Goal: Task Accomplishment & Management: Complete application form

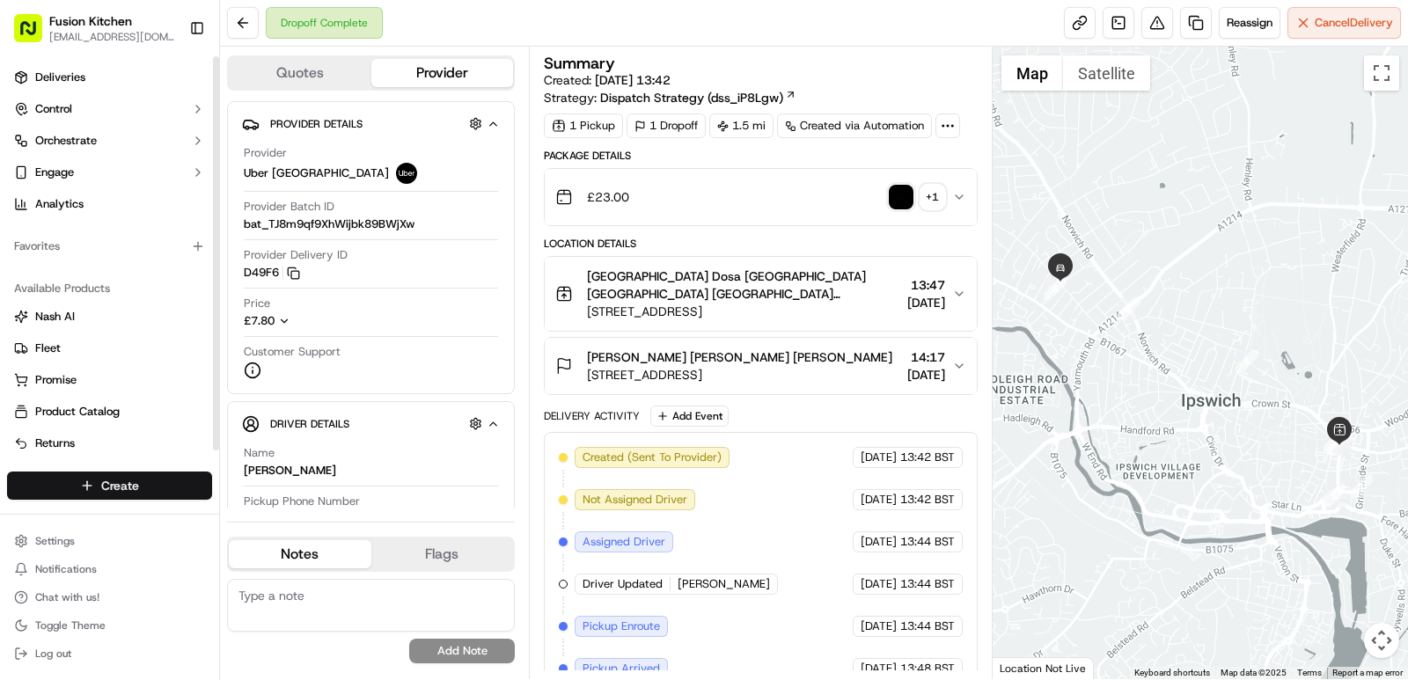
click at [135, 487] on html "Fusion Kitchen [EMAIL_ADDRESS][DOMAIN_NAME] Toggle Sidebar Deliveries Control O…" at bounding box center [704, 340] width 1408 height 680
click at [141, 494] on html "Fusion Kitchen hari@fusionpos.uk Toggle Sidebar Deliveries Control Orchestrate …" at bounding box center [704, 340] width 1408 height 680
click at [141, 489] on html "Fusion Kitchen hari@fusionpos.uk Toggle Sidebar Deliveries Control Orchestrate …" at bounding box center [704, 340] width 1408 height 680
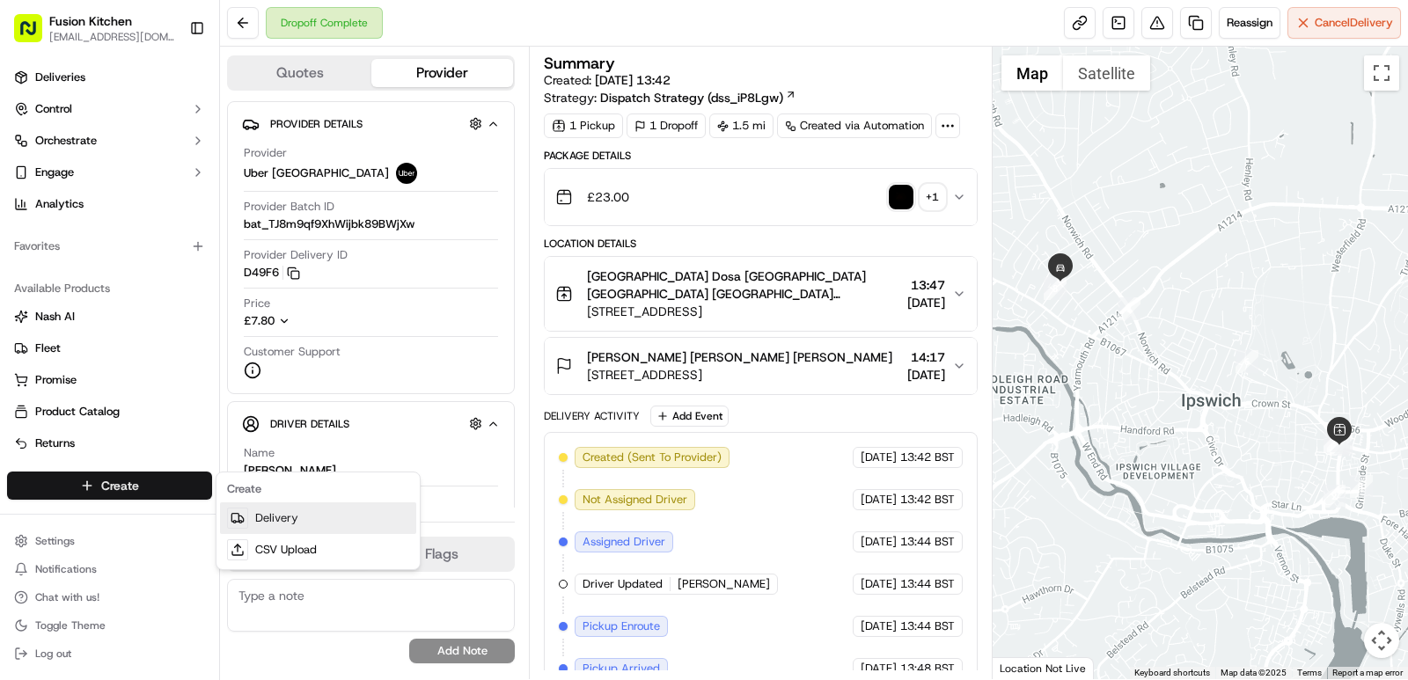
click at [259, 514] on link "Delivery" at bounding box center [318, 518] width 196 height 32
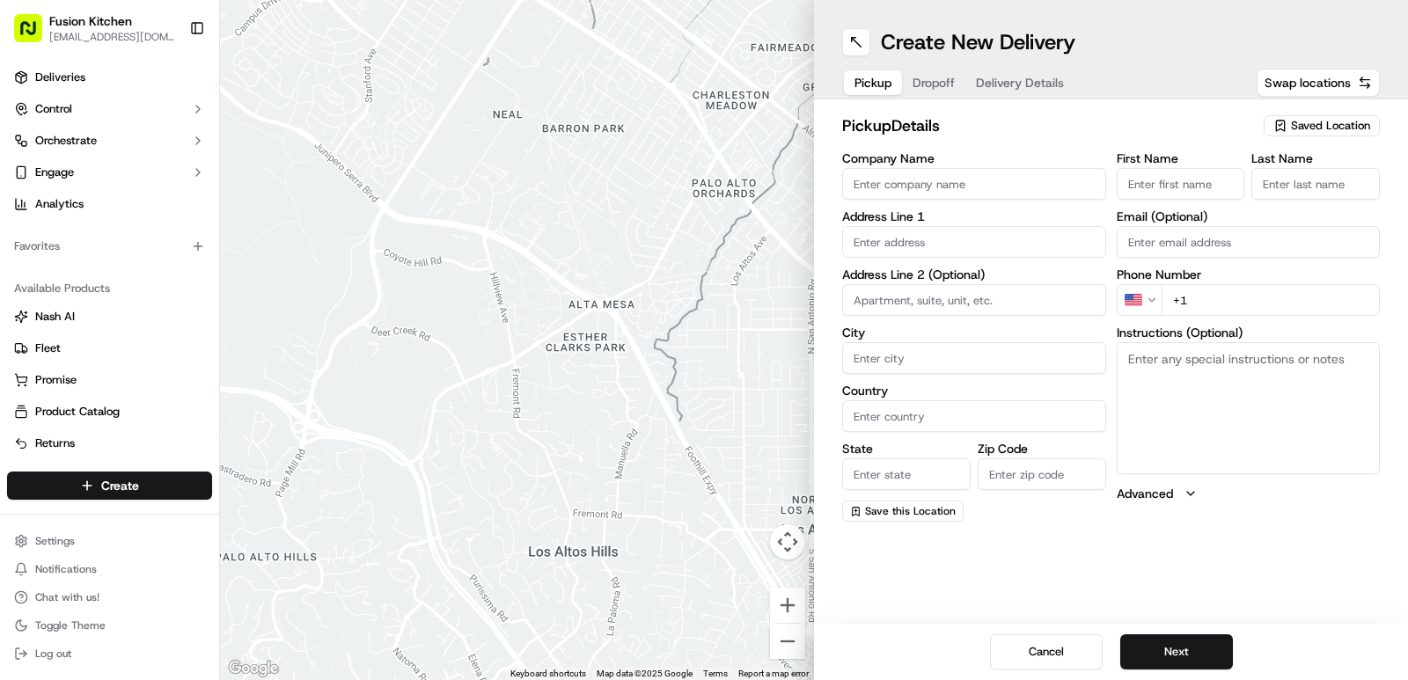
click at [915, 185] on input "Company Name" at bounding box center [974, 184] width 264 height 32
paste input "Chennai Dosa Ipswich"
type input "Chennai Dosa Ipswich"
click at [1176, 191] on input "First Name" at bounding box center [1181, 184] width 128 height 32
paste input "Chennai Dosa Ipswich"
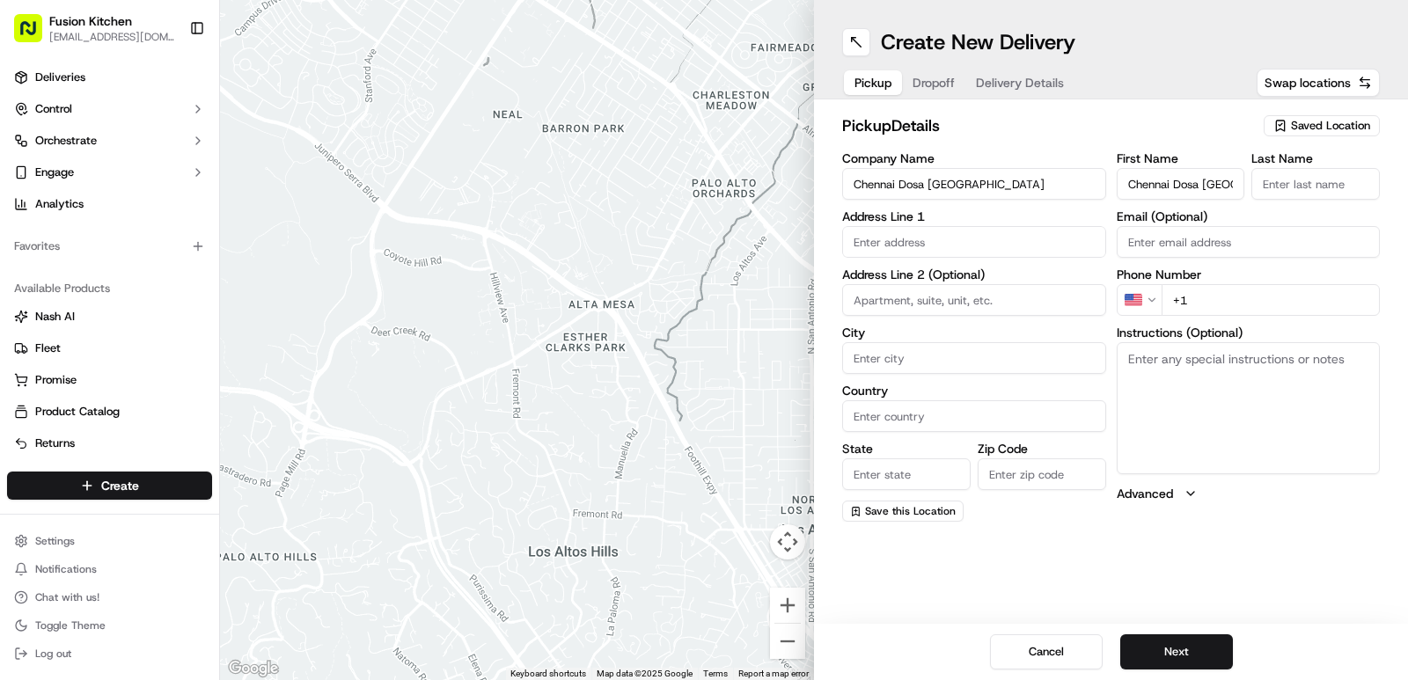
scroll to position [0, 9]
type input "Chennai Dosa Ipswich"
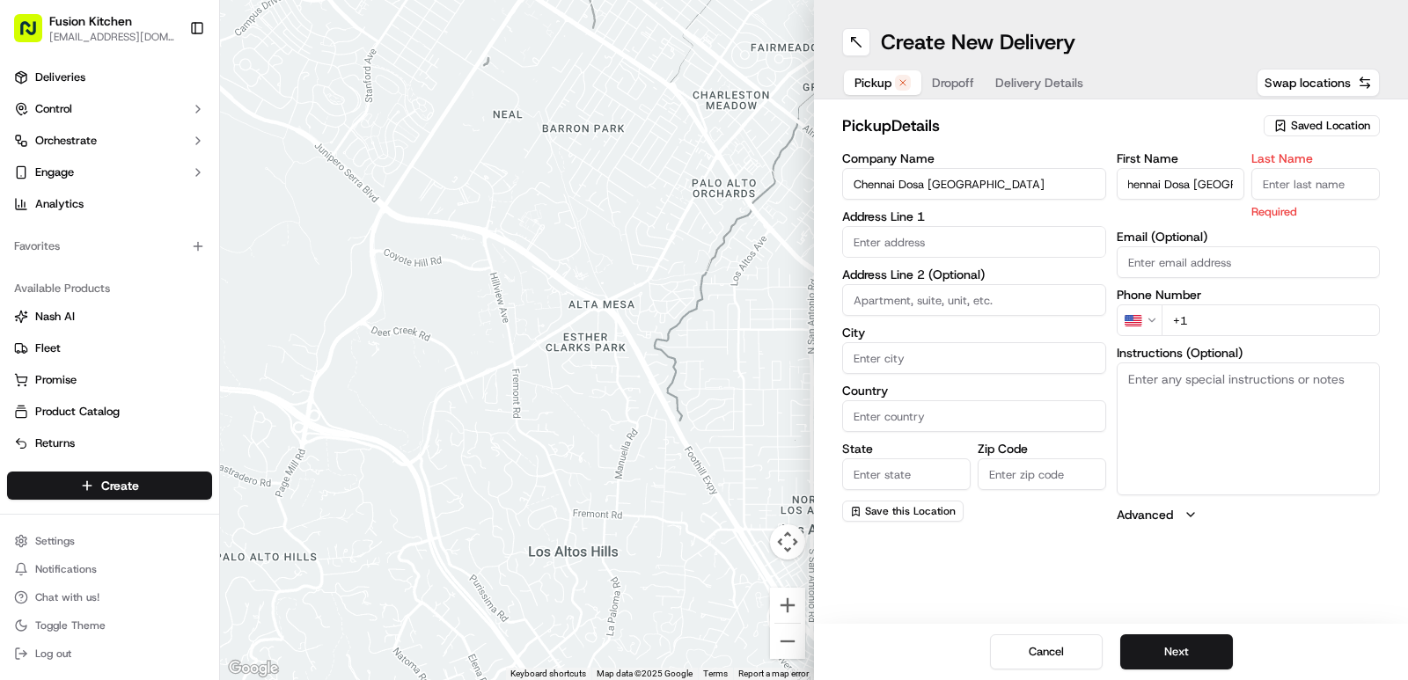
scroll to position [0, 0]
click at [1310, 186] on input "Last Name" at bounding box center [1315, 184] width 128 height 32
paste input "Chennai Dosa Ipswich"
type input "Chennai Dosa Ipswich"
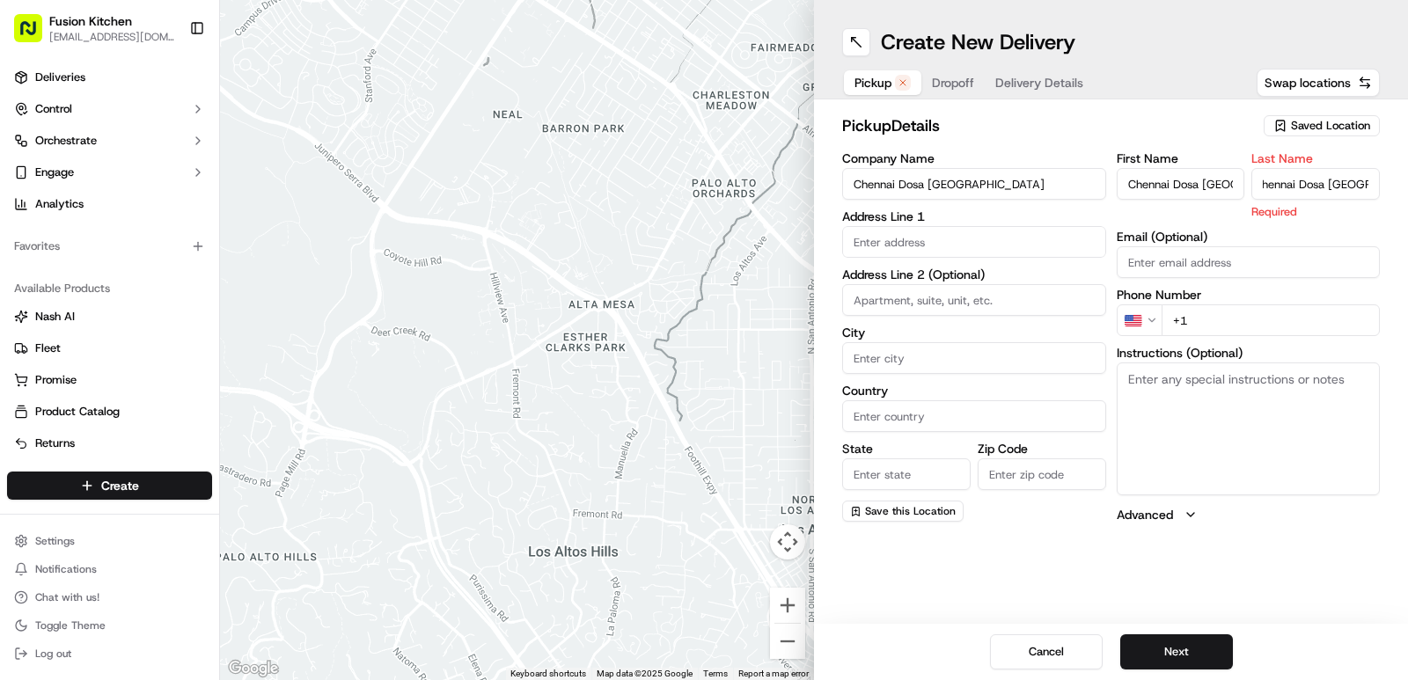
click at [1101, 104] on div "pickup Details Saved Location Company Name Chennai Dosa Ipswich Address Line 1 …" at bounding box center [1111, 318] width 594 height 438
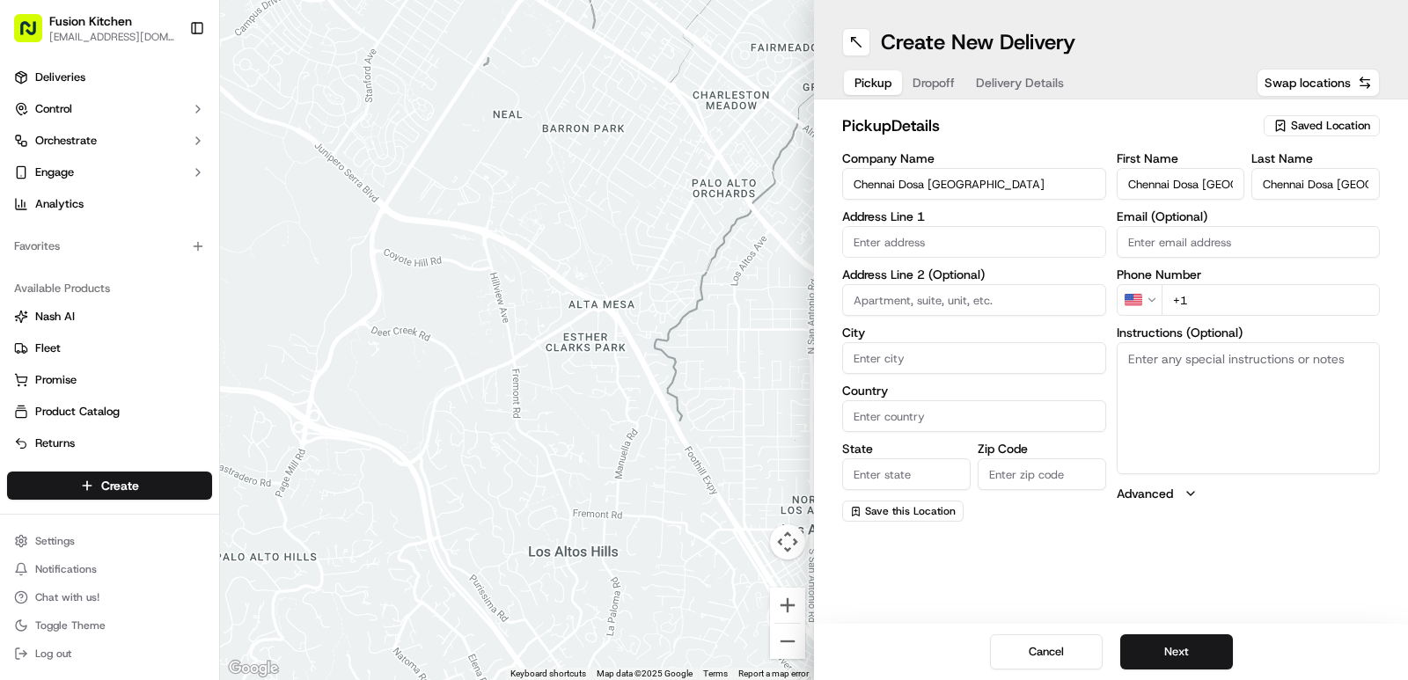
click at [905, 231] on input "text" at bounding box center [974, 242] width 264 height 32
paste input "24 St. Helen's St, Ipswich IP4 1HJ, United Kingdom"
click at [920, 282] on div "24 St. Helen's St, Ipswich IP4 1HJ, United Kingdom" at bounding box center [973, 279] width 255 height 26
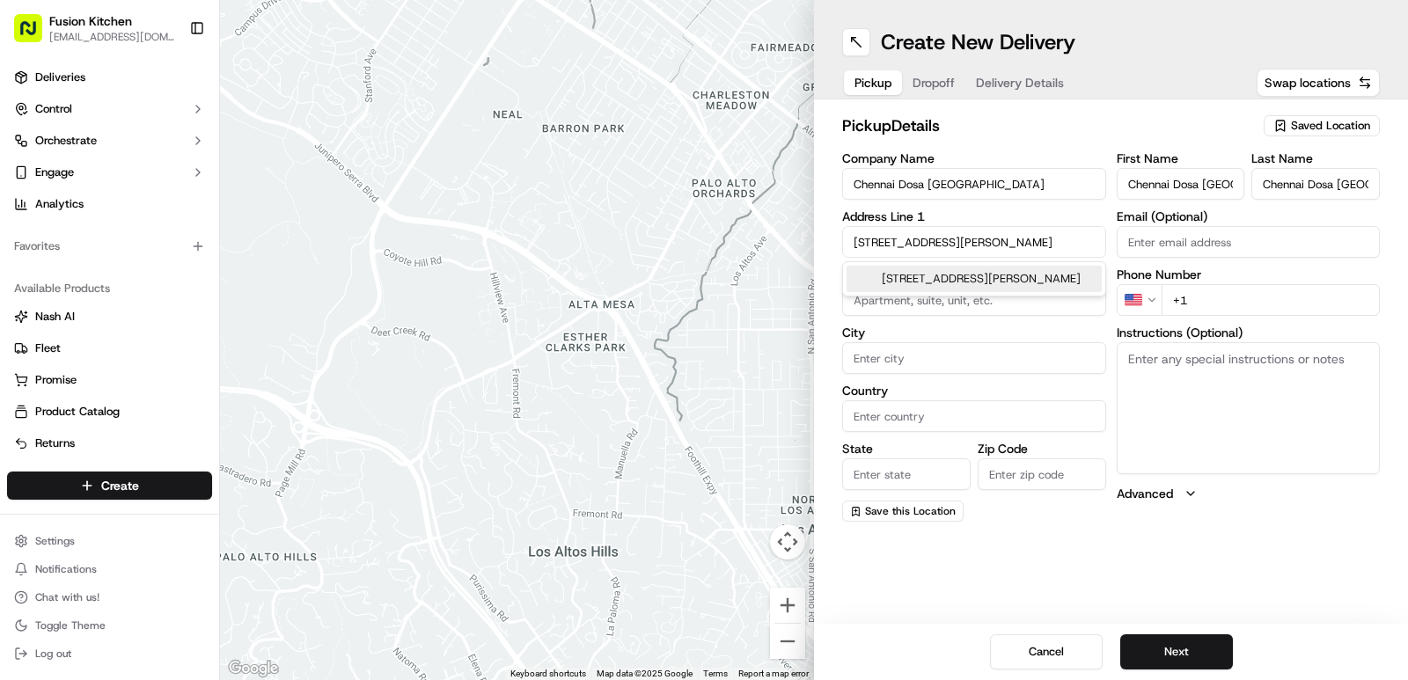
type input "[STREET_ADDRESS]"
type input "Ipswich"
type input "United Kingdom"
type input "England"
type input "IP4 1HJ"
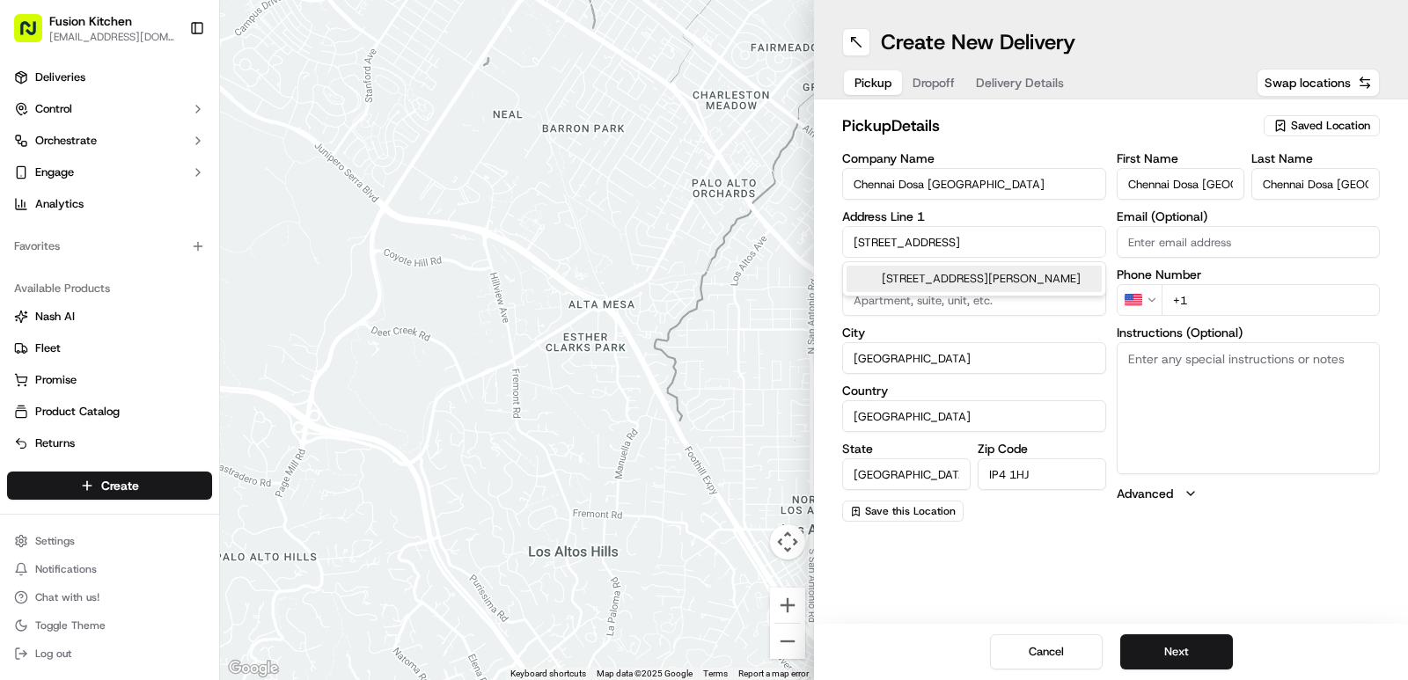
type input "24 Saint Helen's Street"
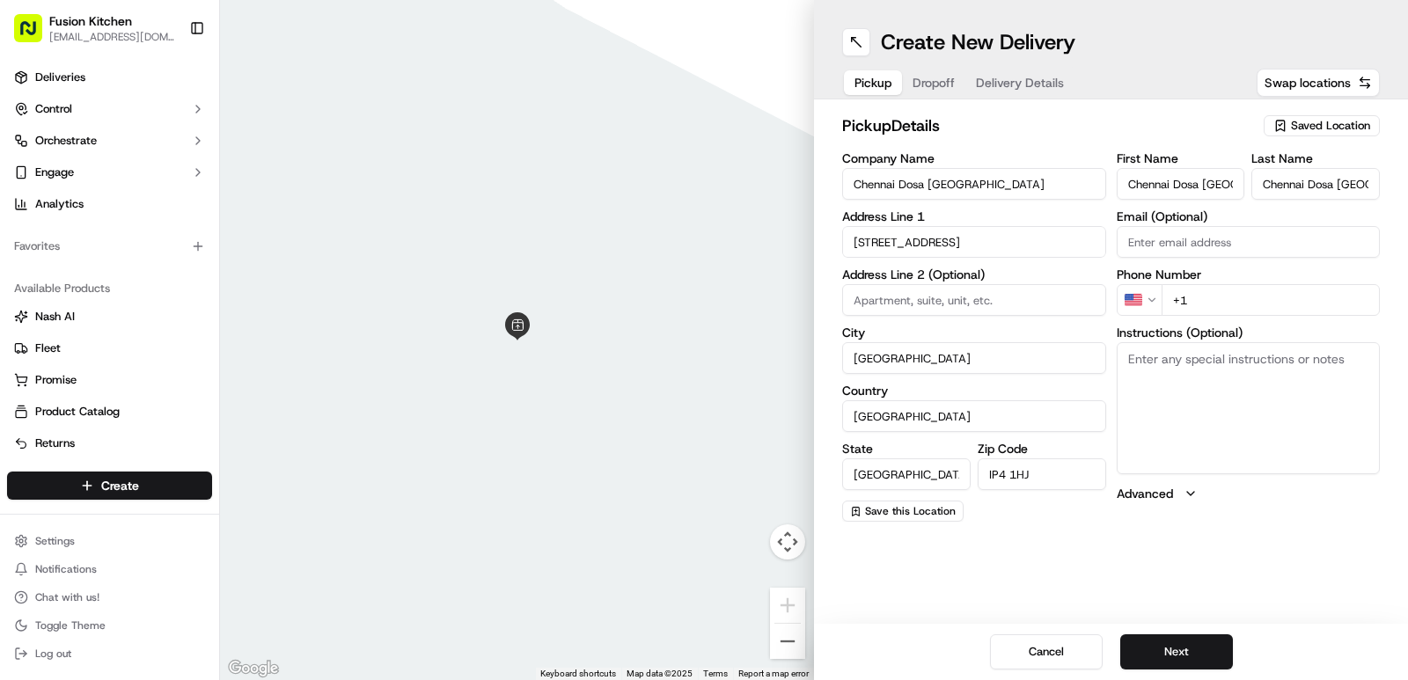
click at [1156, 304] on html "Fusion Kitchen hari@fusionpos.uk Toggle Sidebar Deliveries Control Orchestrate …" at bounding box center [704, 340] width 1408 height 680
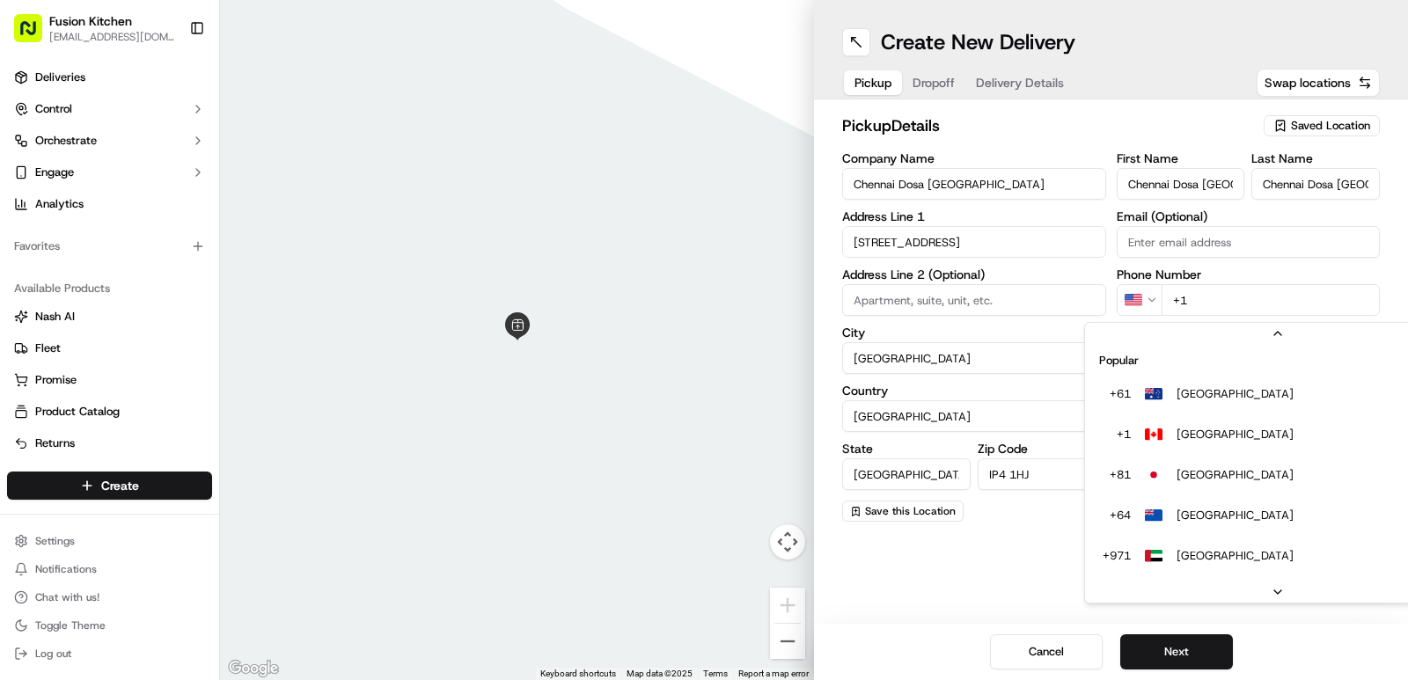
scroll to position [55, 0]
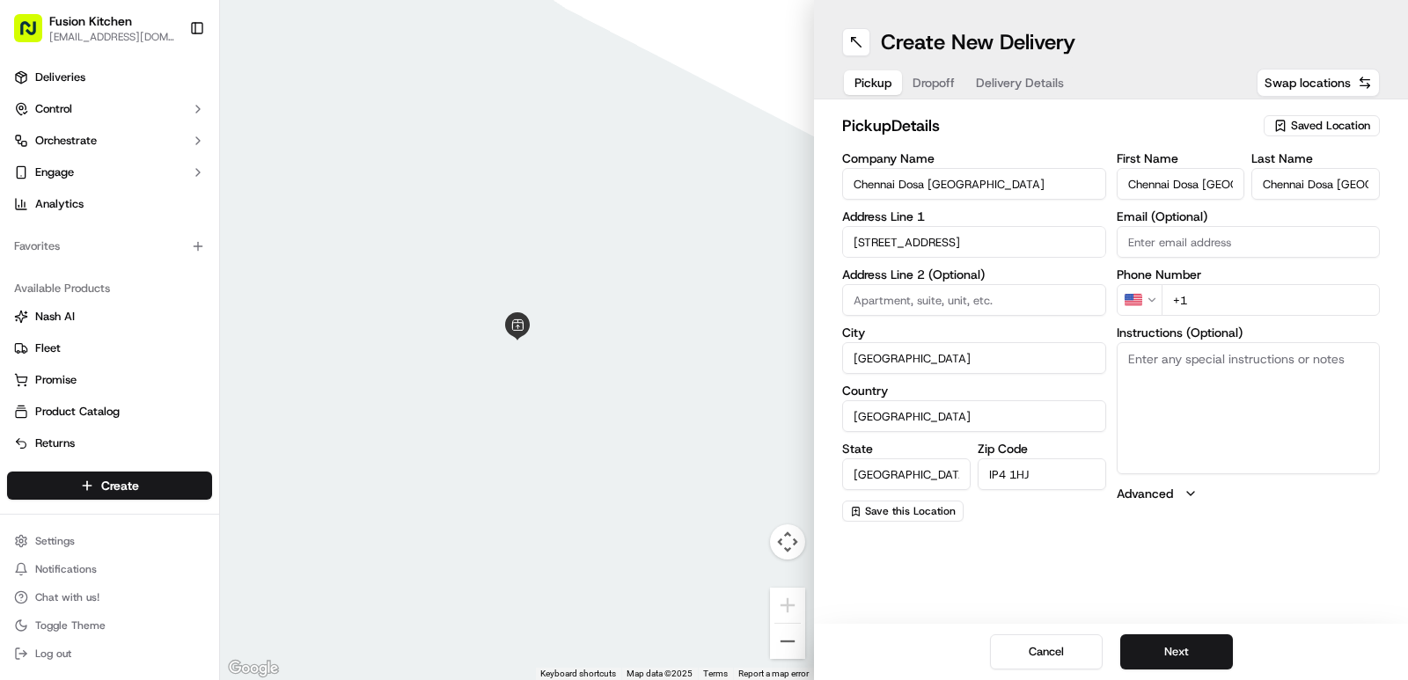
drag, startPoint x: 1185, startPoint y: 298, endPoint x: 1153, endPoint y: 301, distance: 32.7
click at [1153, 301] on div "US +1" at bounding box center [1249, 300] width 264 height 32
paste input "44 1473 288599"
type input "+44 1473 288599"
click at [1265, 544] on div "Create New Delivery Pickup Dropoff Delivery Details Swap locations pickup Detai…" at bounding box center [1111, 340] width 594 height 680
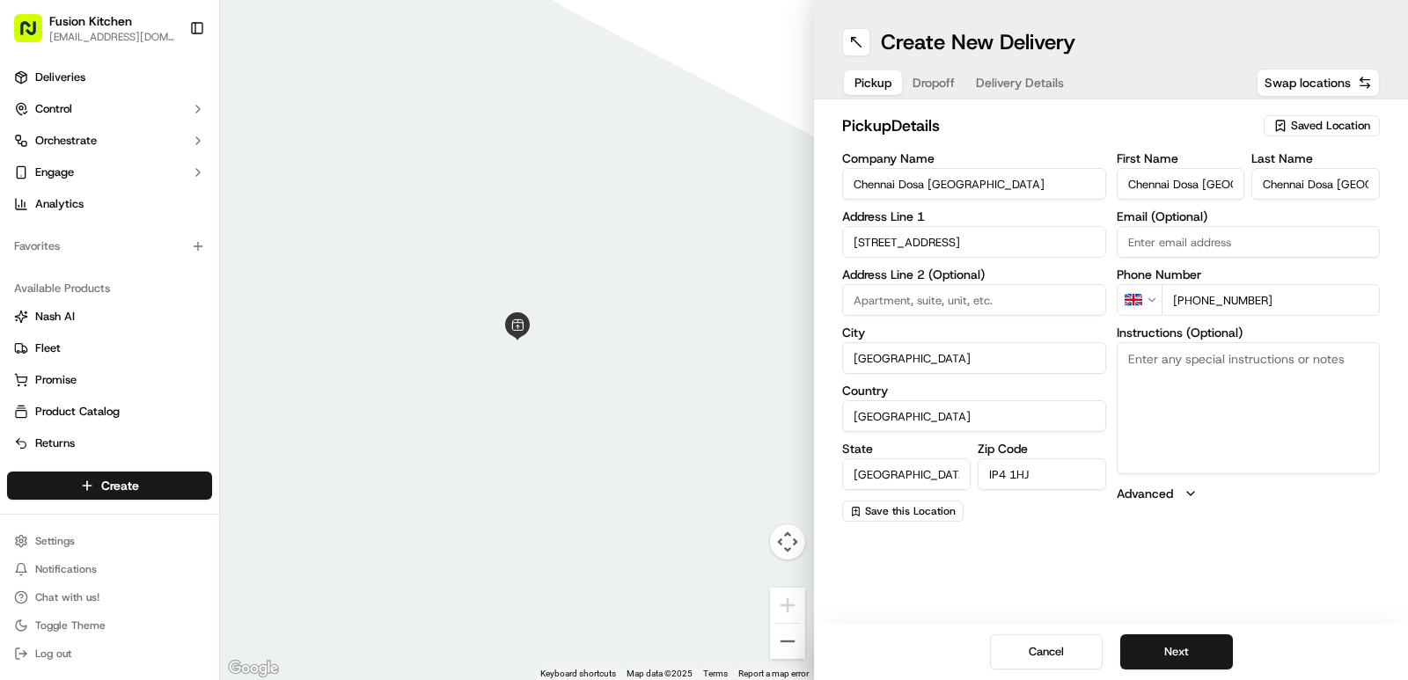
click at [1167, 633] on div "Cancel Next" at bounding box center [1111, 652] width 594 height 56
click at [1167, 643] on button "Next" at bounding box center [1176, 651] width 113 height 35
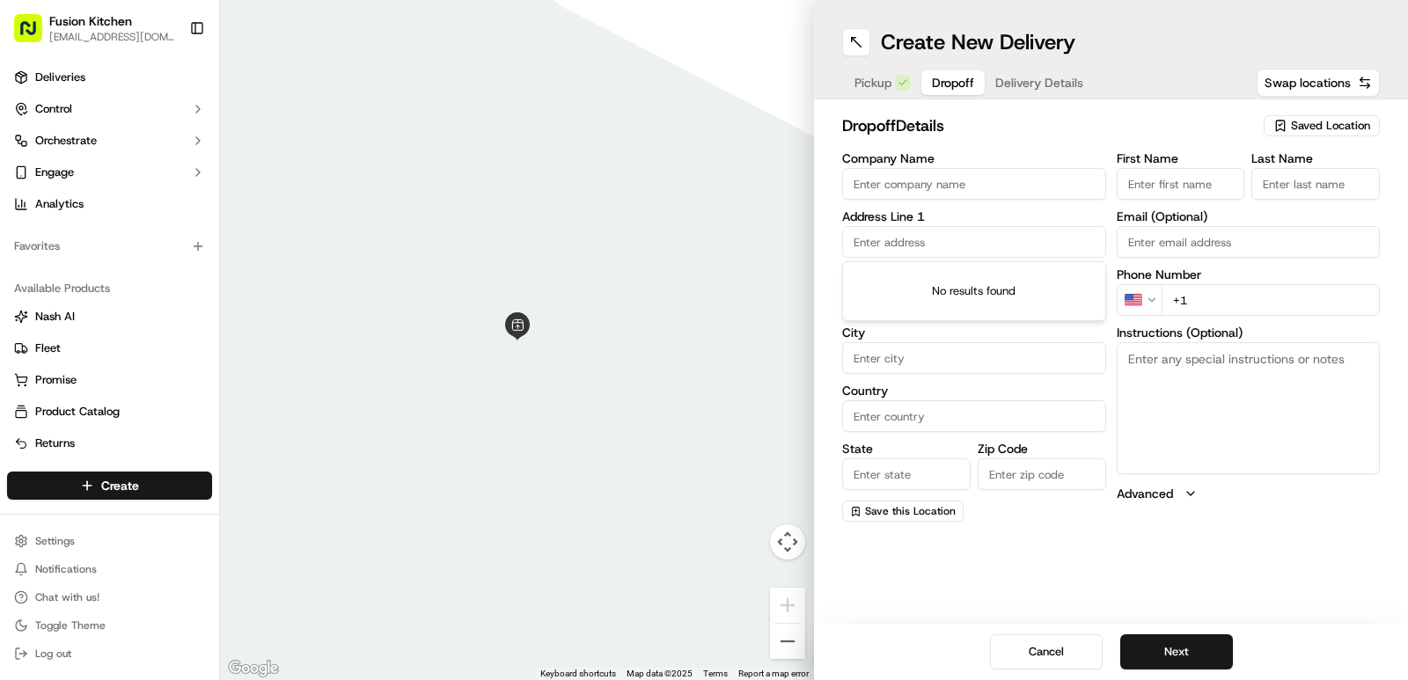
click at [921, 239] on input "text" at bounding box center [974, 242] width 264 height 32
click at [931, 177] on input "Company Name" at bounding box center [974, 184] width 264 height 32
paste input "Greetty Parokkaran Varkey"
type input "Greetty Parokkaran Varkey"
drag, startPoint x: 1035, startPoint y: 186, endPoint x: 746, endPoint y: 186, distance: 288.6
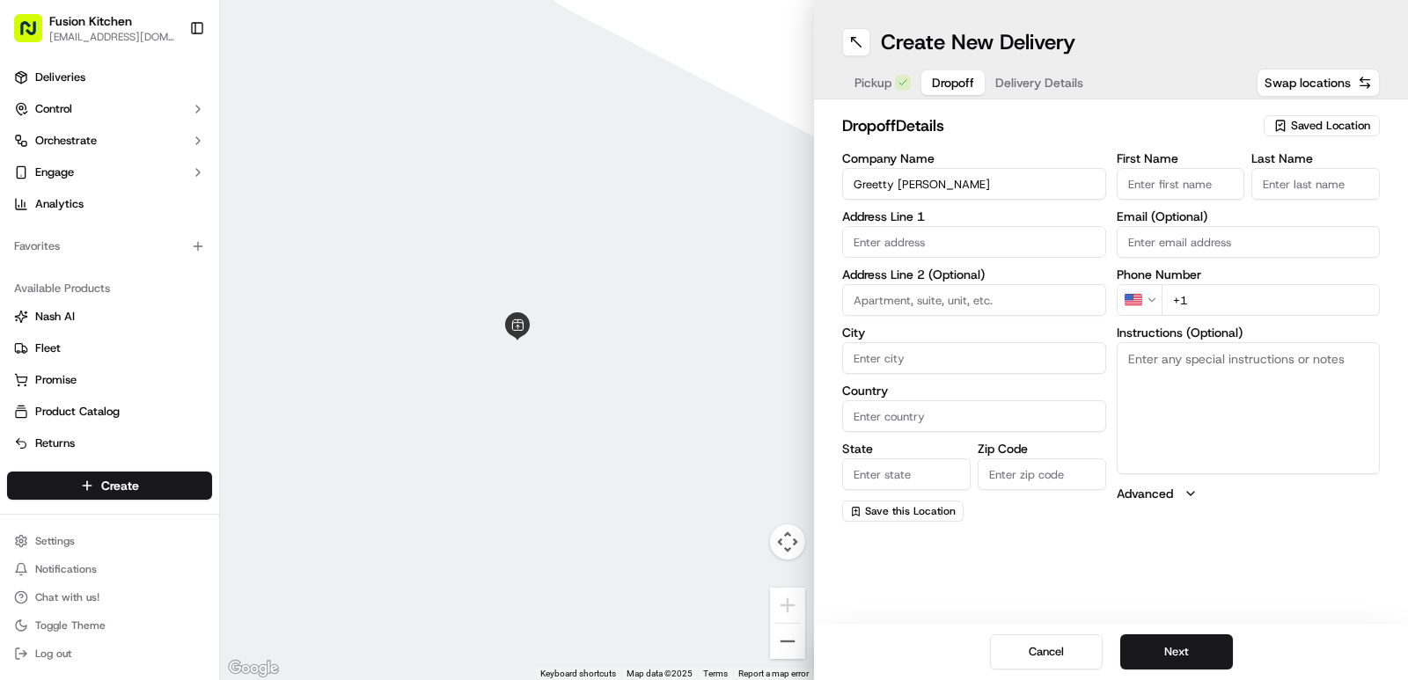
click at [746, 186] on div "← Move left → Move right ↑ Move up ↓ Move down + Zoom in - Zoom out Home Jump l…" at bounding box center [814, 340] width 1188 height 680
click at [1200, 181] on input "First Name" at bounding box center [1181, 184] width 128 height 32
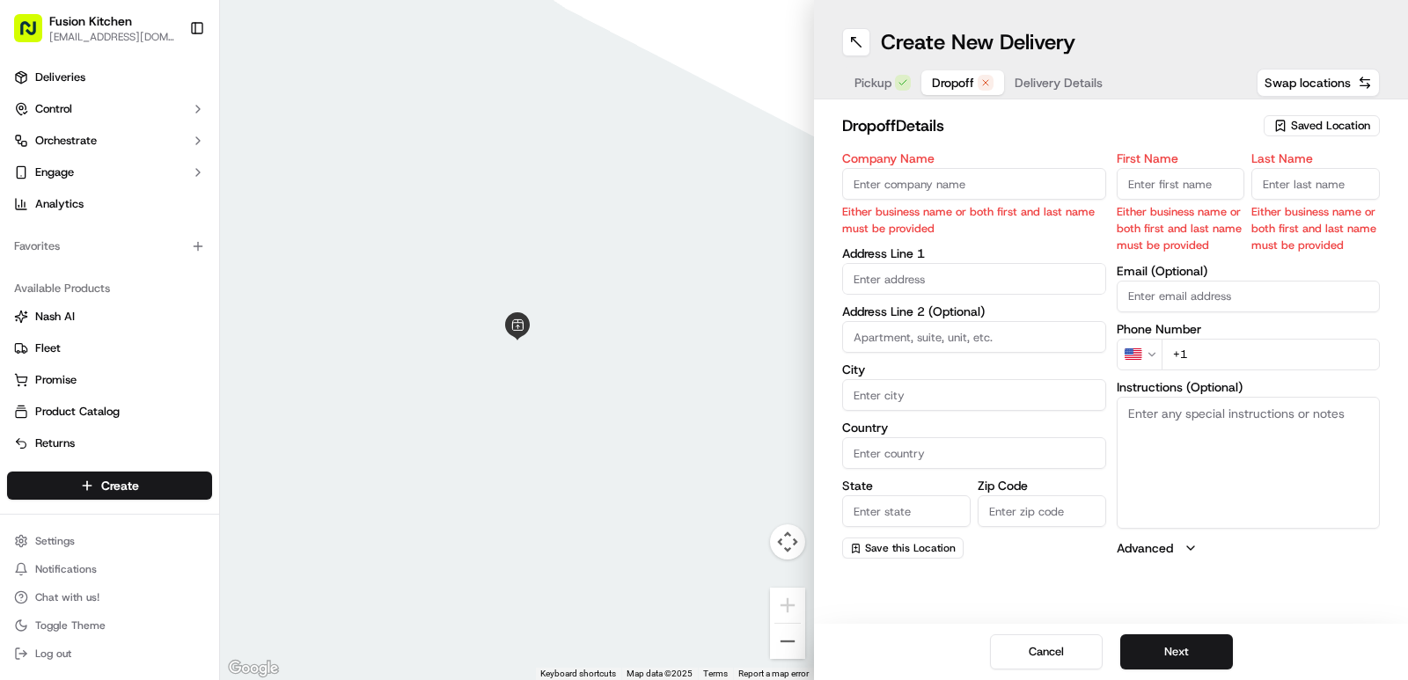
paste input "Greetty Parokkaran Varkey"
click at [1161, 186] on input "Greetty Parokkaran Varkey" at bounding box center [1181, 184] width 128 height 32
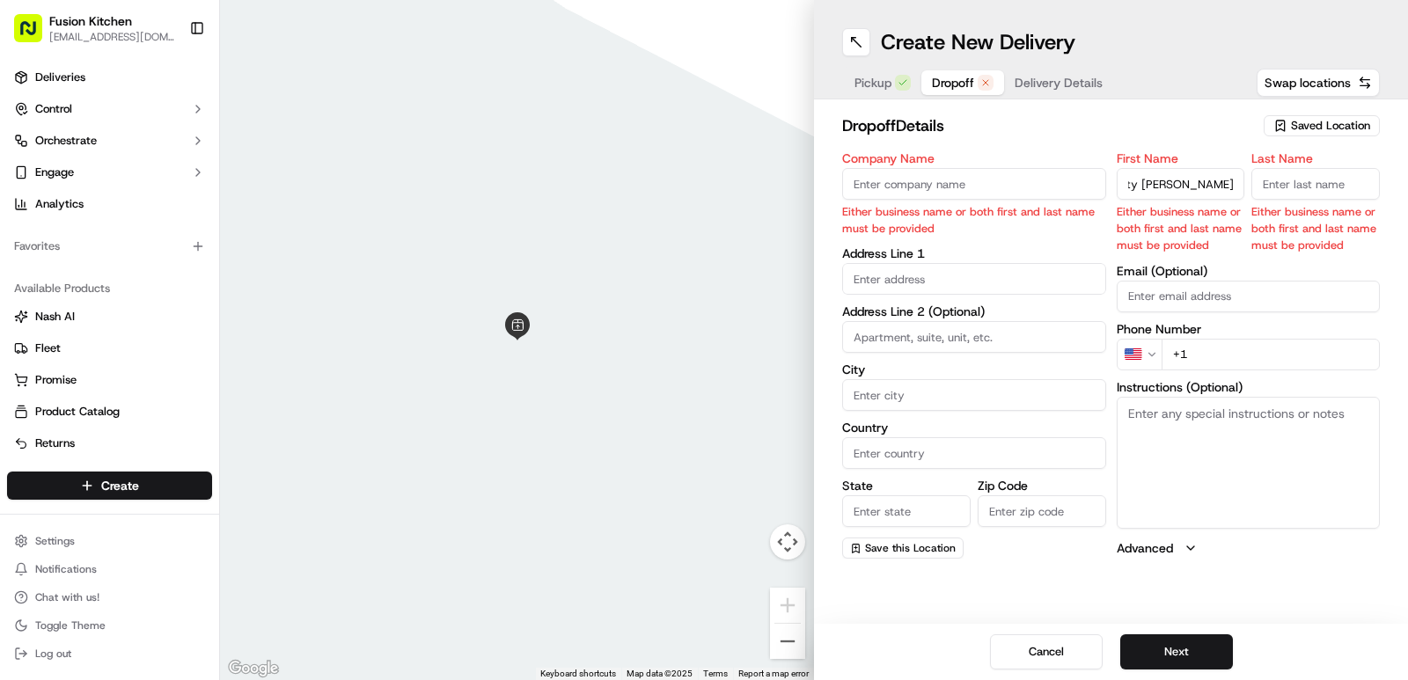
click at [1118, 188] on input "Greetty Parokkaran Varkey" at bounding box center [1181, 184] width 128 height 32
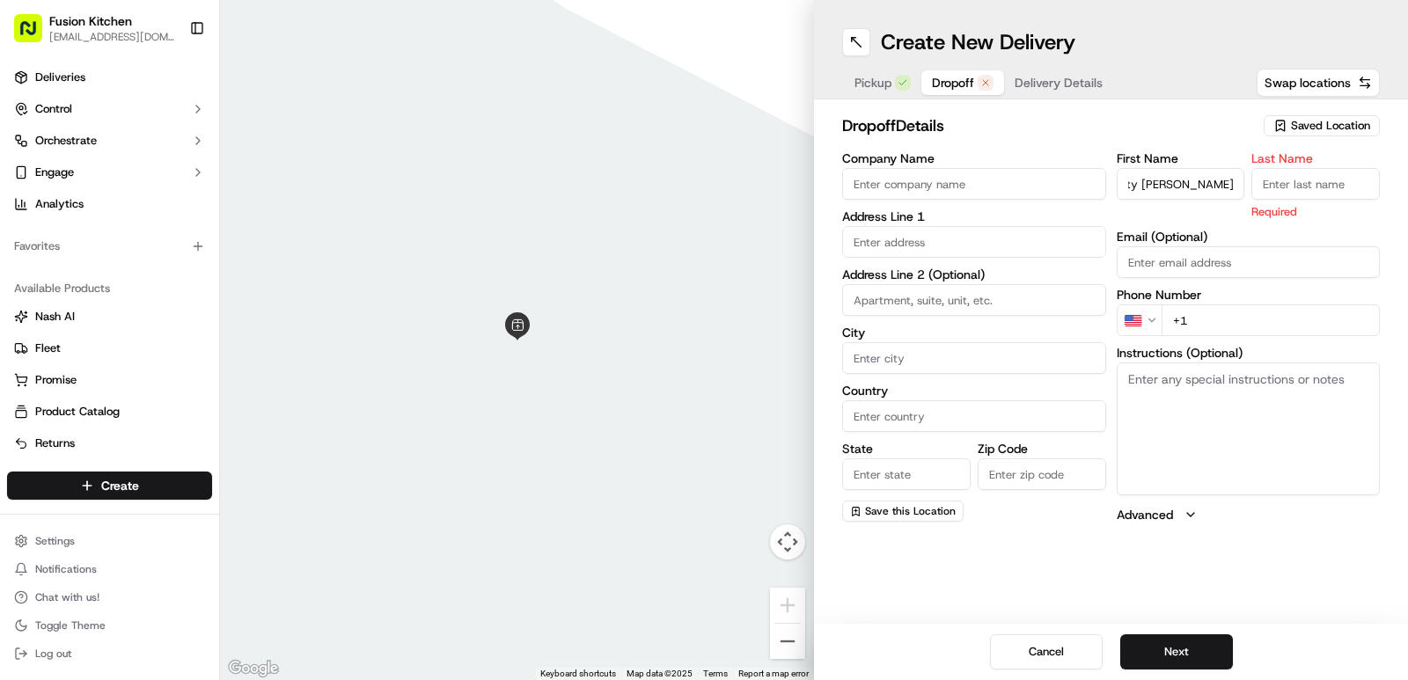
scroll to position [0, 0]
click at [986, 190] on input "Company Name" at bounding box center [974, 184] width 264 height 32
drag, startPoint x: 1170, startPoint y: 185, endPoint x: 1248, endPoint y: 183, distance: 77.5
click at [1248, 183] on div "First Name Greetty Parokkaran Varkey Last Name Required" at bounding box center [1249, 186] width 264 height 68
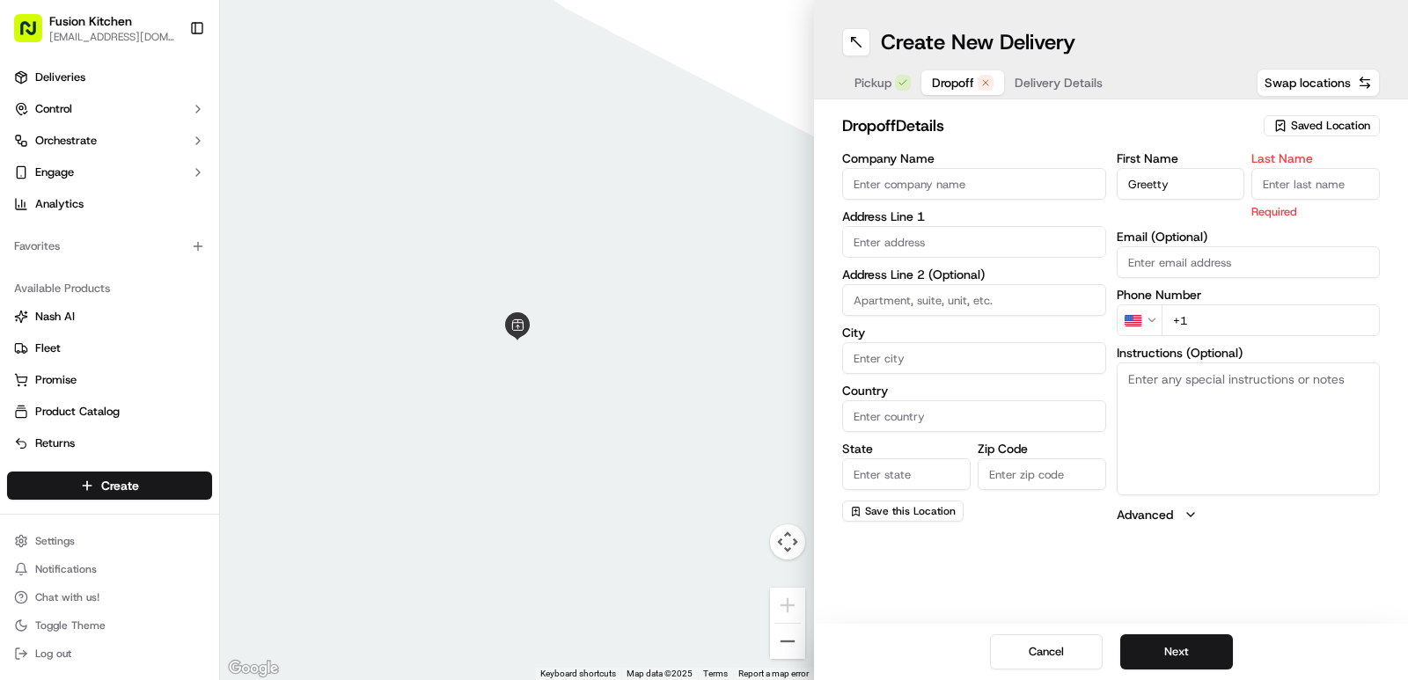
scroll to position [0, 0]
type input "Greetty"
click at [1314, 187] on input "Last Name" at bounding box center [1315, 184] width 128 height 32
paste input "Parokkaran Varkey"
type input "Parokkaran Varkey"
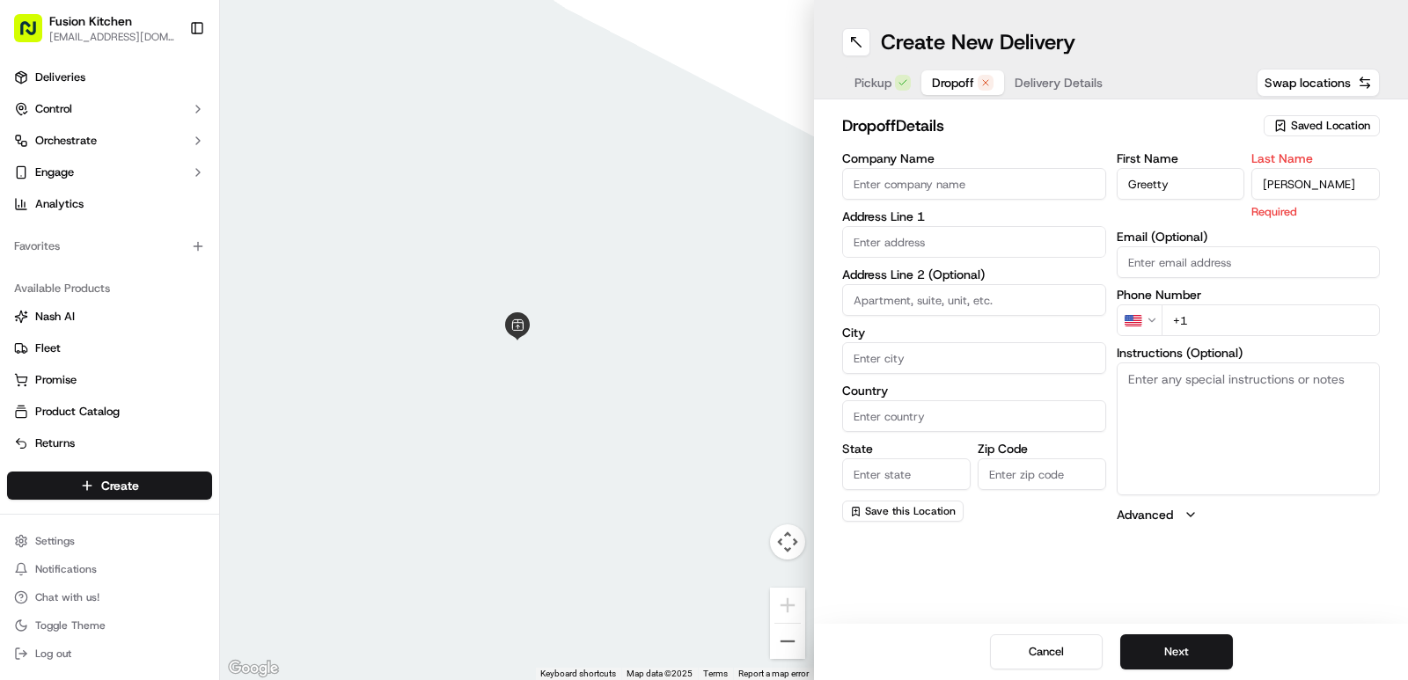
click at [912, 178] on input "Company Name" at bounding box center [974, 184] width 264 height 32
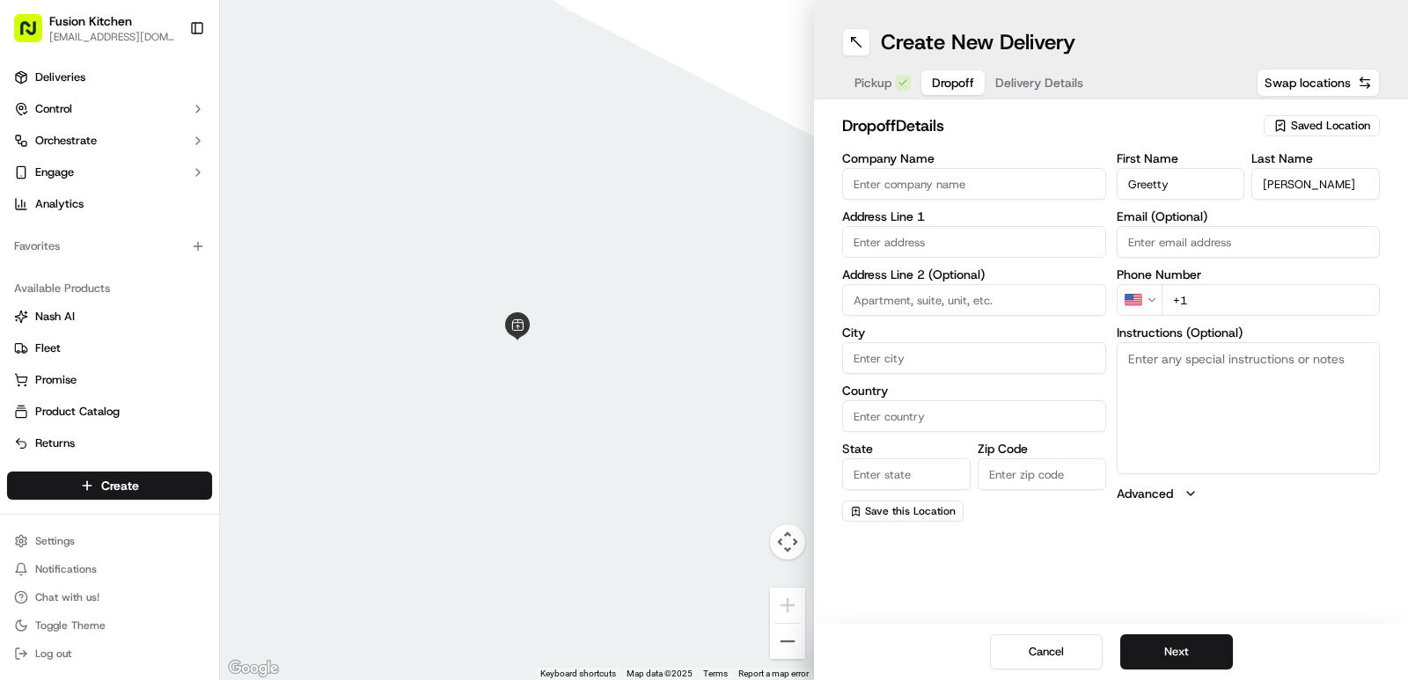
click at [876, 64] on div "Create New Delivery Pickup Dropoff Delivery Details Swap locations" at bounding box center [1111, 49] width 594 height 99
click at [877, 82] on span "Pickup" at bounding box center [872, 83] width 37 height 18
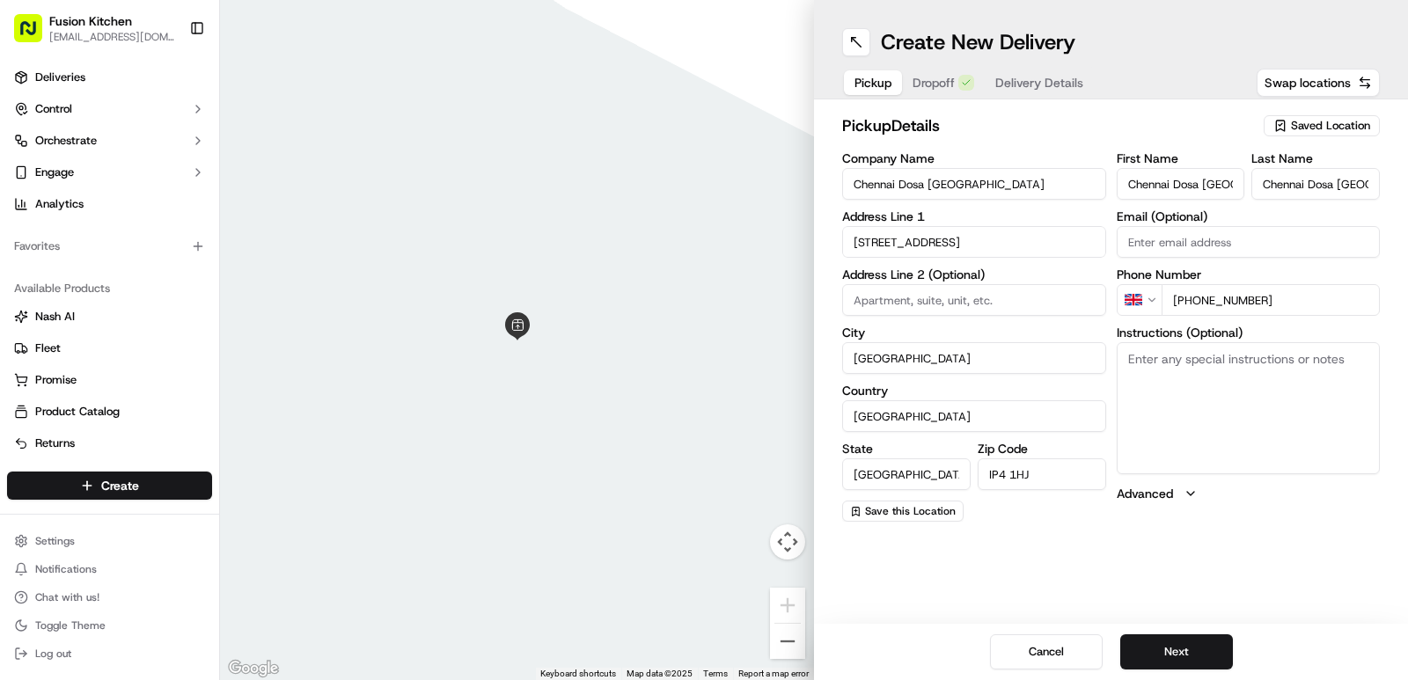
click at [910, 186] on input "Chennai Dosa Ipswich" at bounding box center [974, 184] width 264 height 32
click at [937, 90] on span "Dropoff" at bounding box center [933, 83] width 42 height 18
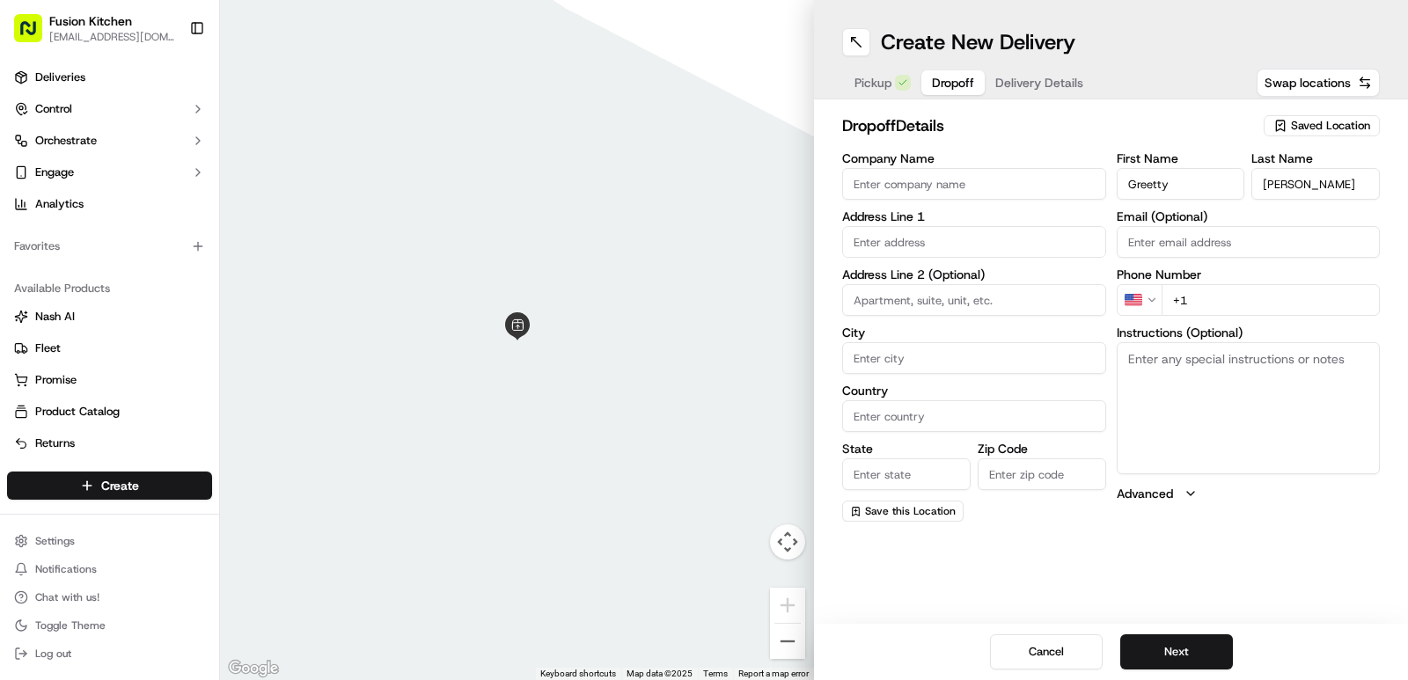
click at [913, 195] on input "Company Name" at bounding box center [974, 184] width 264 height 32
paste input "Chennai Dosa Ipswich"
type input "Chennai Dosa Ipswich"
click at [982, 155] on label "Company Name" at bounding box center [974, 158] width 264 height 12
click at [982, 168] on input "Chennai Dosa Ipswich" at bounding box center [974, 184] width 264 height 32
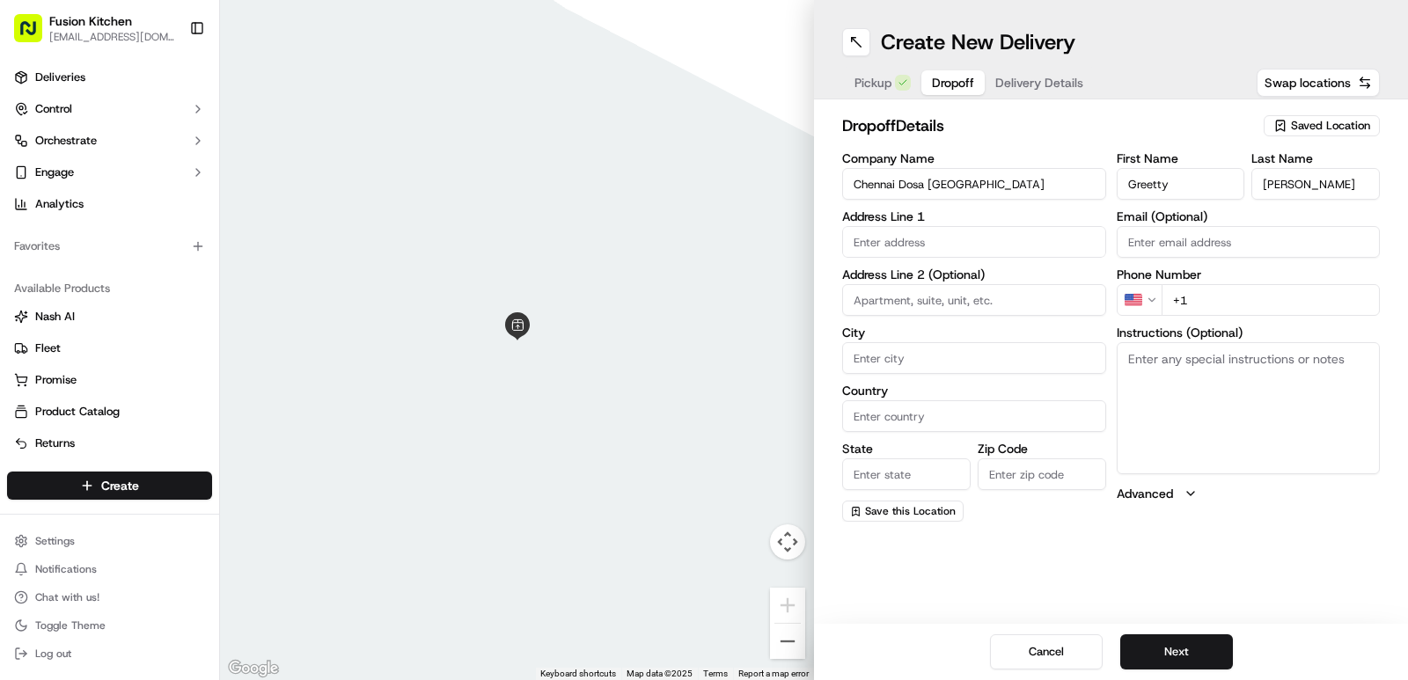
click at [960, 260] on div "Company Name Chennai Dosa Ipswich Address Line 1 Address Line 2 (Optional) City…" at bounding box center [974, 337] width 264 height 370
click at [958, 255] on input "text" at bounding box center [974, 242] width 264 height 32
paste input "Berners Street, Ipswich, IP1 3LU DELIVERY EXPECTED TIME 15/09/"
click at [958, 255] on input "Berners Street, Ipswich, IP1 3LU DELIVERY EXPECTED TIME 15/09/" at bounding box center [974, 242] width 264 height 32
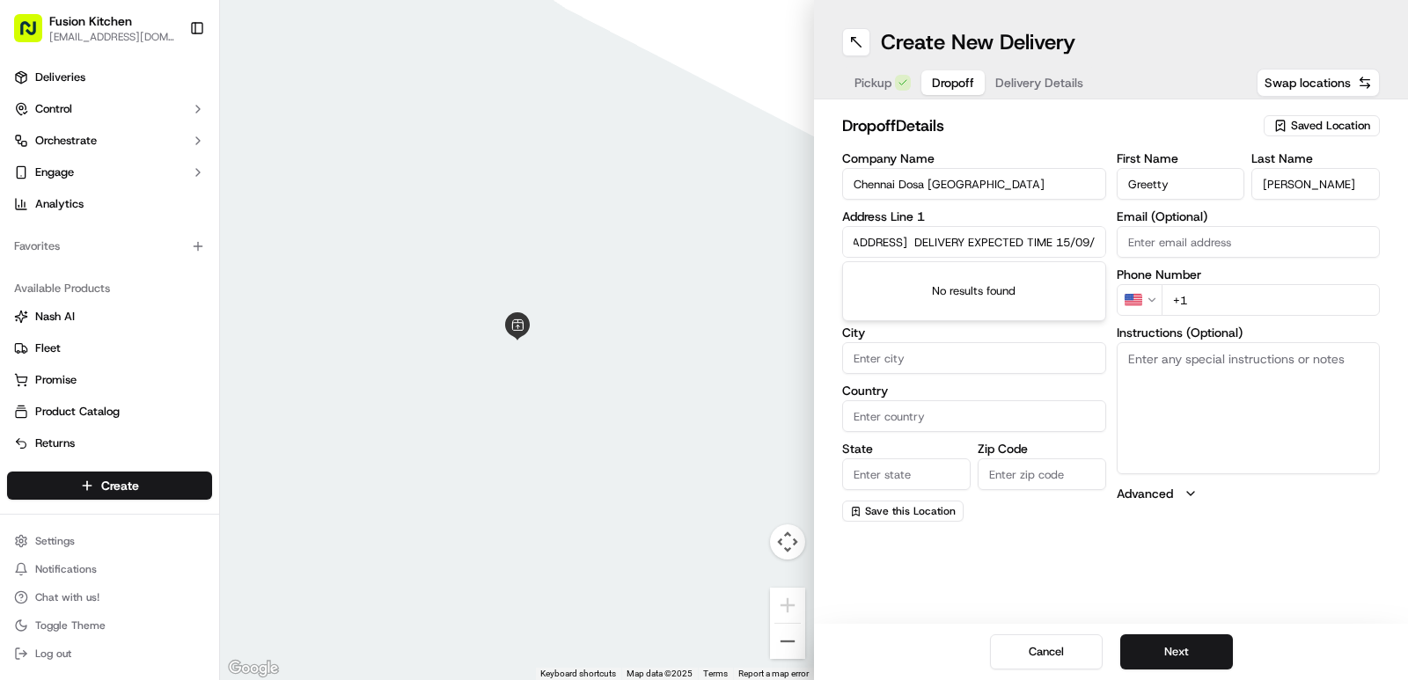
click at [958, 255] on input "Berners Street, Ipswich, IP1 3LU DELIVERY EXPECTED TIME 15/09/" at bounding box center [974, 242] width 264 height 32
click at [920, 235] on input "Berners Street, Ipswich, IP1 3LU DELIVERY EXPECTED TIME 15/09/" at bounding box center [974, 242] width 264 height 32
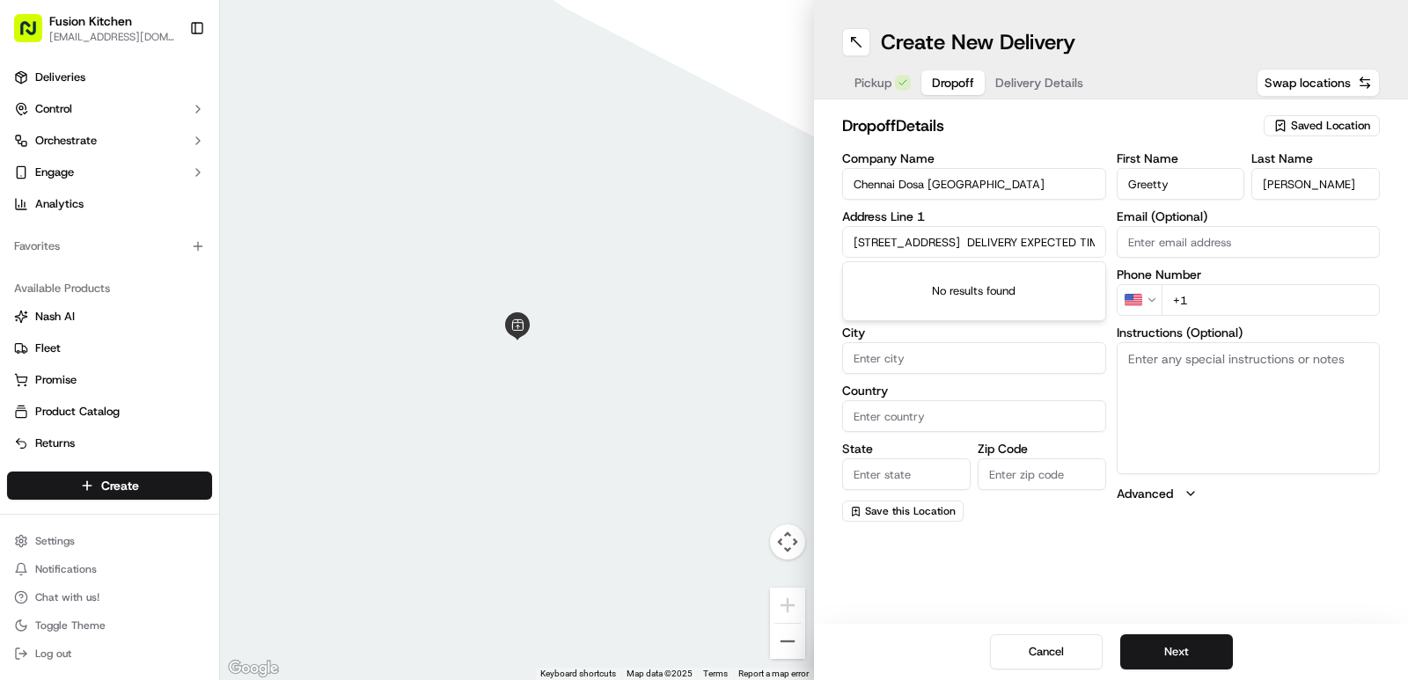
click at [920, 235] on input "Berners Street, Ipswich, IP1 3LU DELIVERY EXPECTED TIME 15/09/" at bounding box center [974, 242] width 264 height 32
paste input "text"
click at [966, 226] on input "Berners Street, Ipswich, IP1 3LU" at bounding box center [974, 242] width 264 height 32
click at [961, 251] on input "Berners Street, Ipswich, IP1 3LU" at bounding box center [974, 242] width 264 height 32
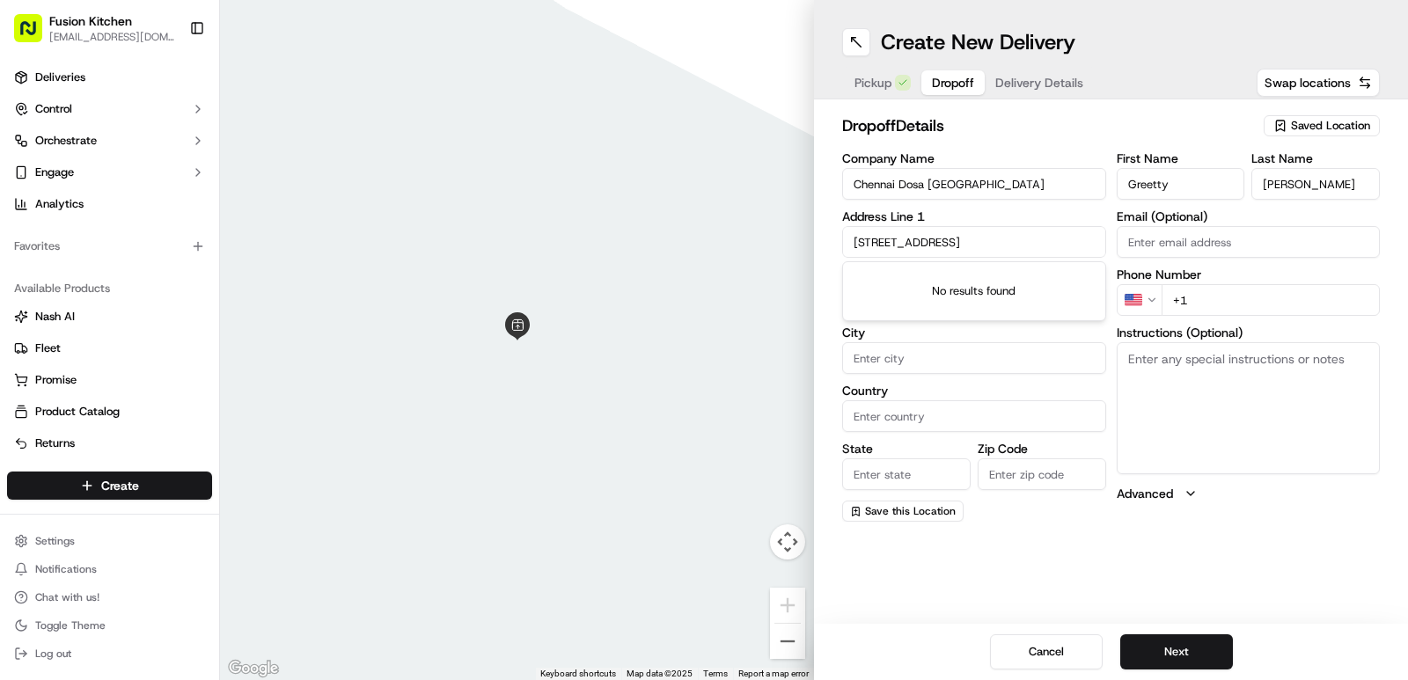
click at [961, 251] on input "Berners Street, Ipswich, IP1 3LU" at bounding box center [974, 242] width 264 height 32
paste input "40,"
click at [964, 270] on div "40 Berners Street, Ipswich IP1 3LU, UK" at bounding box center [973, 279] width 255 height 26
type input "Dental Surgery, 40 Berners St, Ipswich IP1 3LU, UK"
type input "Ipswich"
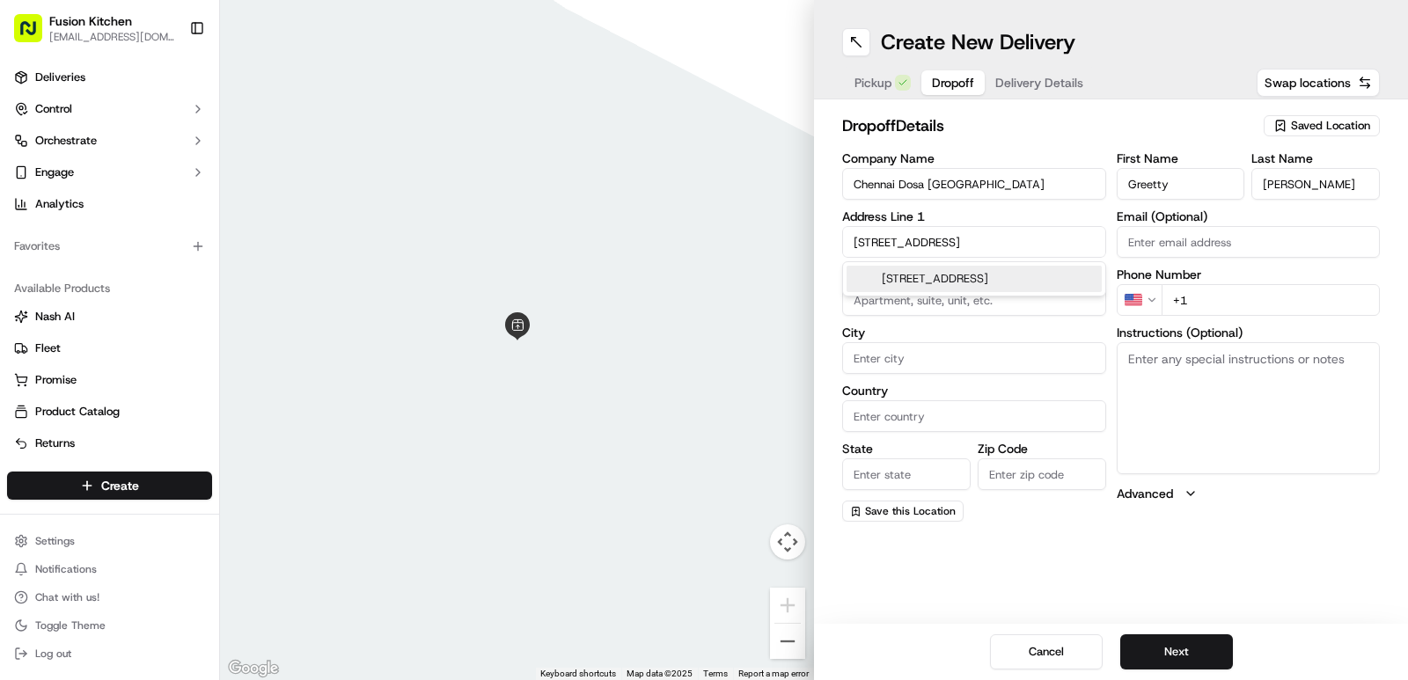
type input "United Kingdom"
type input "England"
type input "IP1 3LU"
type input "40 Berners Street"
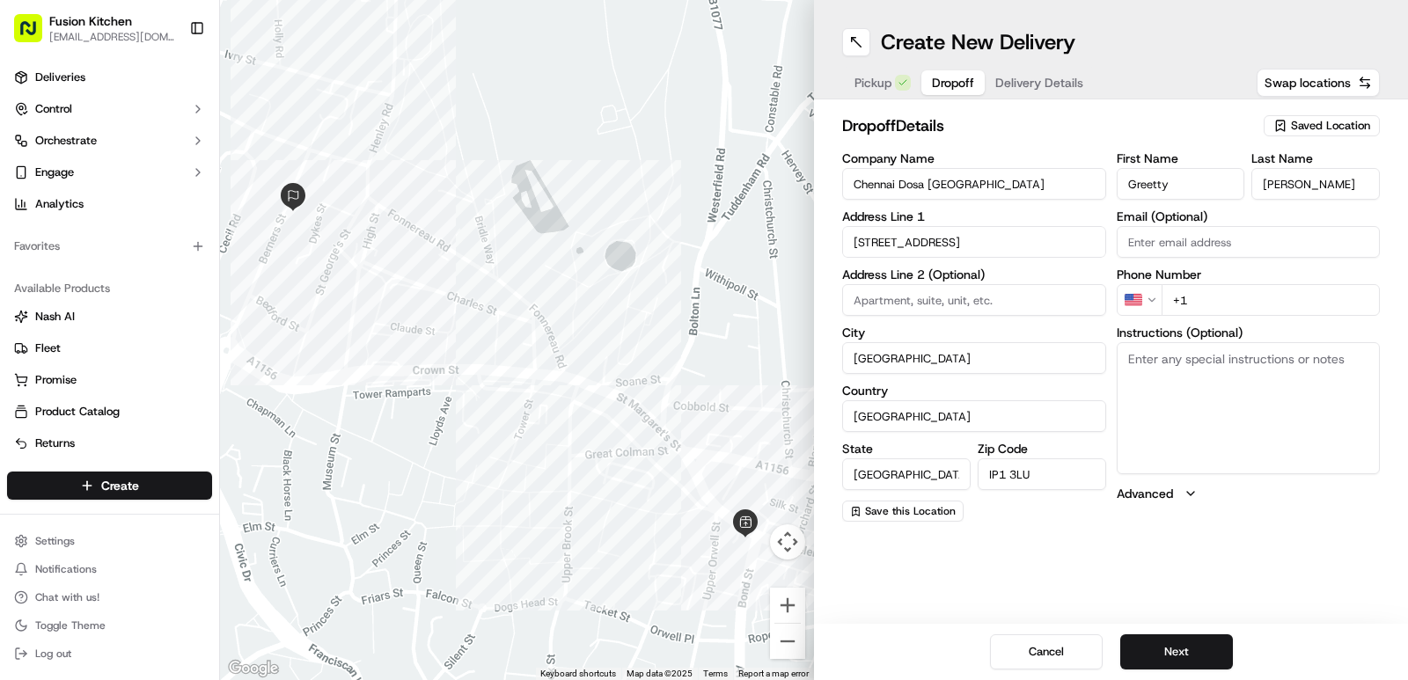
click at [1139, 305] on html "Fusion Kitchen hari@fusionpos.uk Toggle Sidebar Deliveries Control Orchestrate …" at bounding box center [704, 340] width 1408 height 680
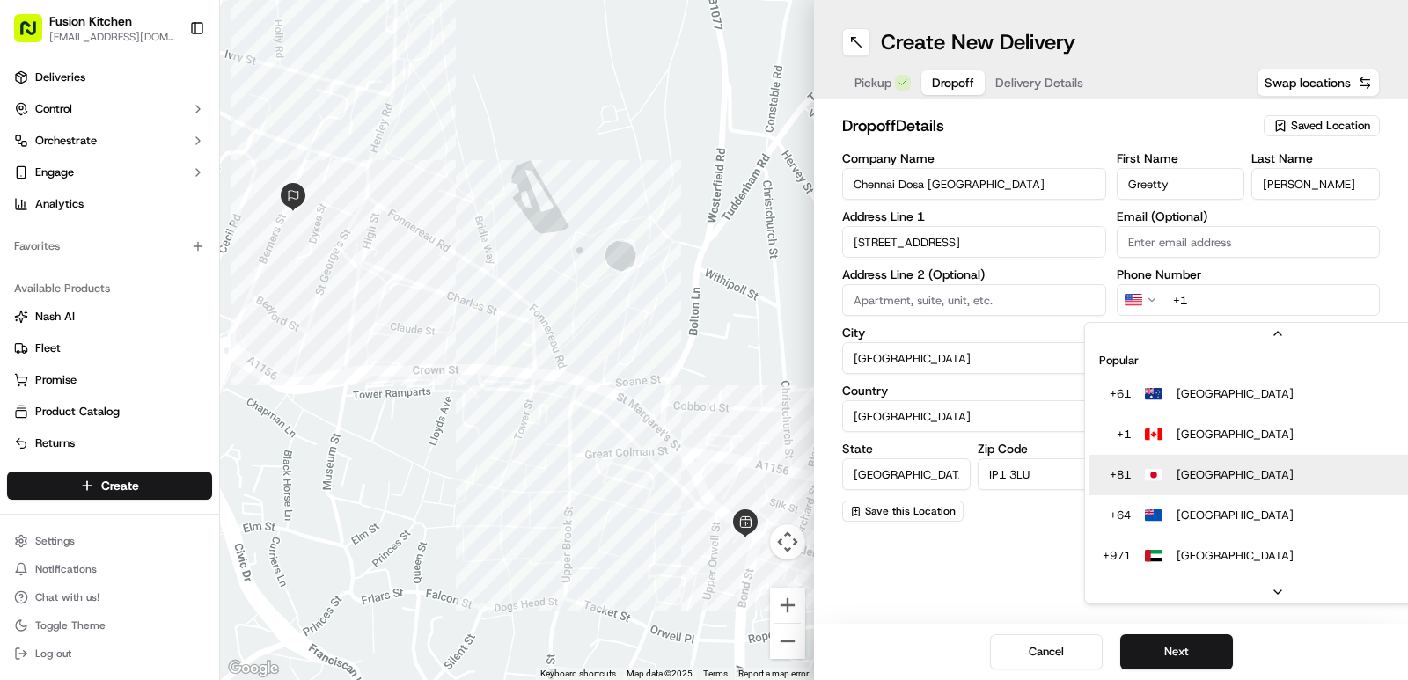
scroll to position [55, 0]
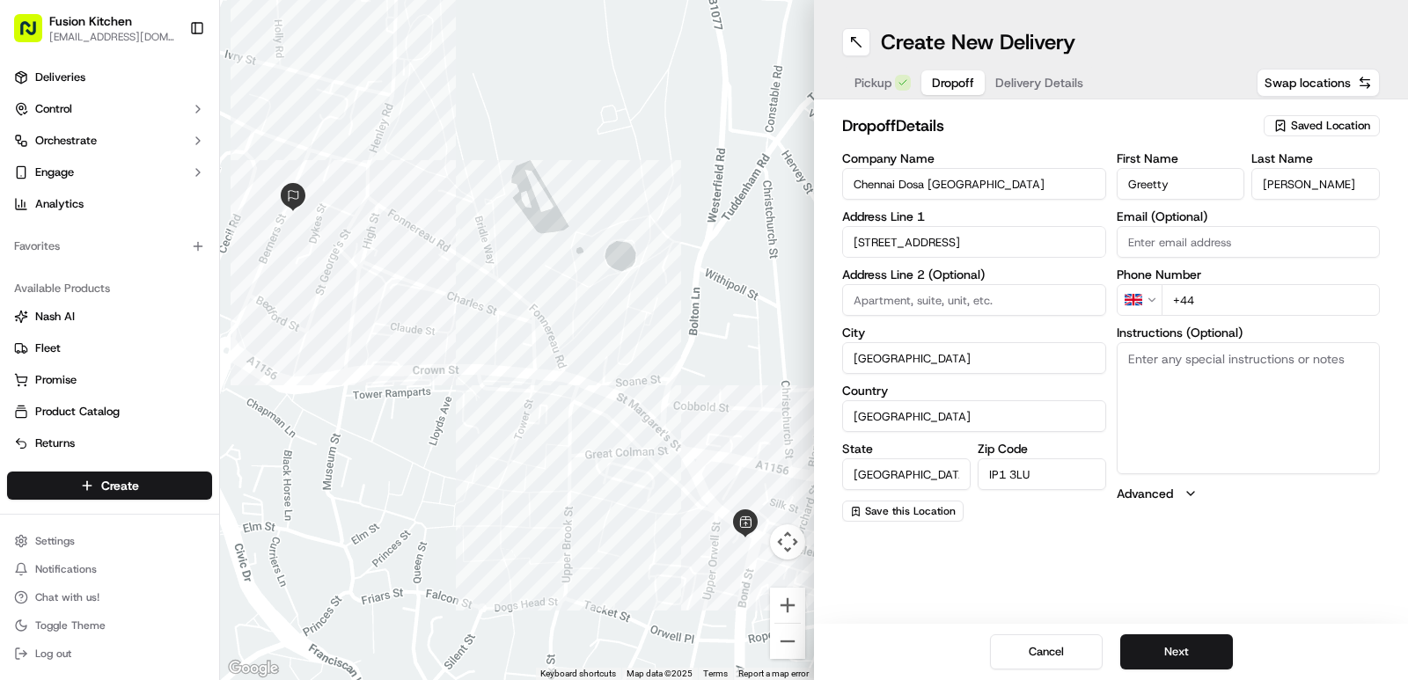
click at [1221, 302] on input "+44" at bounding box center [1271, 300] width 219 height 32
paste input "07880 679640"
type input "+44 07880 679640"
click at [1227, 443] on textarea "Instructions (Optional)" at bounding box center [1249, 408] width 264 height 132
click at [1173, 644] on button "Next" at bounding box center [1176, 651] width 113 height 35
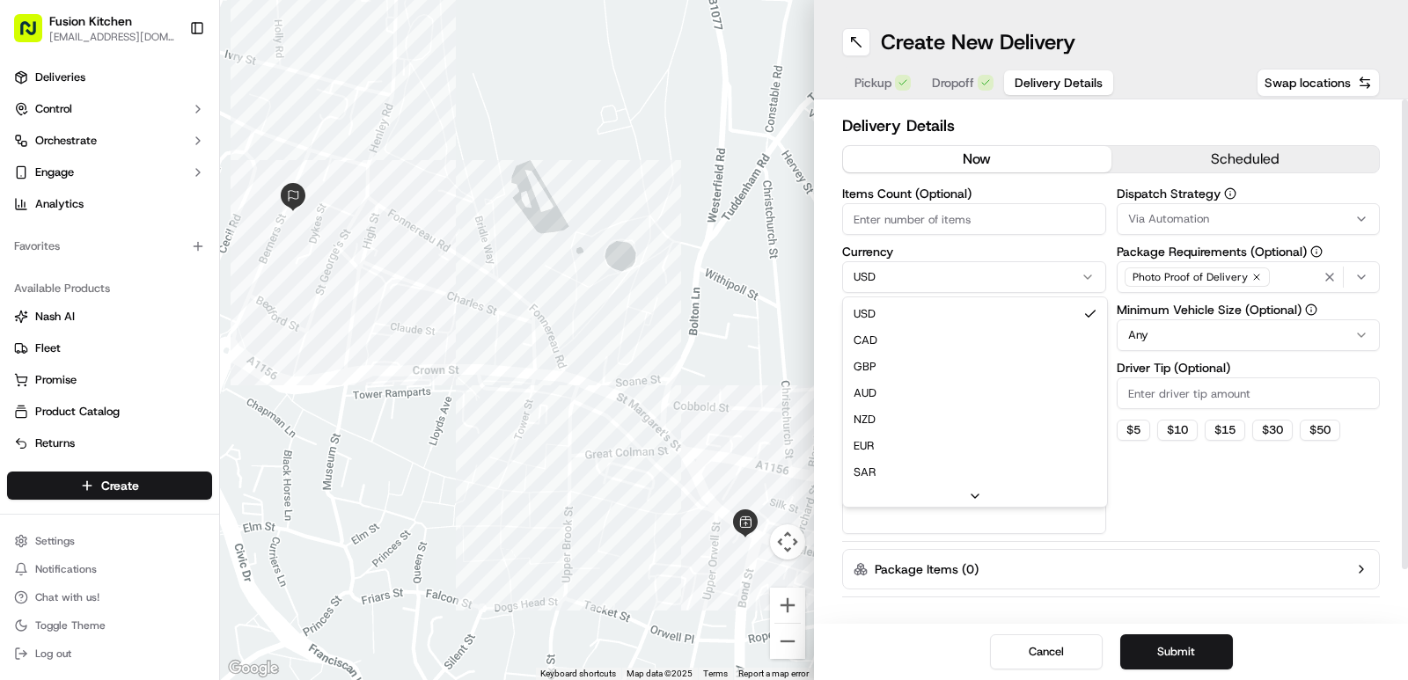
click at [937, 278] on html "Fusion Kitchen hari@fusionpos.uk Toggle Sidebar Deliveries Control Orchestrate …" at bounding box center [704, 340] width 1408 height 680
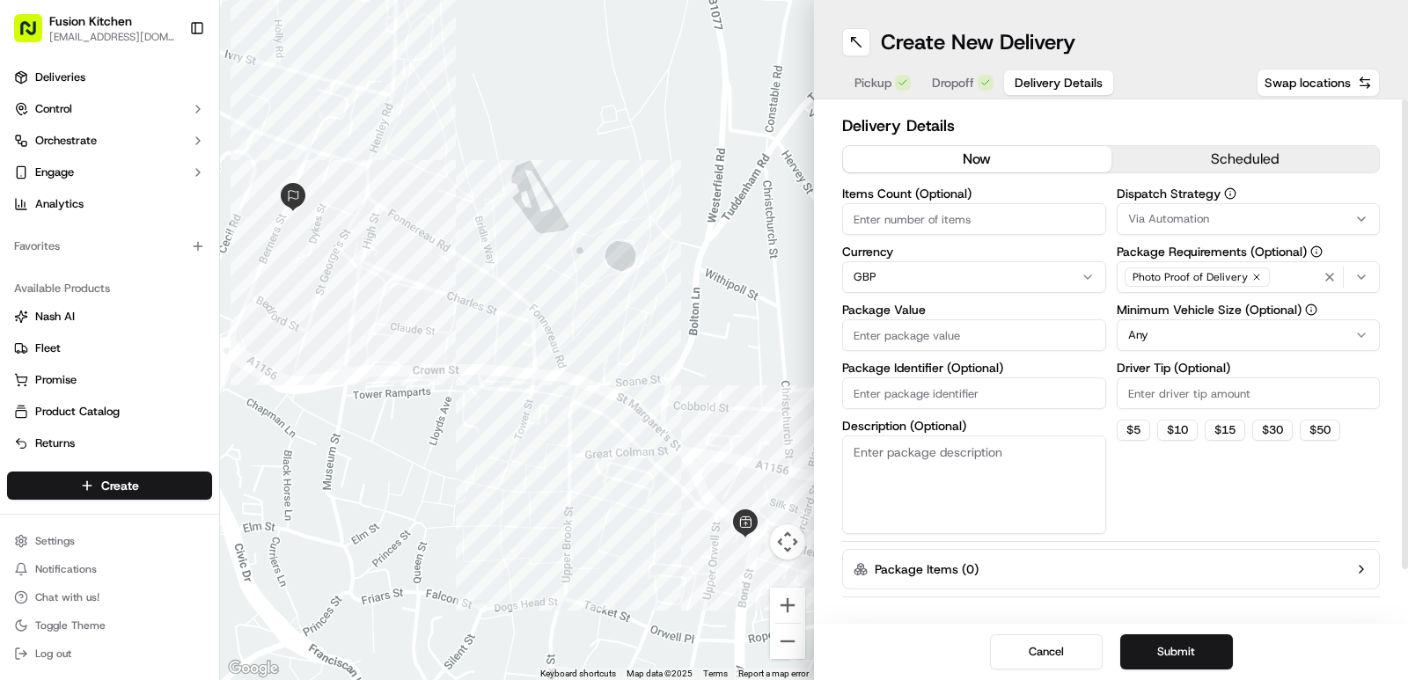
click at [889, 341] on input "Package Value" at bounding box center [974, 335] width 264 height 32
type input "16.57"
click at [1012, 487] on textarea "Description (Optional)" at bounding box center [974, 485] width 264 height 99
click at [1249, 515] on div "Dispatch Strategy Via Automation Package Requirements (Optional) Photo Proof of…" at bounding box center [1249, 360] width 264 height 347
click at [1193, 654] on button "Submit" at bounding box center [1176, 651] width 113 height 35
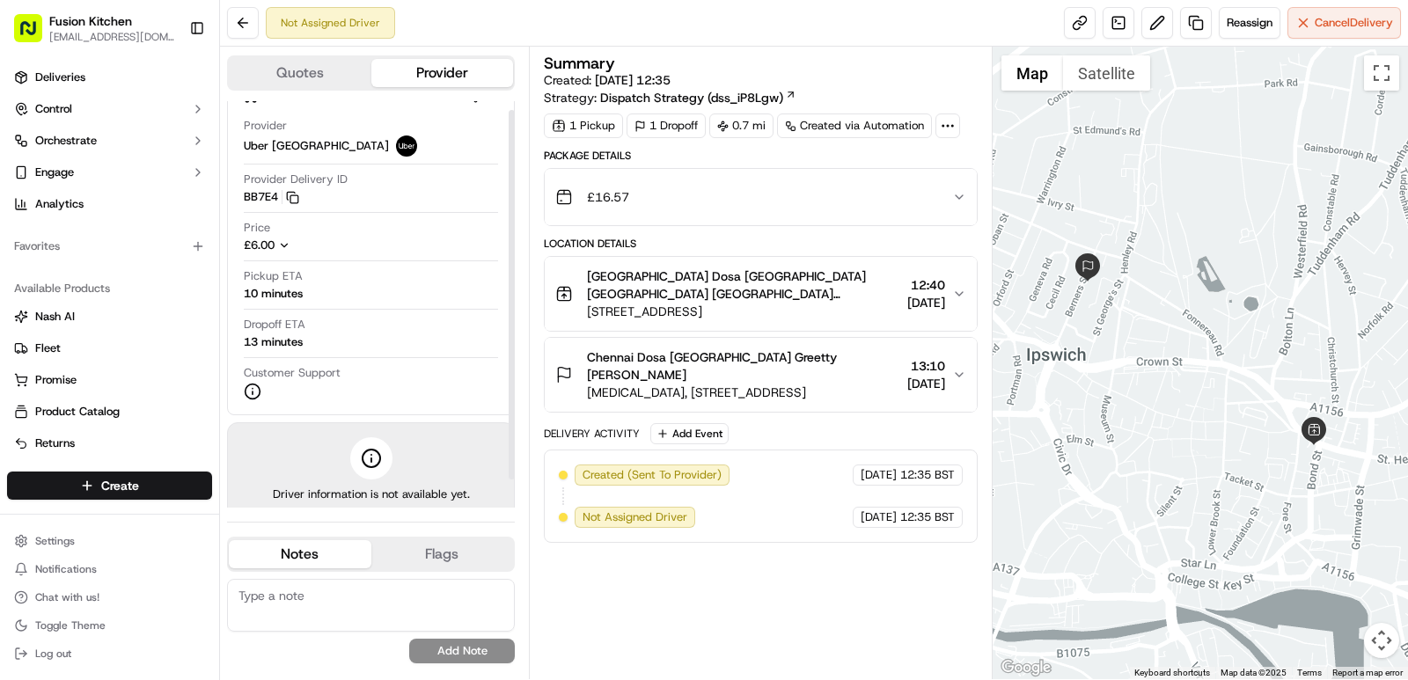
scroll to position [40, 0]
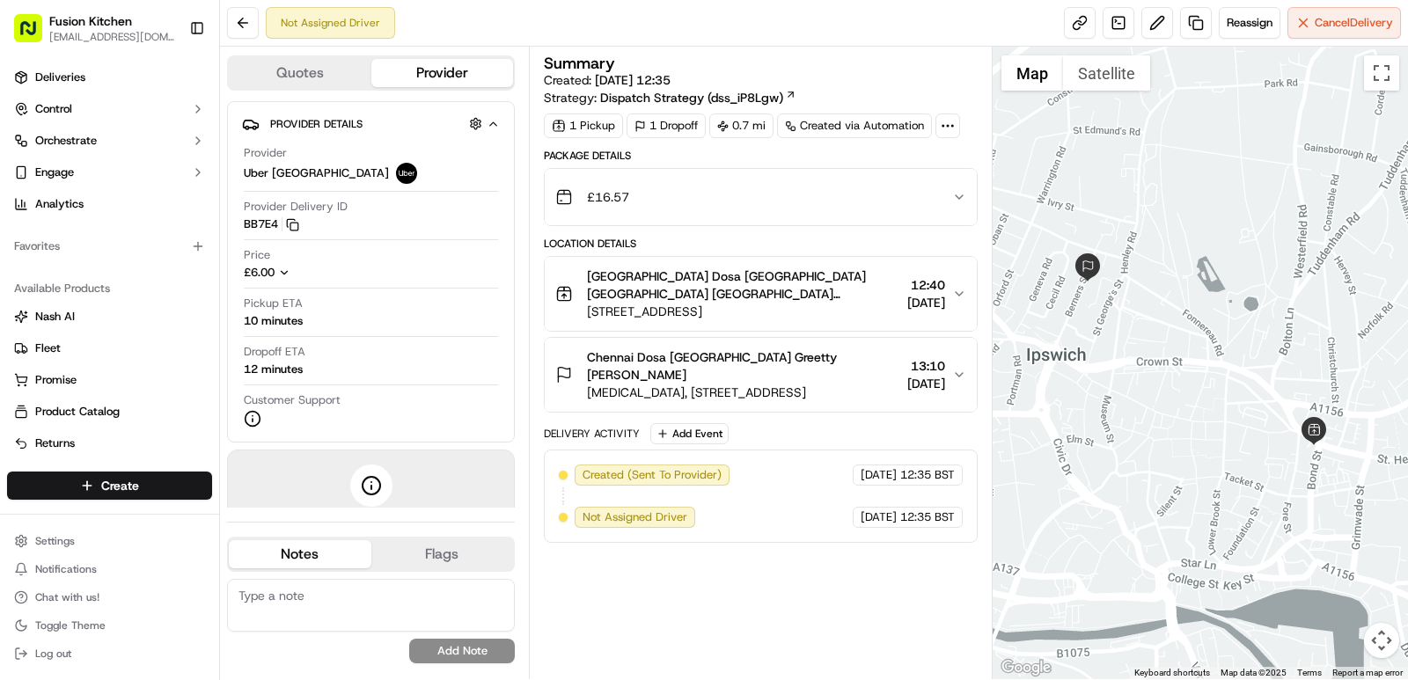
click at [818, 371] on span "Chennai Dosa [GEOGRAPHIC_DATA] Greetty [PERSON_NAME]" at bounding box center [743, 365] width 313 height 35
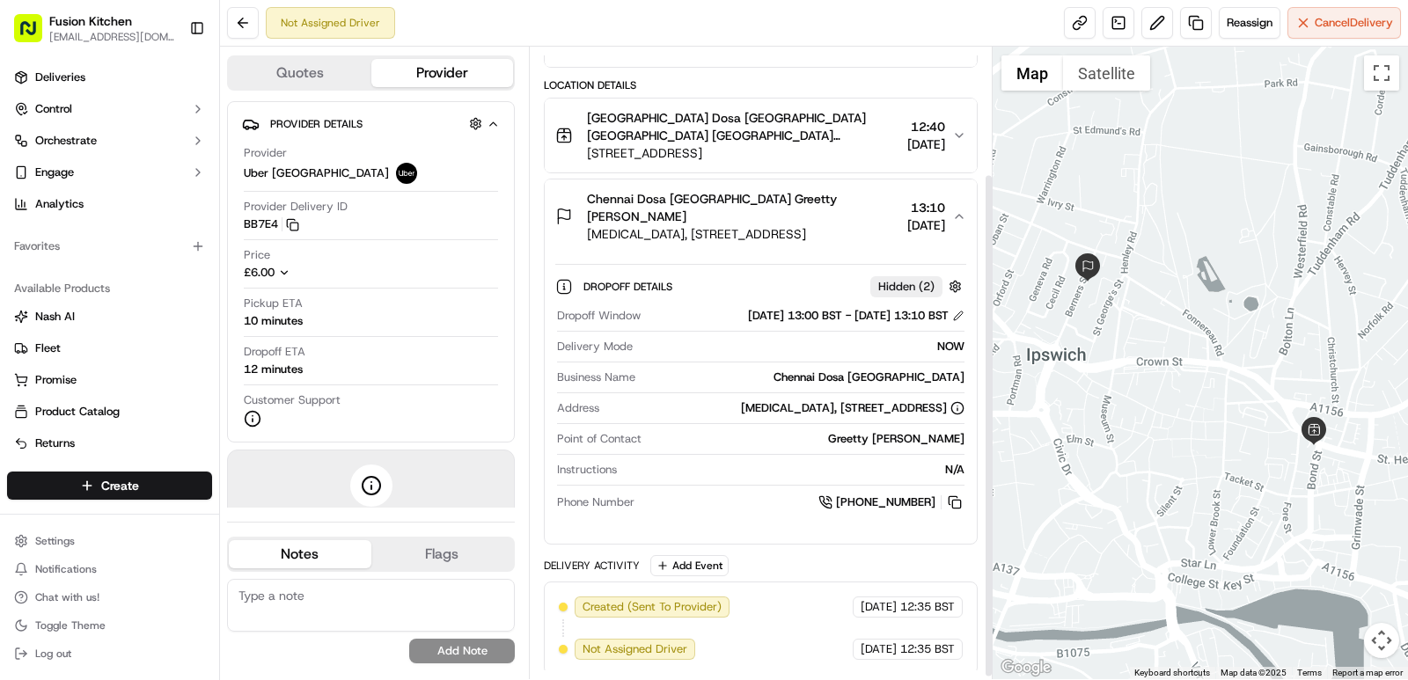
scroll to position [163, 0]
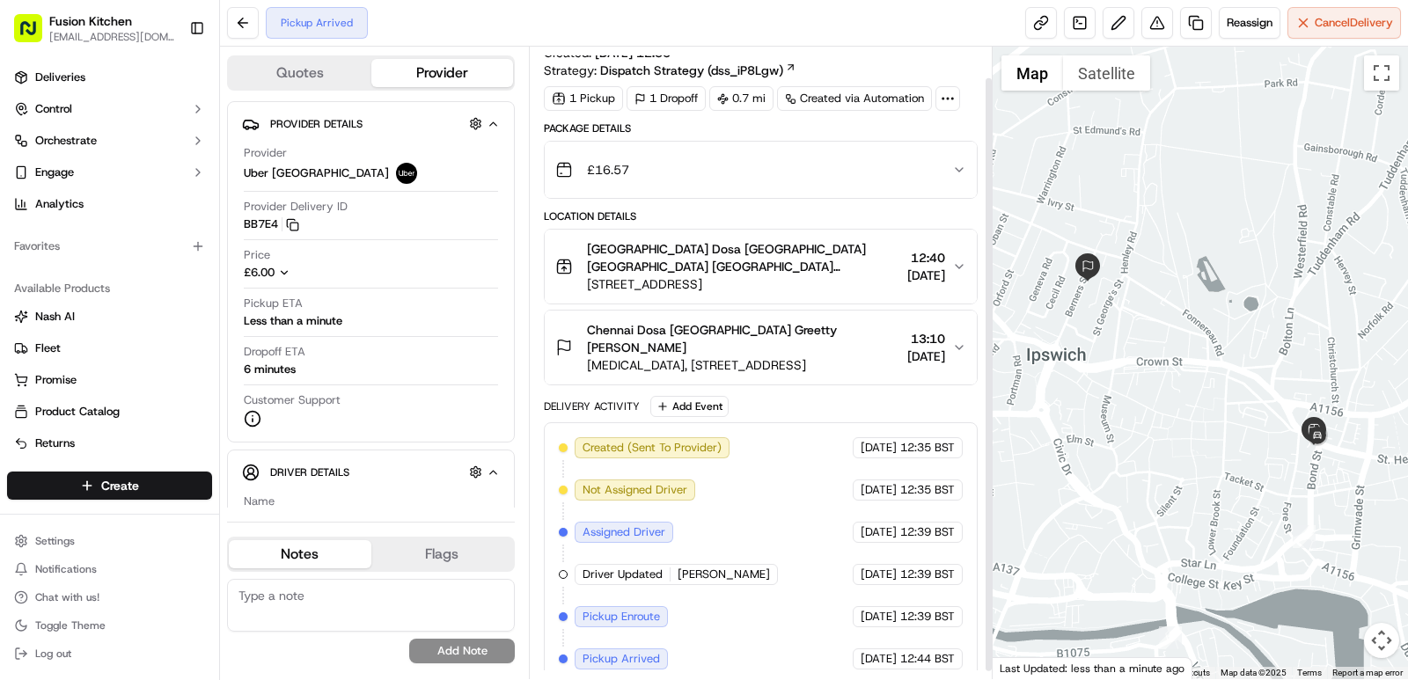
scroll to position [41, 0]
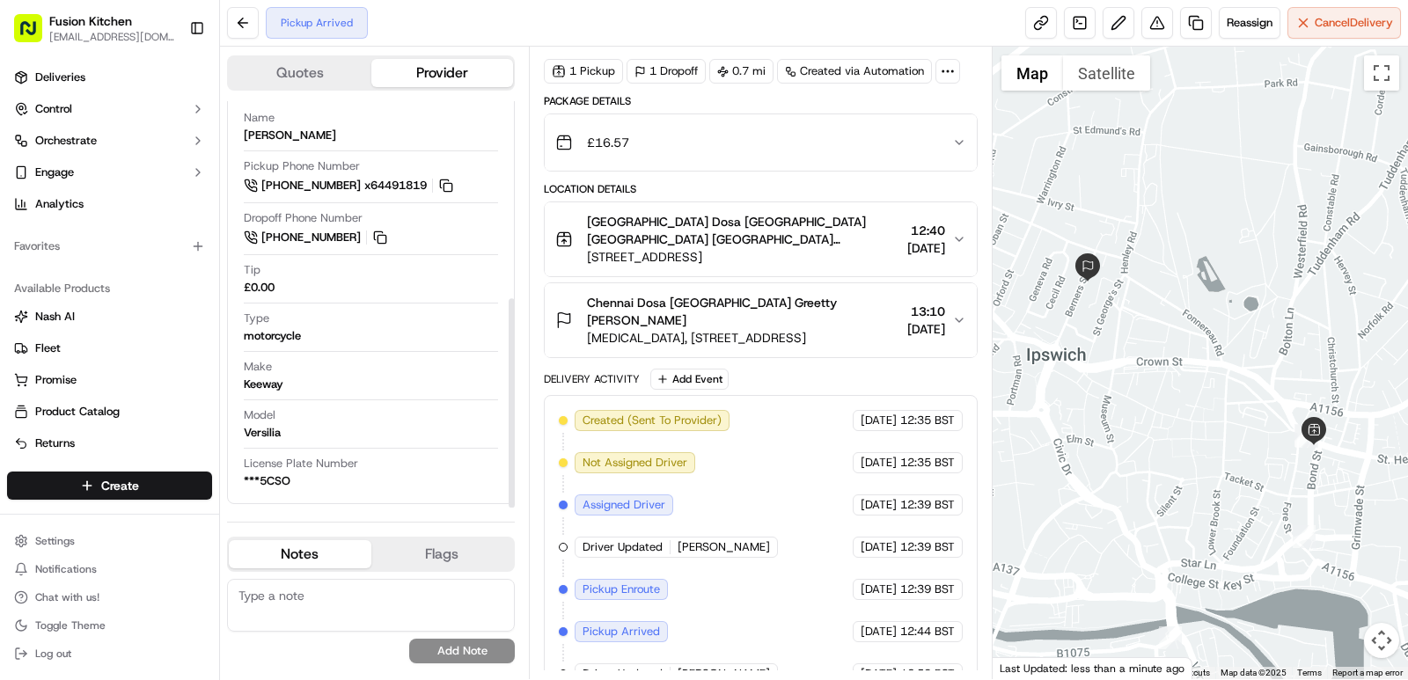
scroll to position [84, 0]
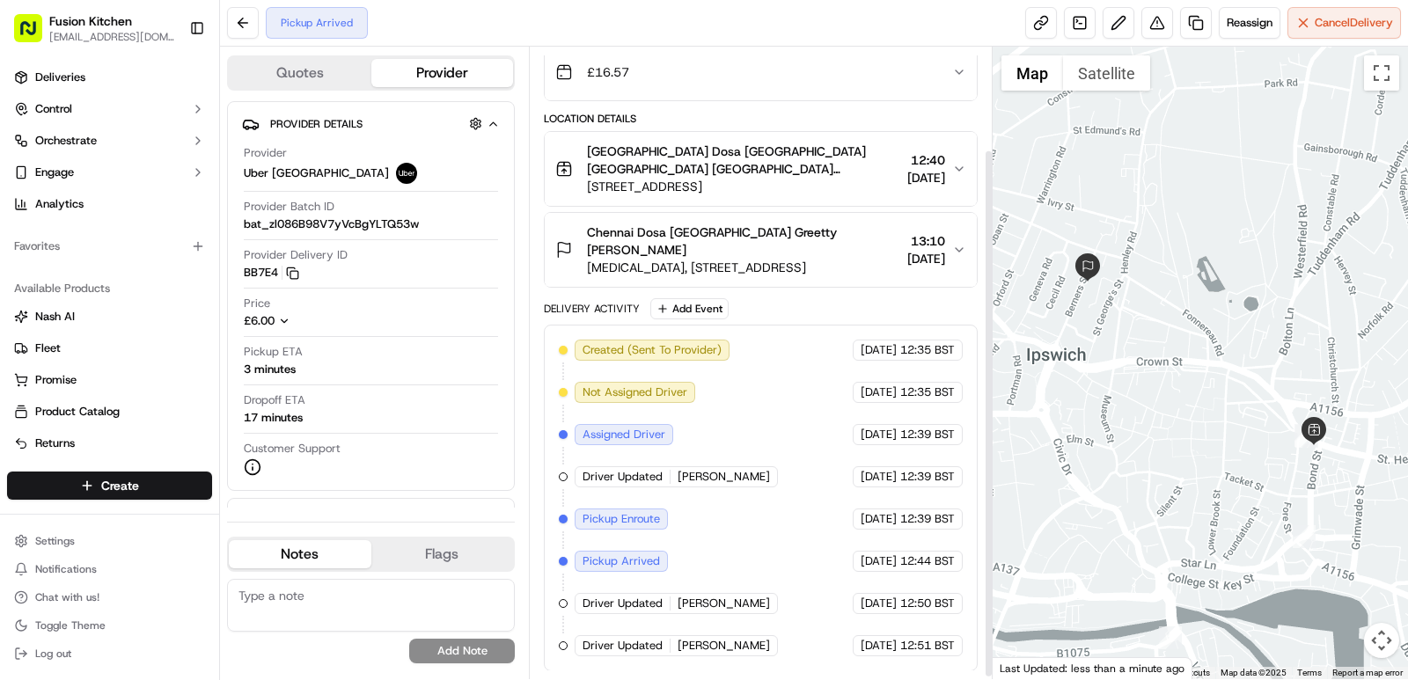
scroll to position [126, 0]
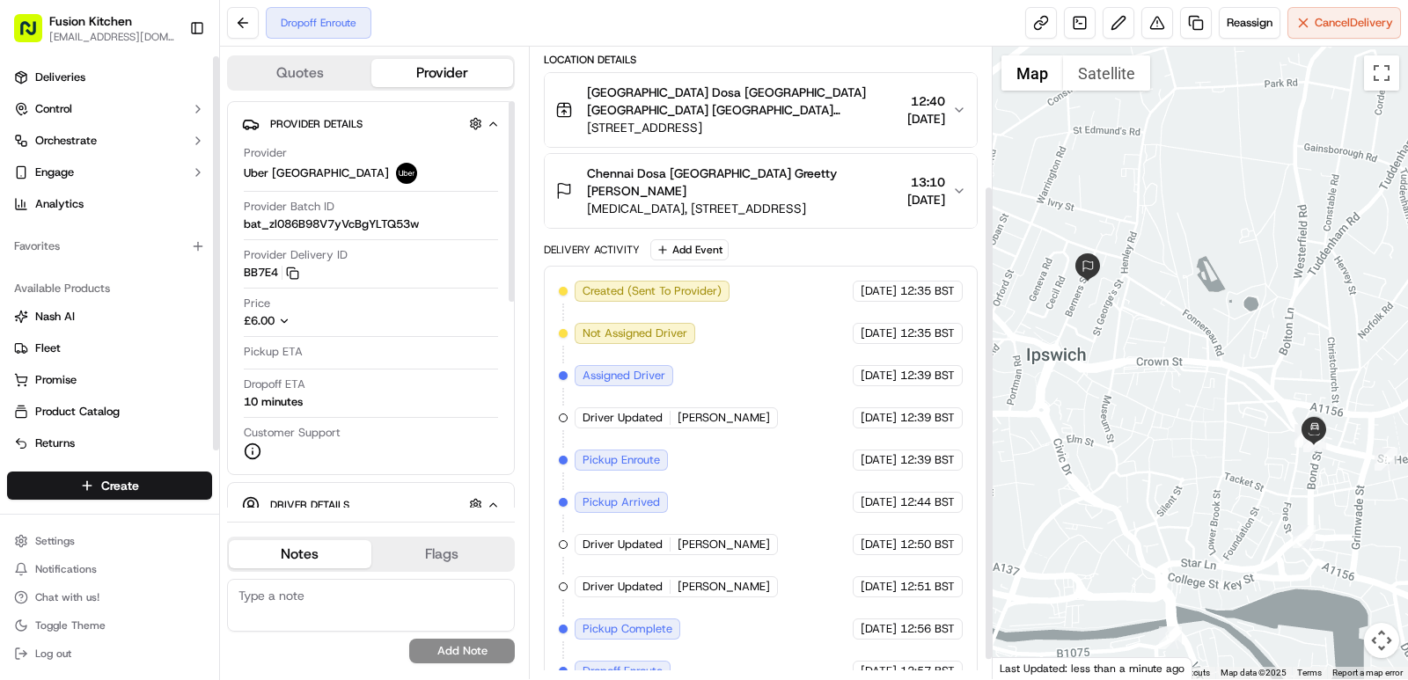
scroll to position [210, 0]
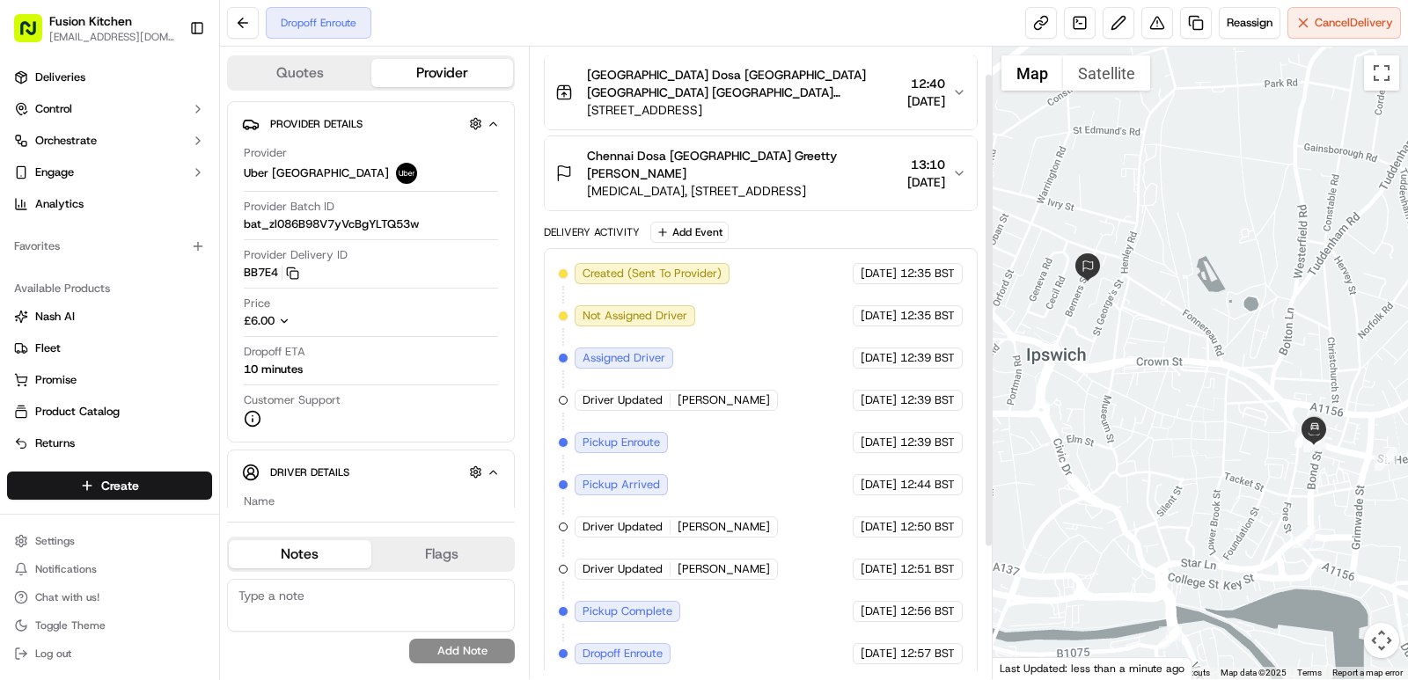
scroll to position [210, 0]
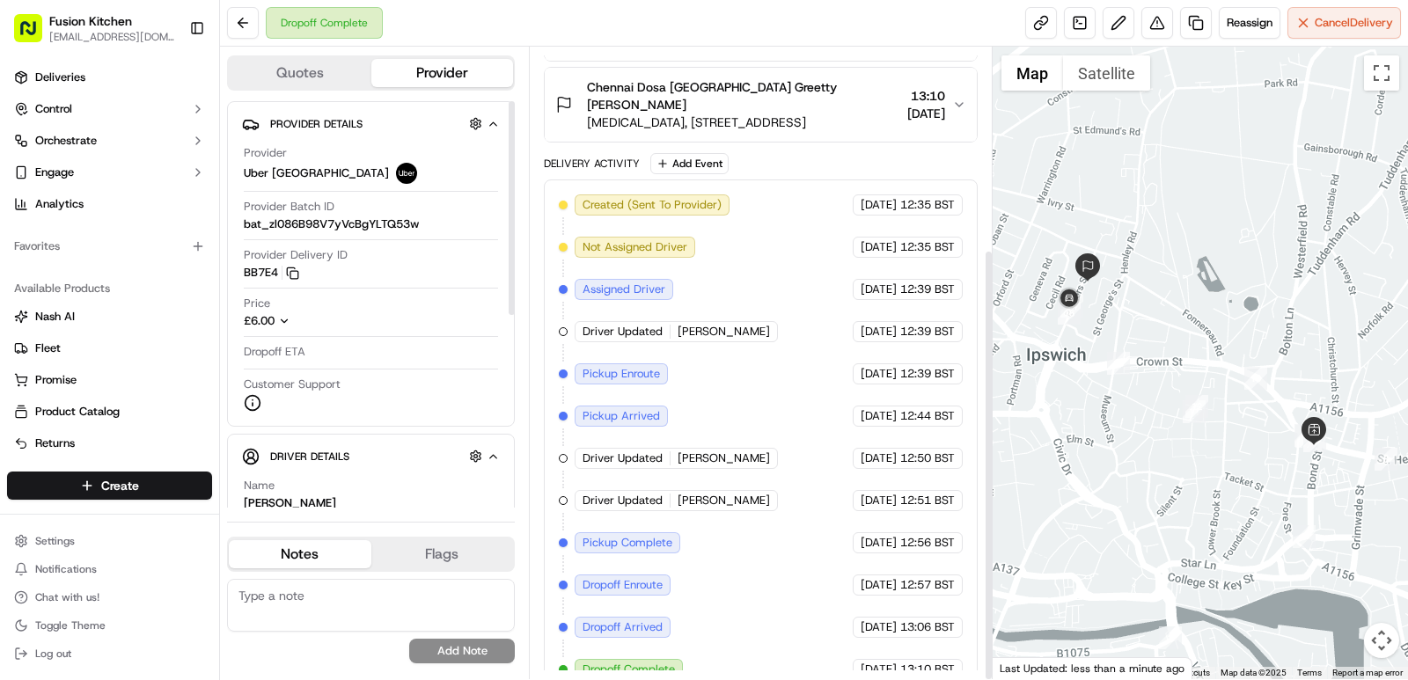
scroll to position [295, 0]
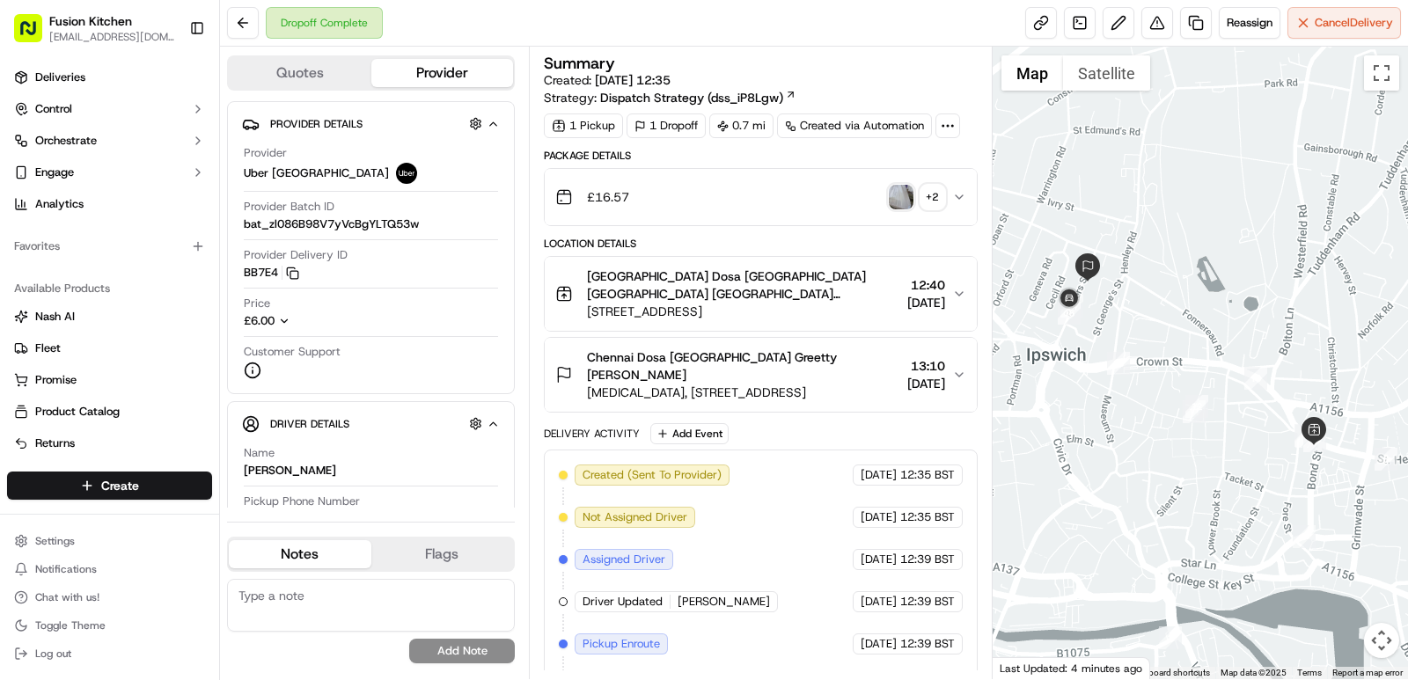
click at [908, 211] on div "£16.57 + 2" at bounding box center [753, 197] width 397 height 35
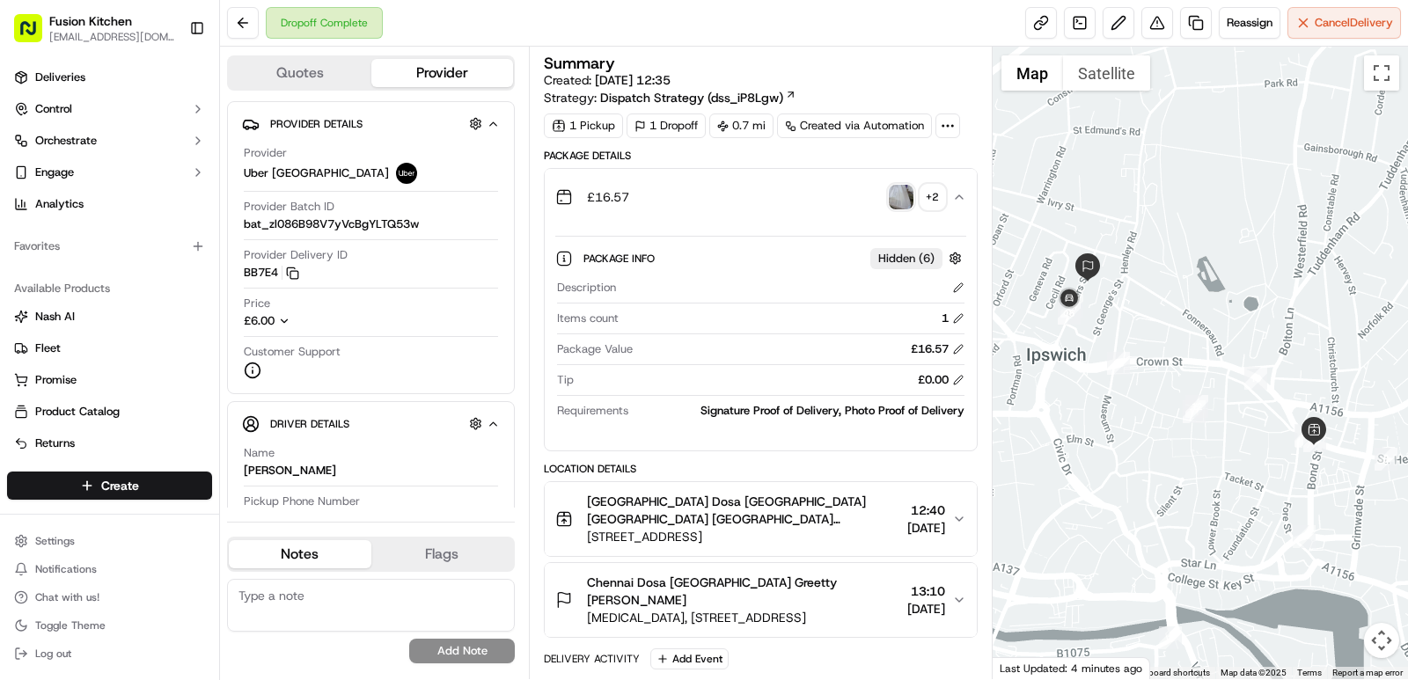
click at [909, 202] on img "button" at bounding box center [901, 197] width 25 height 25
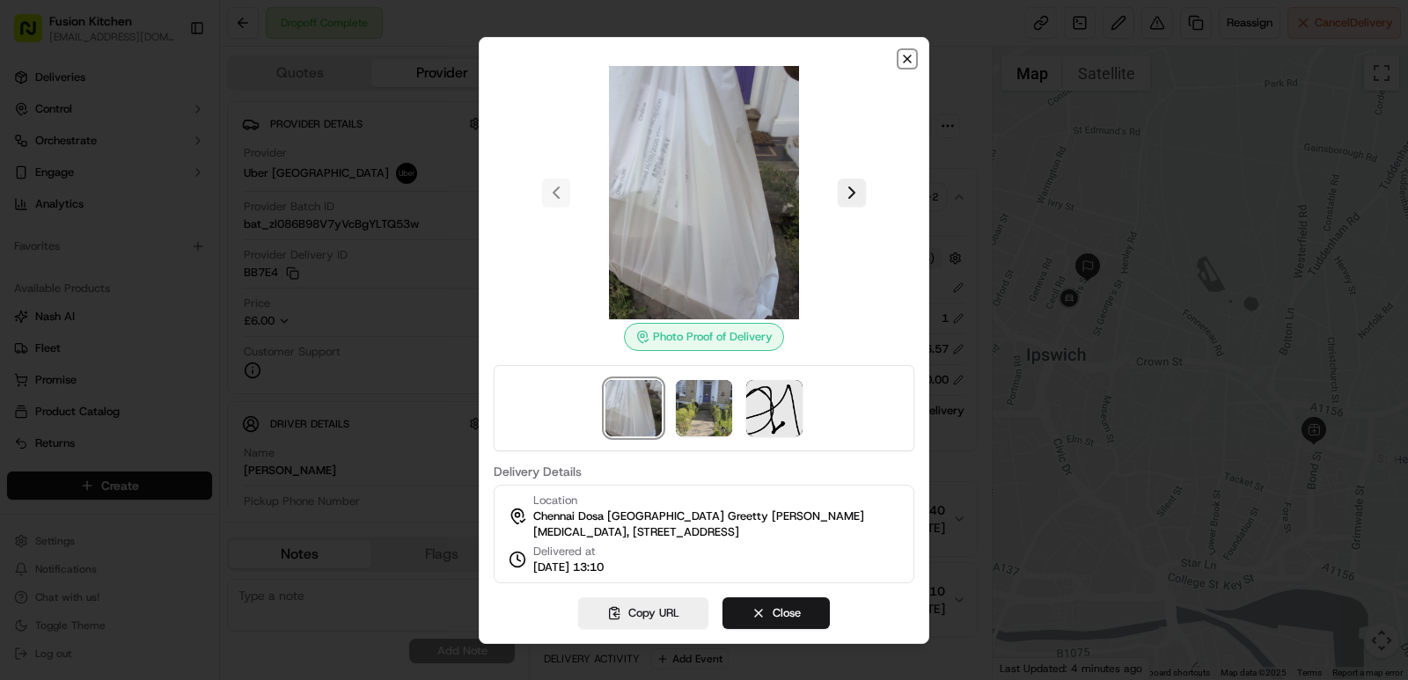
click at [901, 52] on icon "button" at bounding box center [907, 59] width 14 height 14
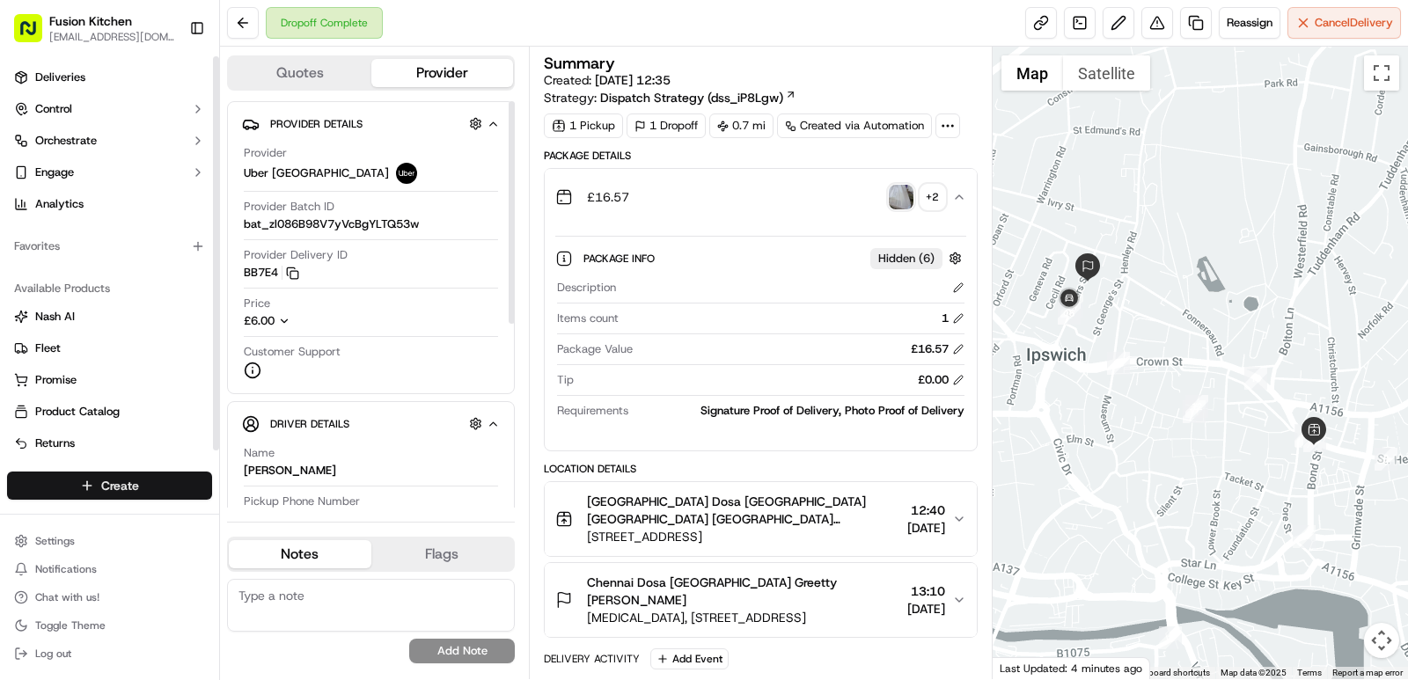
click at [125, 486] on span "Create" at bounding box center [120, 486] width 38 height 18
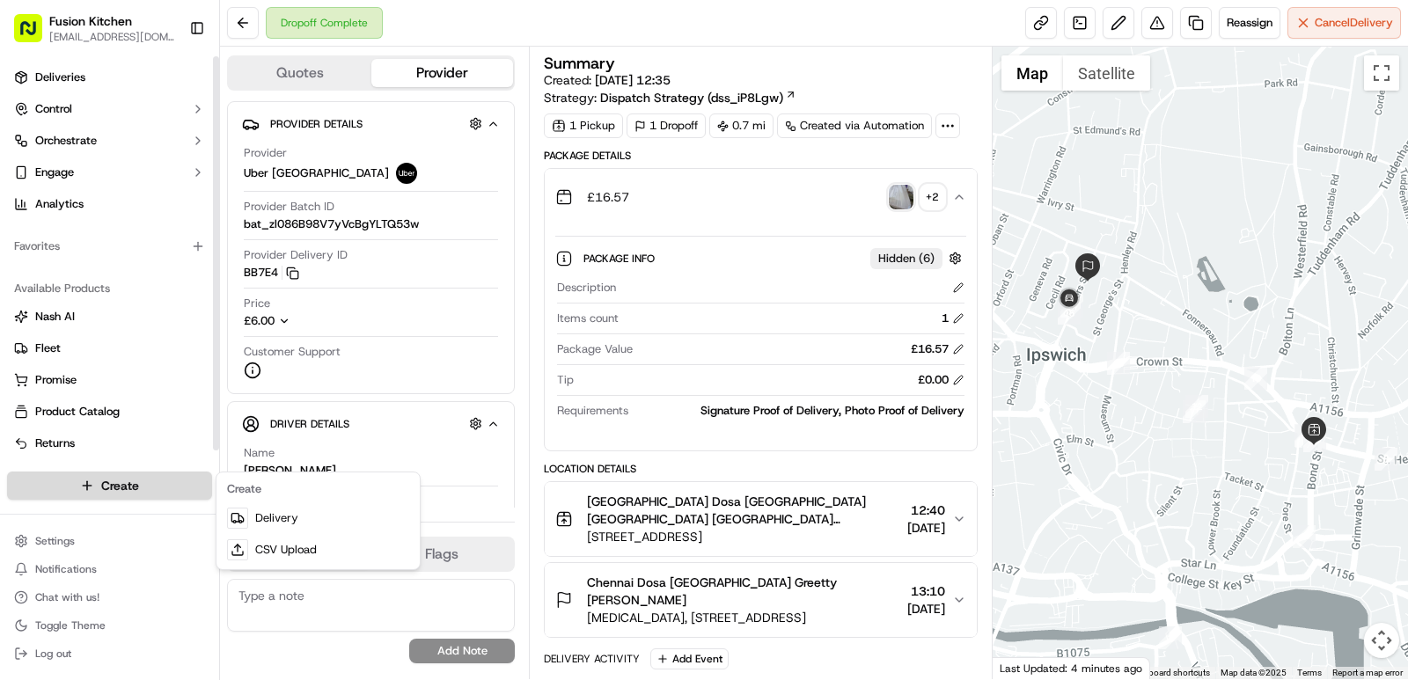
click at [93, 492] on html "Fusion Kitchen [EMAIL_ADDRESS][DOMAIN_NAME] Toggle Sidebar Deliveries Control O…" at bounding box center [704, 340] width 1408 height 680
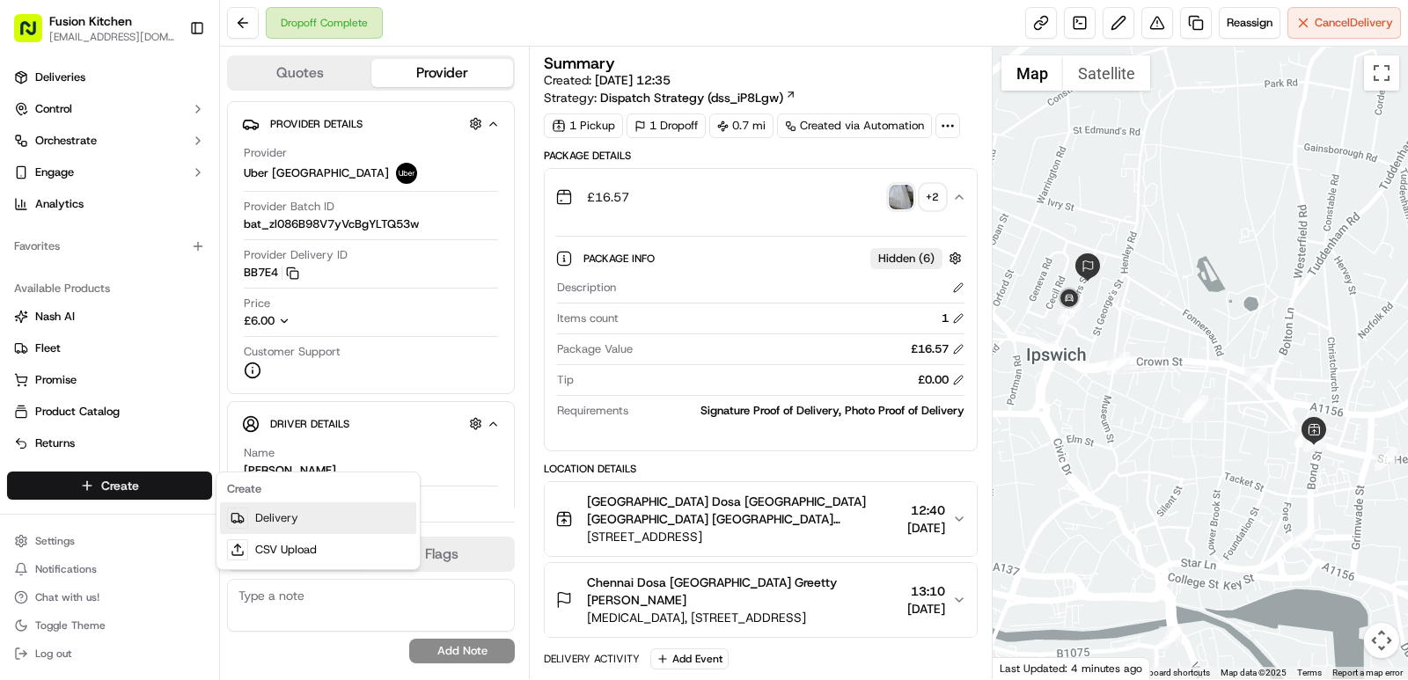
click at [282, 515] on link "Delivery" at bounding box center [318, 518] width 196 height 32
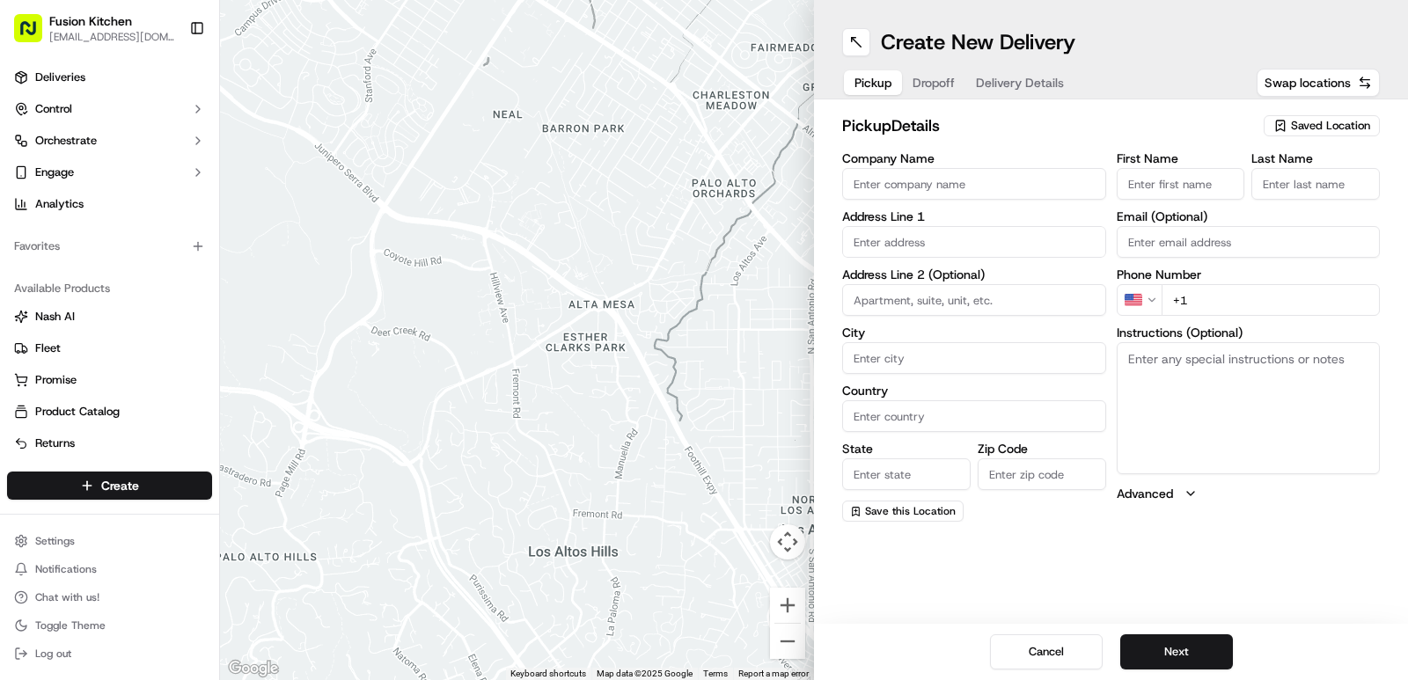
click at [904, 182] on input "Company Name" at bounding box center [974, 184] width 264 height 32
paste input "Chennai Dosa Derby"
type input "Chennai Dosa Derby"
click at [1212, 192] on input "First Name" at bounding box center [1181, 184] width 128 height 32
paste input "Chennai Dosa Derby"
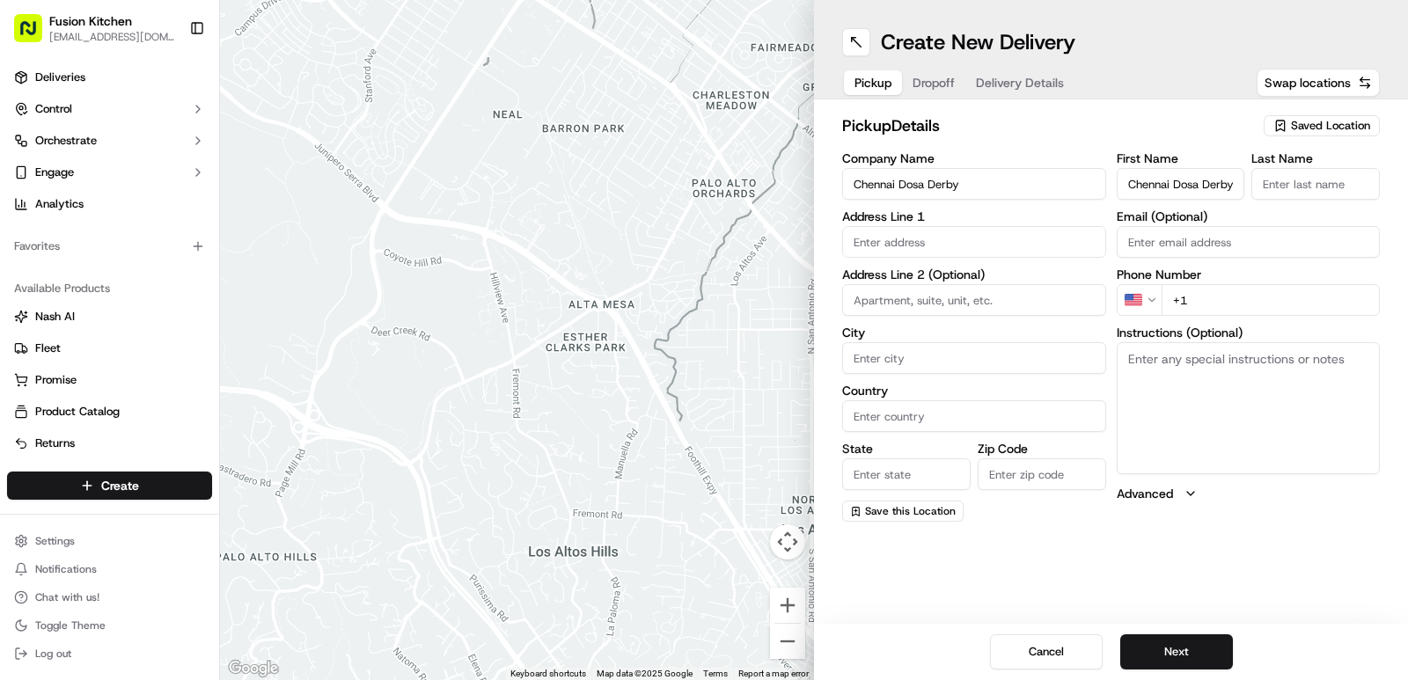
scroll to position [0, 5]
type input "Chennai Dosa Derby"
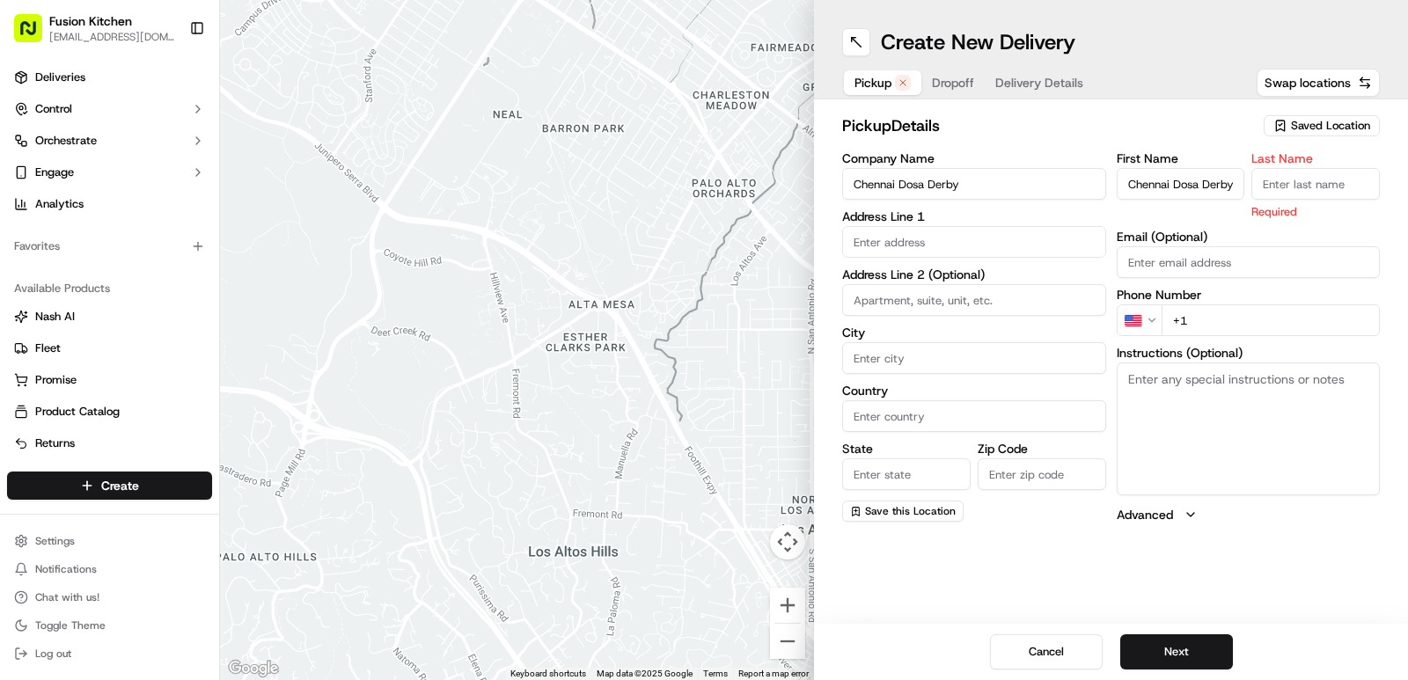
scroll to position [0, 0]
click at [1288, 198] on input "Last Name" at bounding box center [1315, 184] width 128 height 32
paste input "Chennai Dosa Derby"
drag, startPoint x: 1332, startPoint y: 183, endPoint x: 1187, endPoint y: 181, distance: 145.2
click at [1187, 181] on div "First Name Chennai Dosa Derby Last Name Chennai Dosa Derby Required" at bounding box center [1249, 186] width 264 height 68
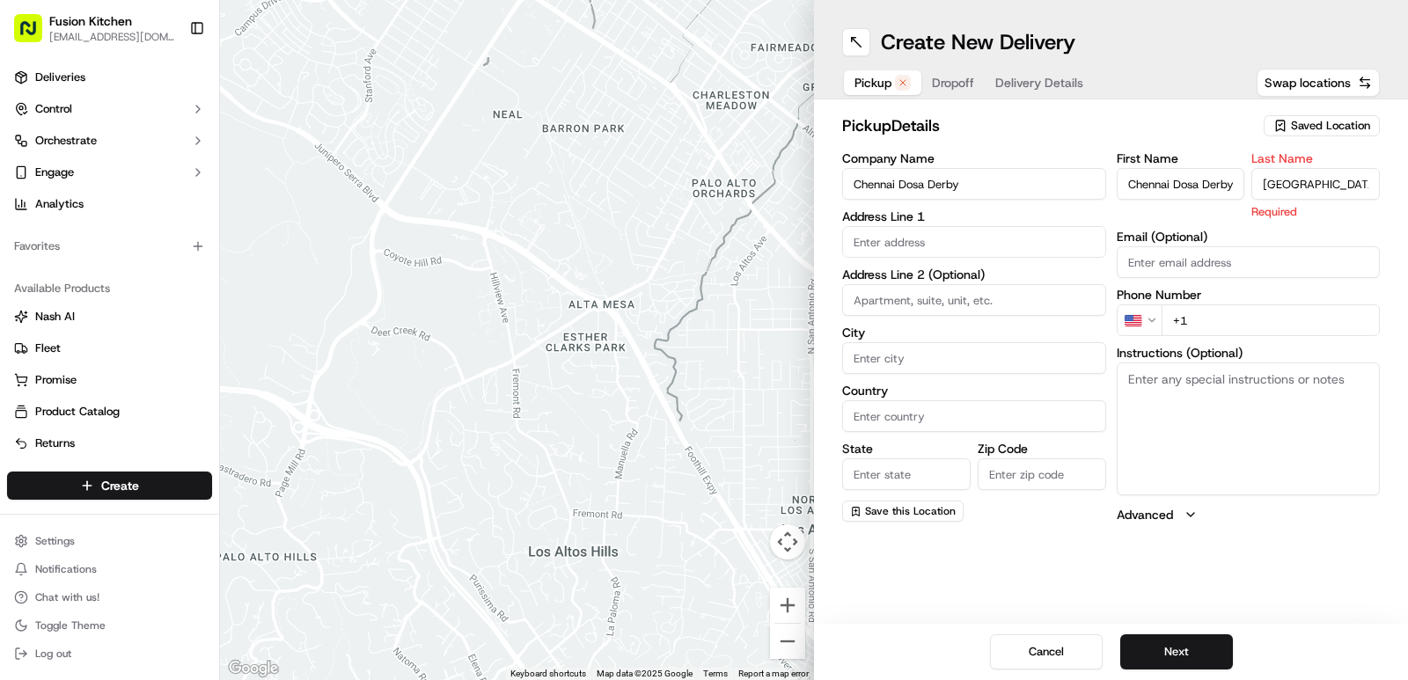
type input "Derby"
click at [1216, 191] on input "Chennai Dosa Derby" at bounding box center [1181, 184] width 128 height 32
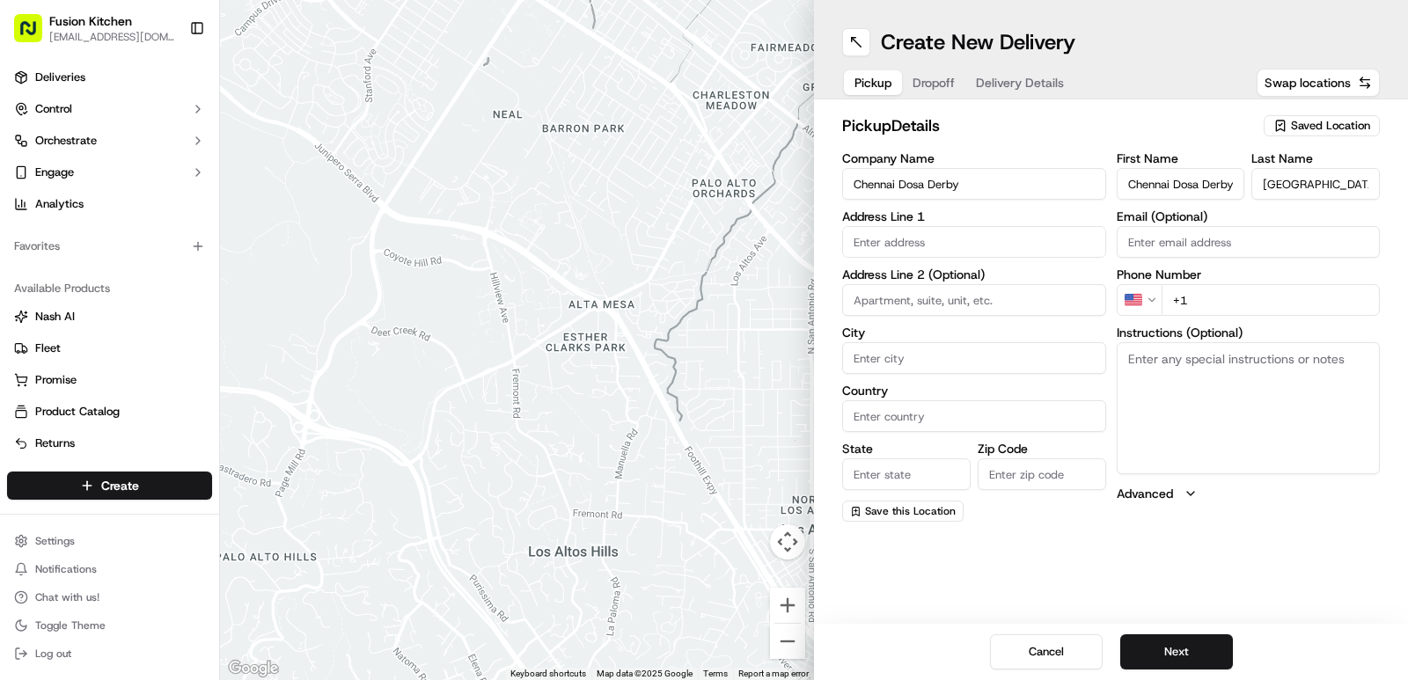
click at [1216, 191] on input "Chennai Dosa Derby" at bounding box center [1181, 184] width 128 height 32
type input "Chennai Dosa"
click at [1047, 77] on span "Delivery Details" at bounding box center [1020, 83] width 88 height 18
click at [872, 78] on span "Pickup" at bounding box center [872, 83] width 37 height 18
click at [921, 238] on input "text" at bounding box center [974, 242] width 264 height 32
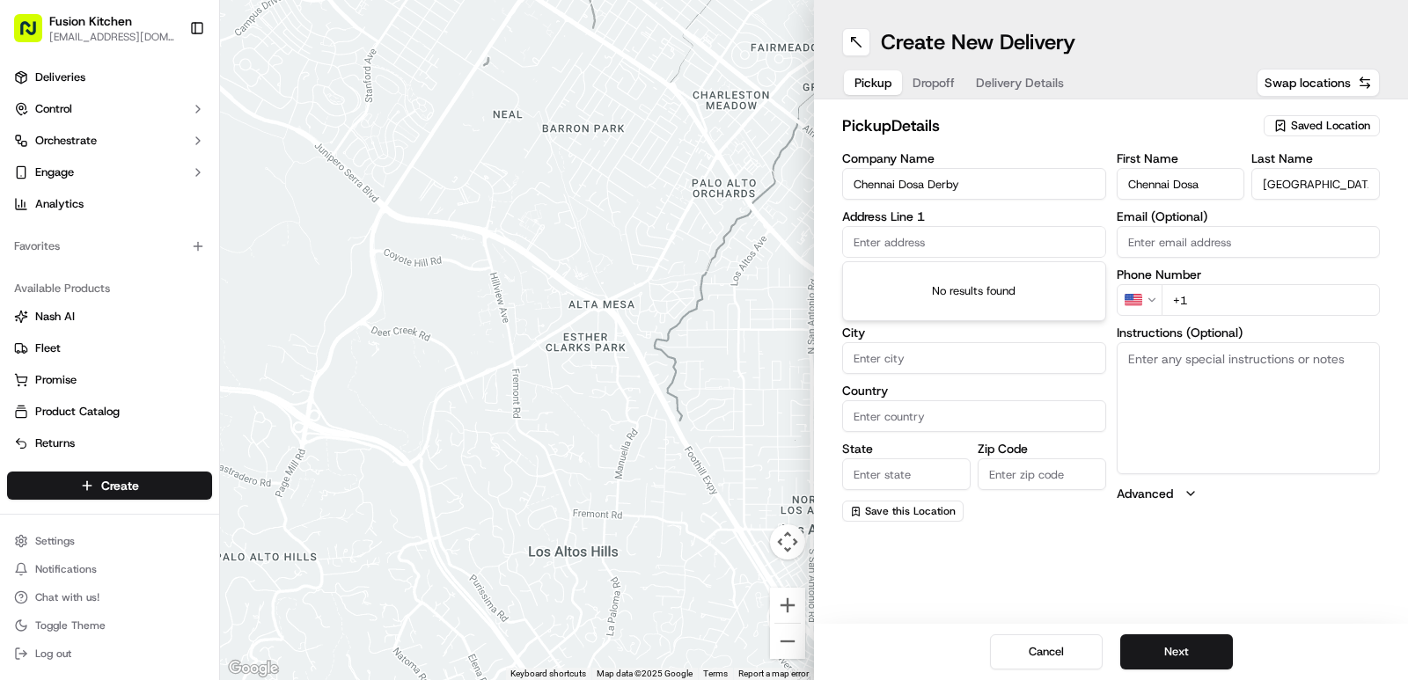
paste input "128 London Rd, Derby DE1 2SR, United Kingdom"
click at [934, 289] on div "128 London Rd, Derby DE1 2SR, United Kingdom" at bounding box center [973, 279] width 255 height 26
type input "[STREET_ADDRESS]"
type input "Derby"
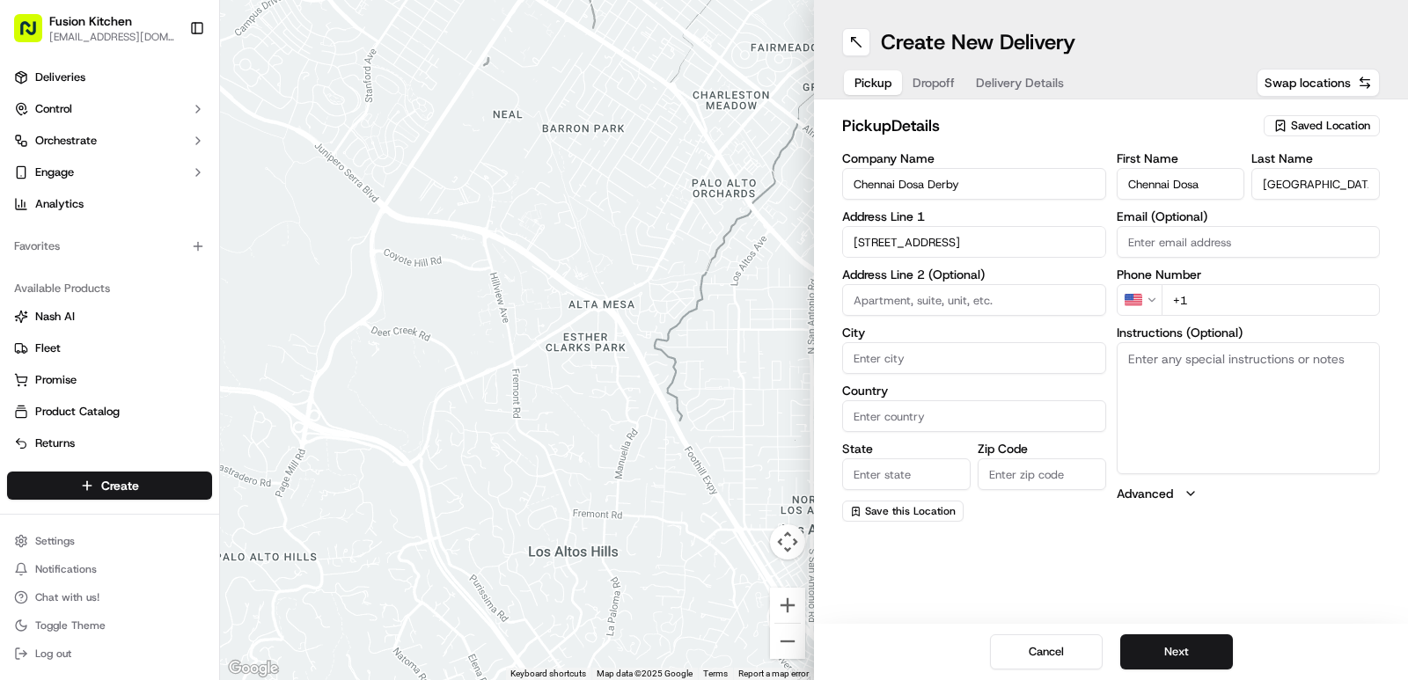
type input "United Kingdom"
type input "England"
type input "DE1 2SR"
type input "128 London Road"
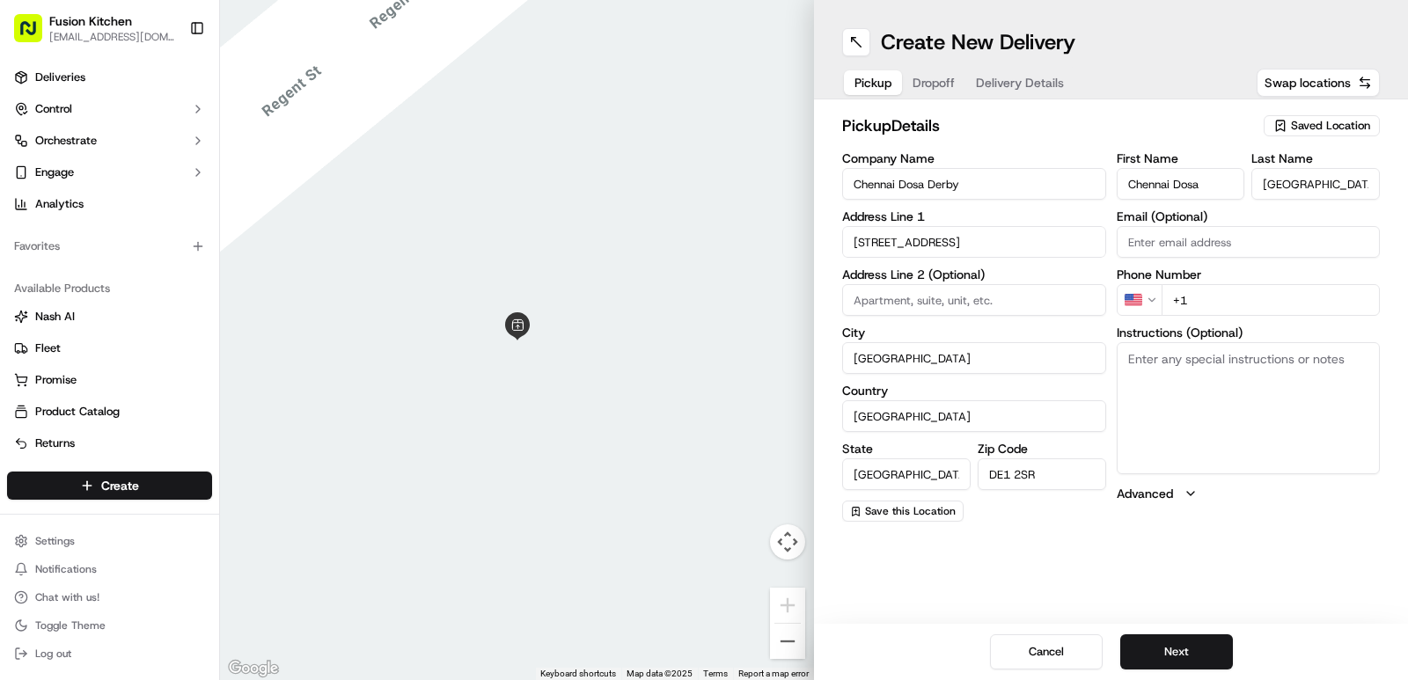
drag, startPoint x: 1206, startPoint y: 297, endPoint x: 1137, endPoint y: 297, distance: 69.5
click at [1137, 297] on div "US +1" at bounding box center [1249, 300] width 264 height 32
paste input "44 1332 292222"
type input "+44 1332 292222"
click at [1287, 537] on div "Create New Delivery Pickup Dropoff Delivery Details Swap locations pickup Detai…" at bounding box center [1111, 340] width 594 height 680
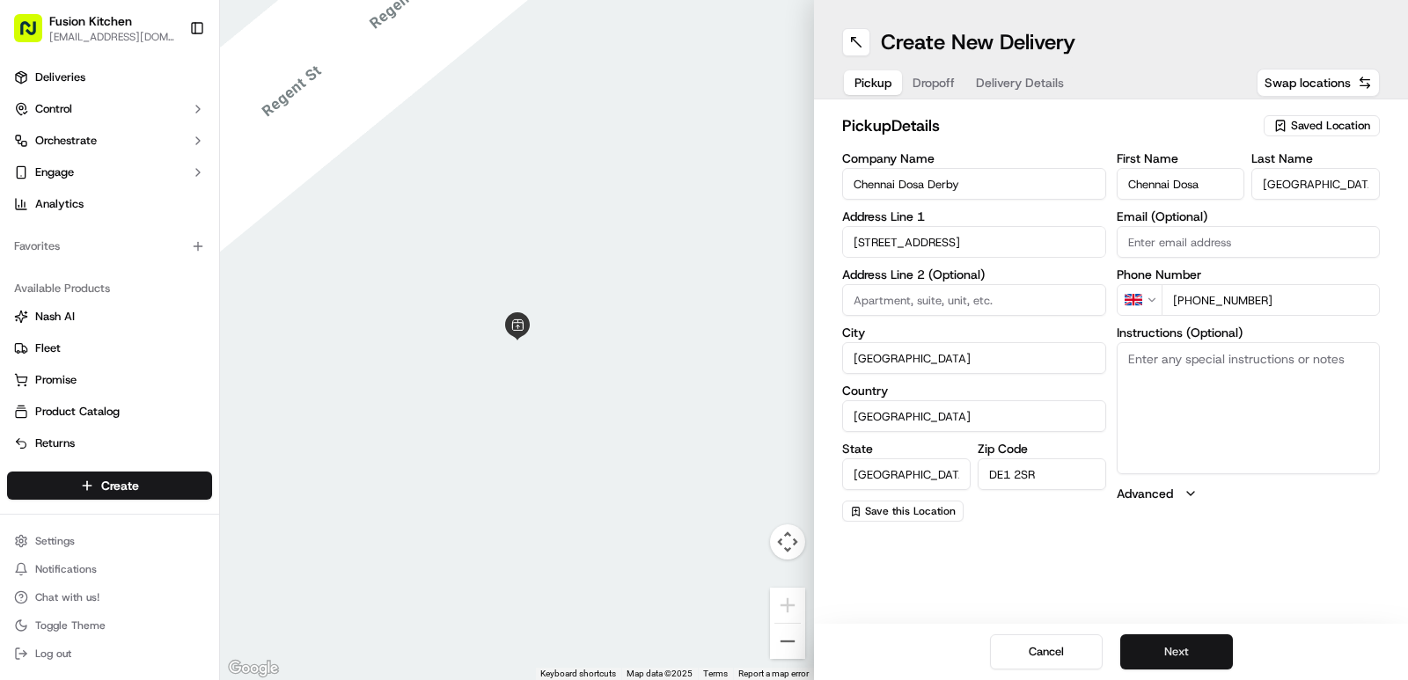
click at [1193, 644] on button "Next" at bounding box center [1176, 651] width 113 height 35
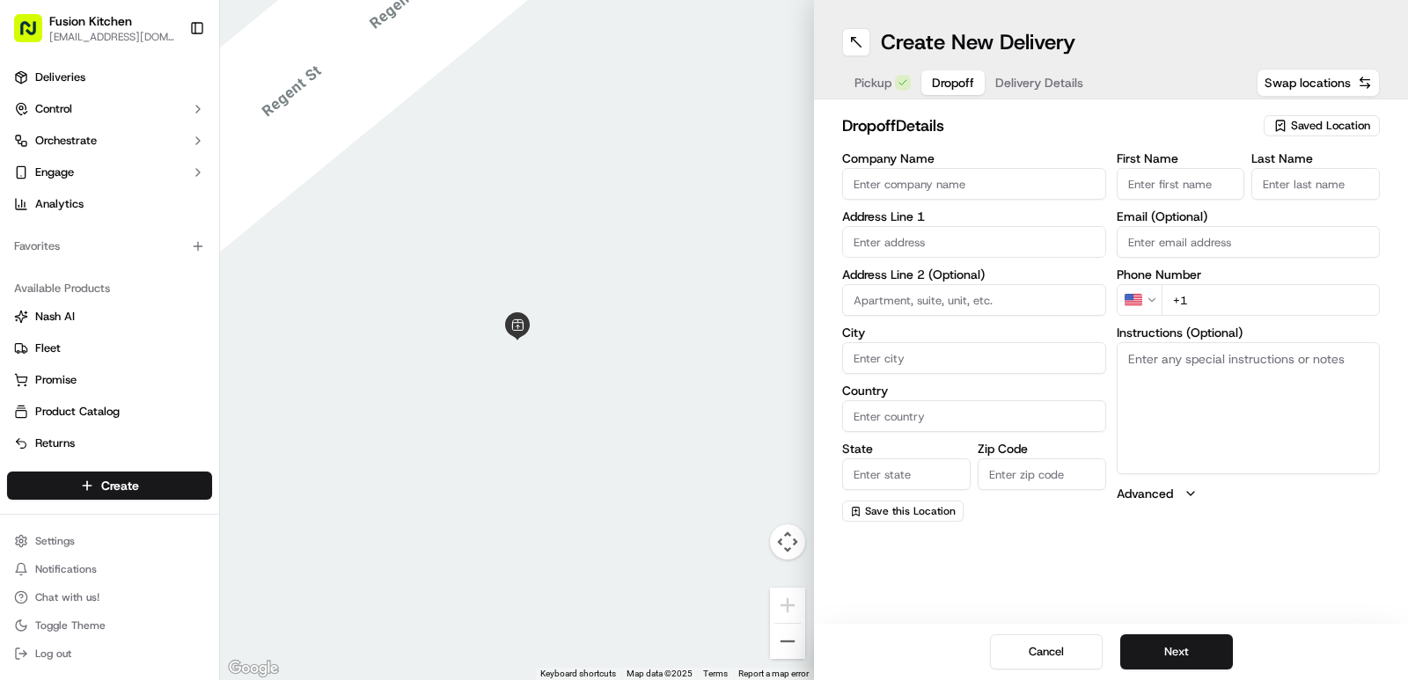
click at [1199, 182] on input "First Name" at bounding box center [1181, 184] width 128 height 32
paste input "Gururaja PN"
click at [1184, 183] on input "Gururaja PN" at bounding box center [1181, 184] width 128 height 32
type input "Gururaja"
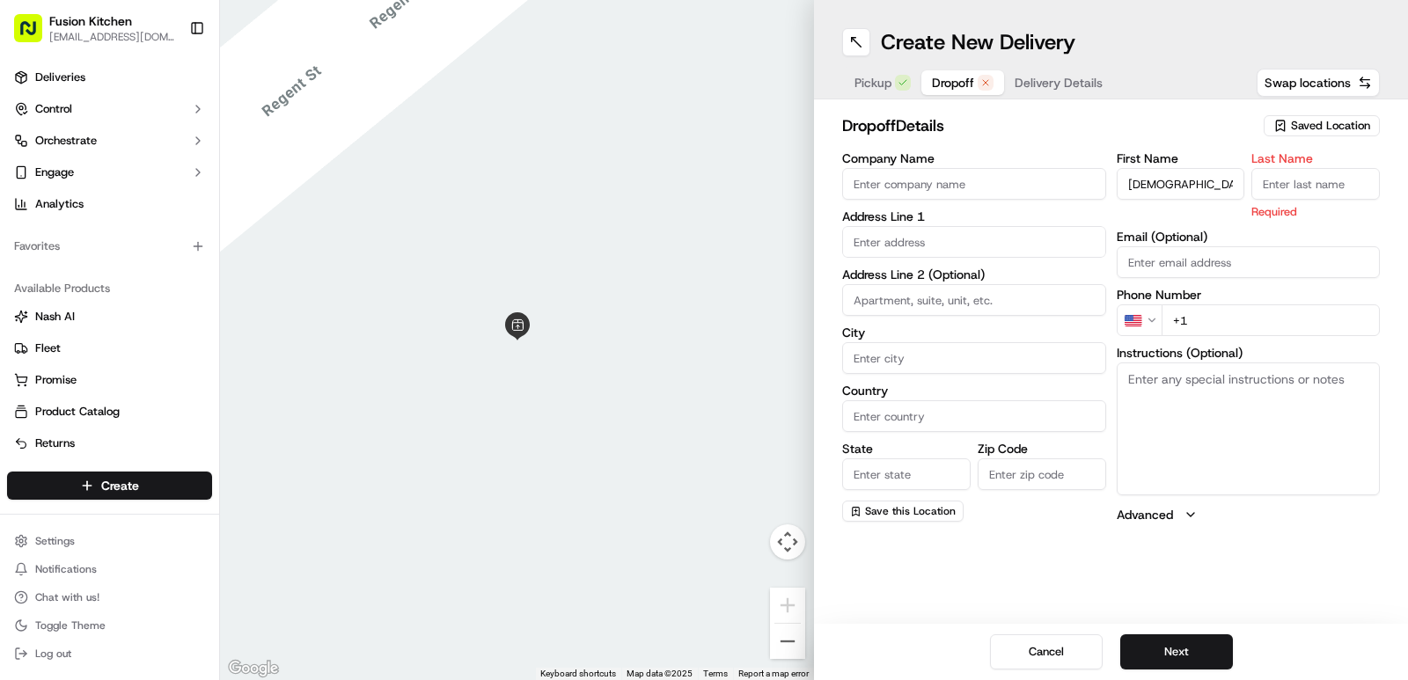
click at [1301, 194] on input "Last Name" at bounding box center [1315, 184] width 128 height 32
paste input "PN"
type input "PN"
click at [1000, 130] on h2 "dropoff Details" at bounding box center [1047, 126] width 411 height 25
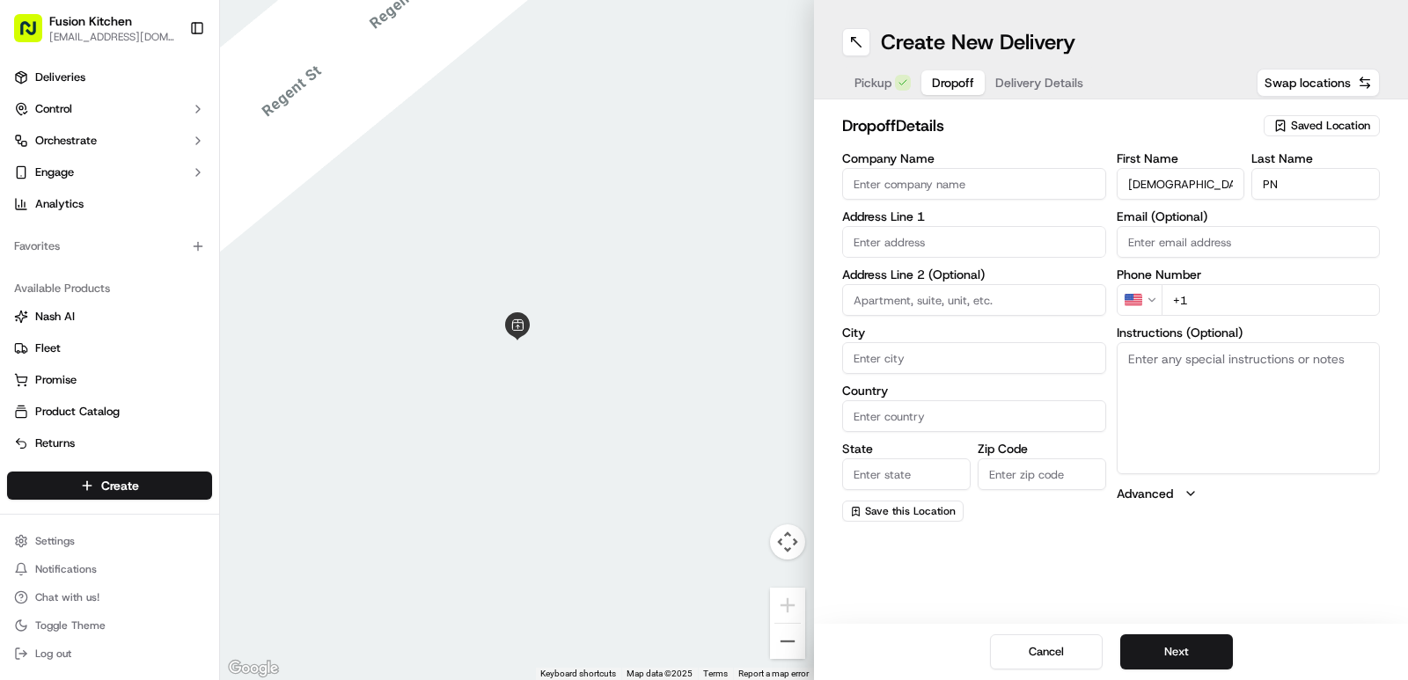
click at [1008, 179] on input "Company Name" at bounding box center [974, 184] width 264 height 32
paste input "Chennai Dosa Derby"
type input "Chennai Dosa Derby"
click at [927, 248] on input "text" at bounding box center [974, 242] width 264 height 32
paste input "6, Keepers Green, Derby, DE23 8NG"
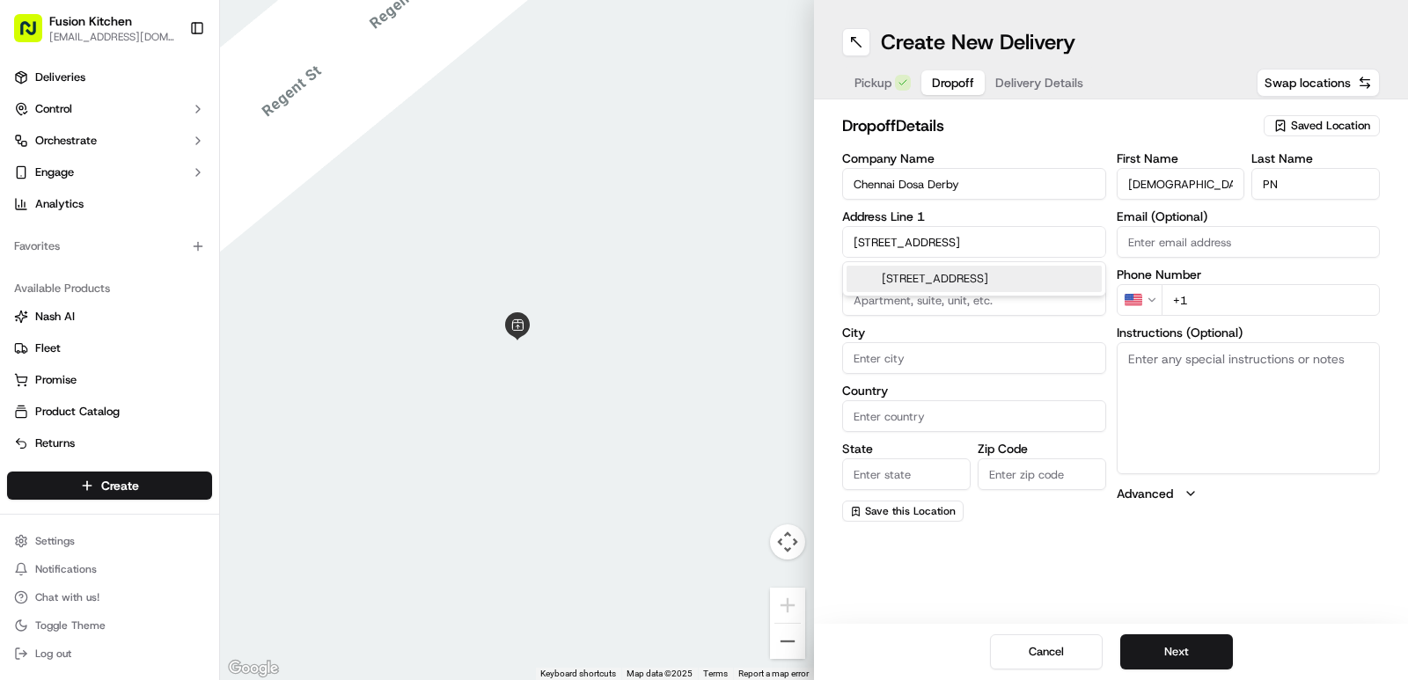
click at [935, 275] on div "[STREET_ADDRESS]" at bounding box center [973, 279] width 255 height 26
type input "[STREET_ADDRESS]"
type input "Derby"
type input "United Kingdom"
type input "England"
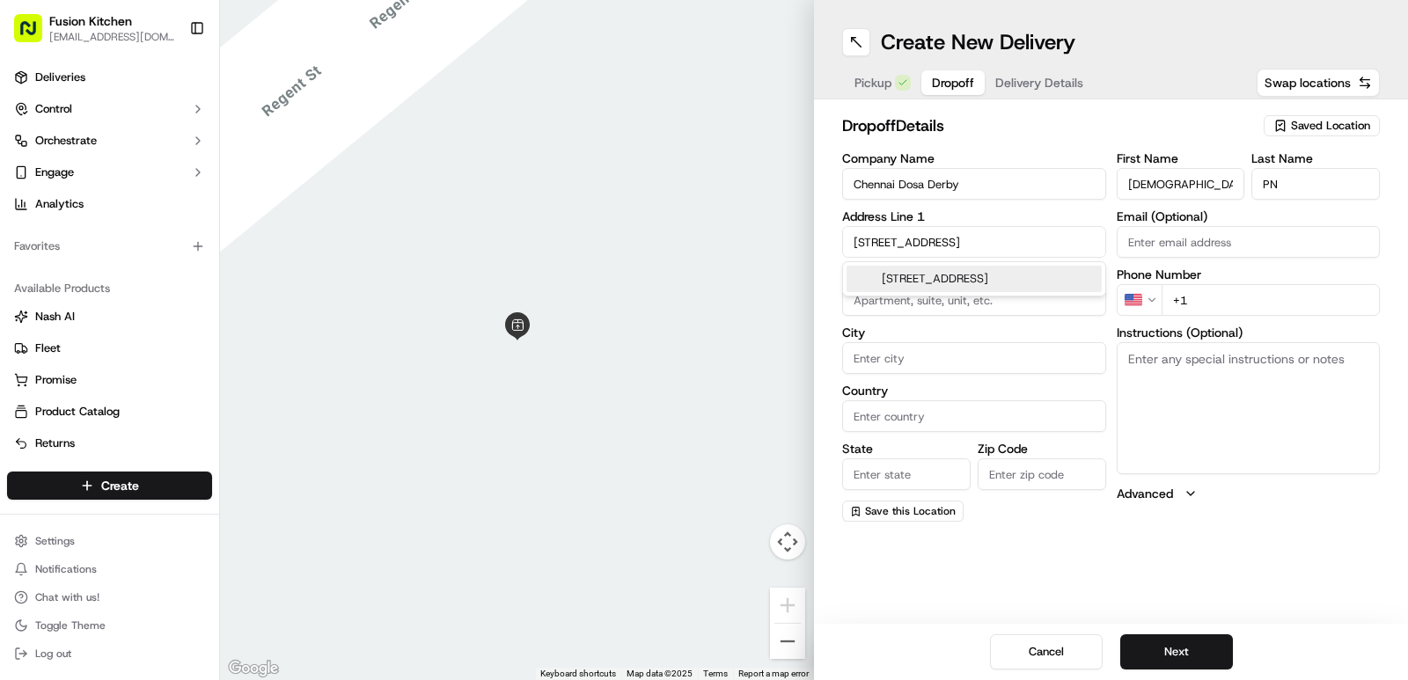
type input "DE23 8NG"
type input "6 Keepers Green"
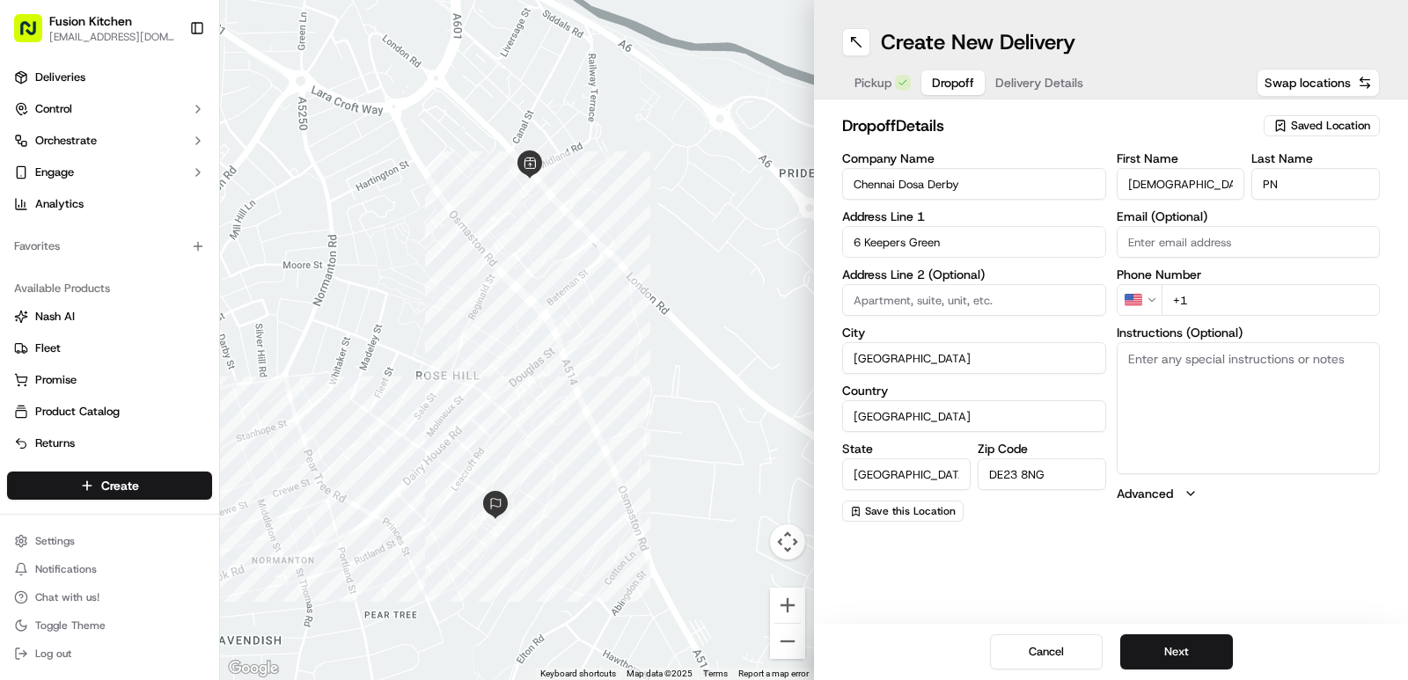
click at [1157, 308] on html "Fusion Kitchen hari@fusionpos.uk Toggle Sidebar Deliveries Control Orchestrate …" at bounding box center [704, 340] width 1408 height 680
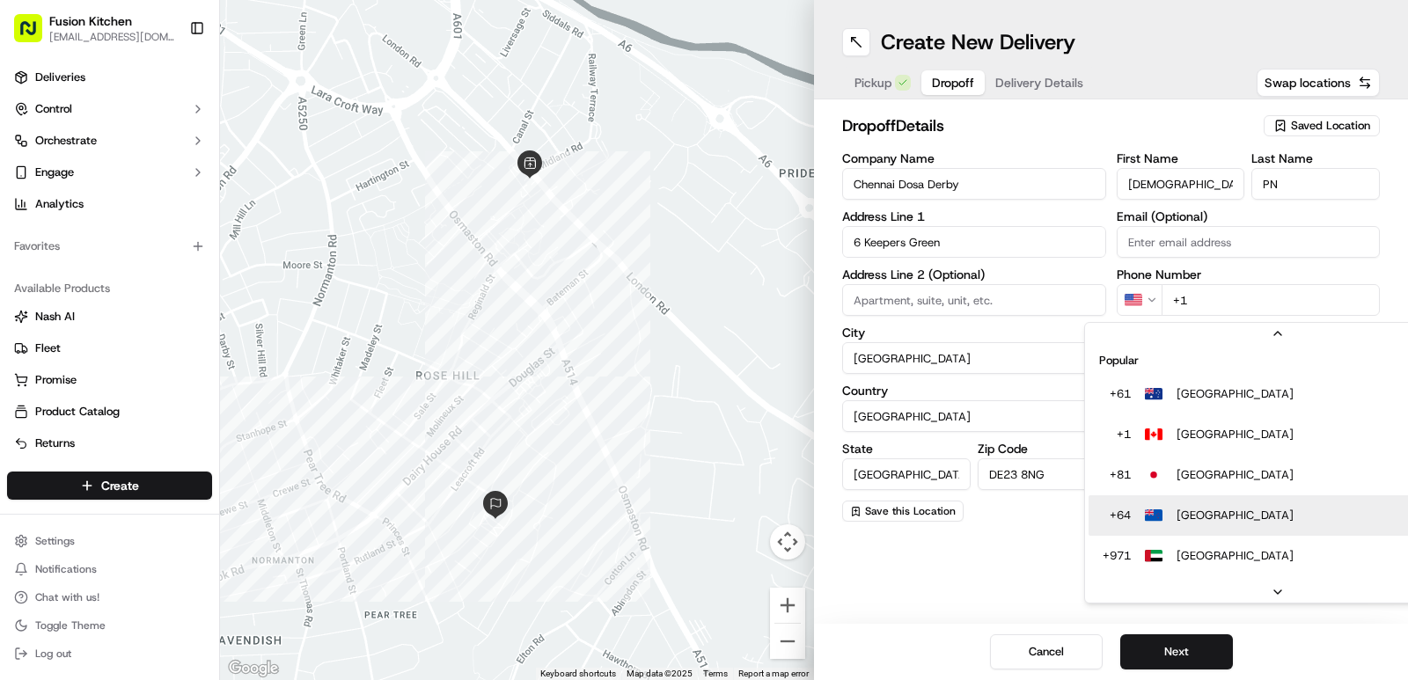
scroll to position [176, 0]
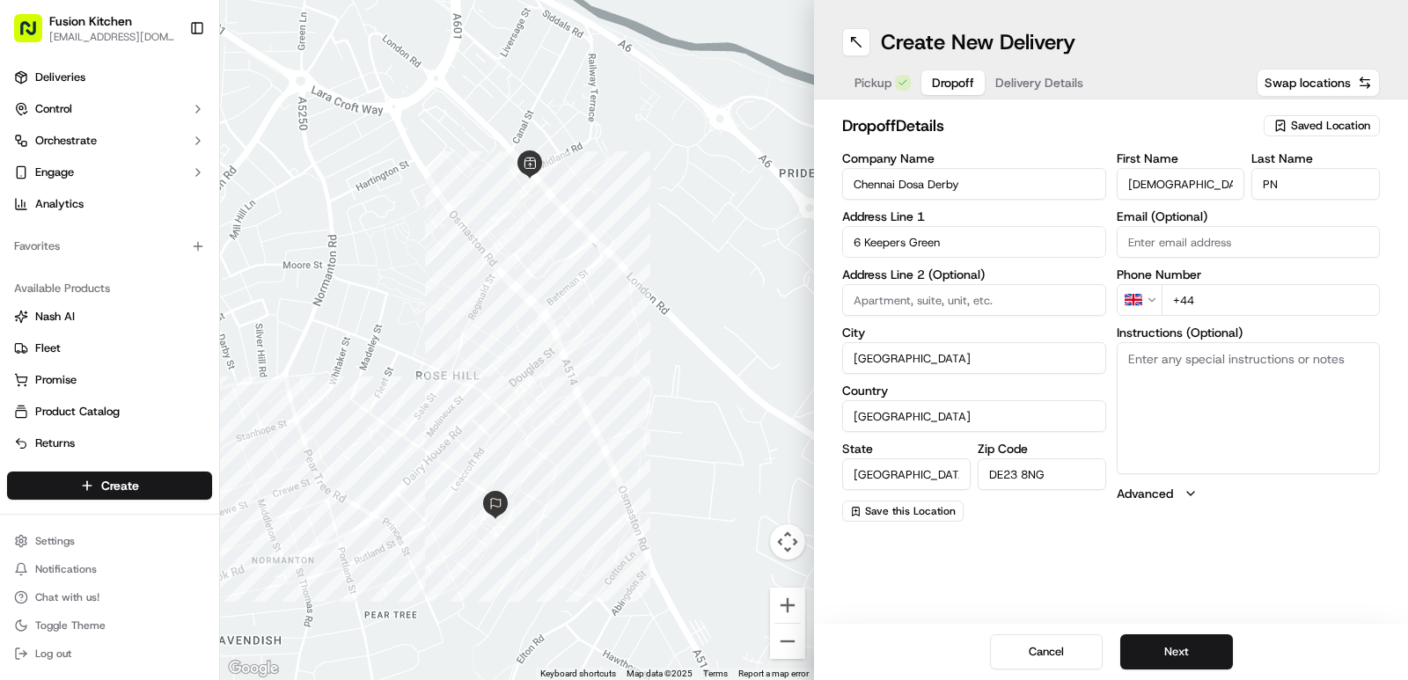
click at [1226, 319] on div "First Name Gururaja Last Name PN Email (Optional) Phone Number GB +44 Instructi…" at bounding box center [1249, 337] width 264 height 370
click at [1226, 299] on input "+44" at bounding box center [1271, 300] width 219 height 32
paste input "07823 612748"
type input "+44 07823 612748"
click at [1291, 607] on div "Create New Delivery Pickup Dropoff Delivery Details Swap locations dropoff Deta…" at bounding box center [1111, 340] width 594 height 680
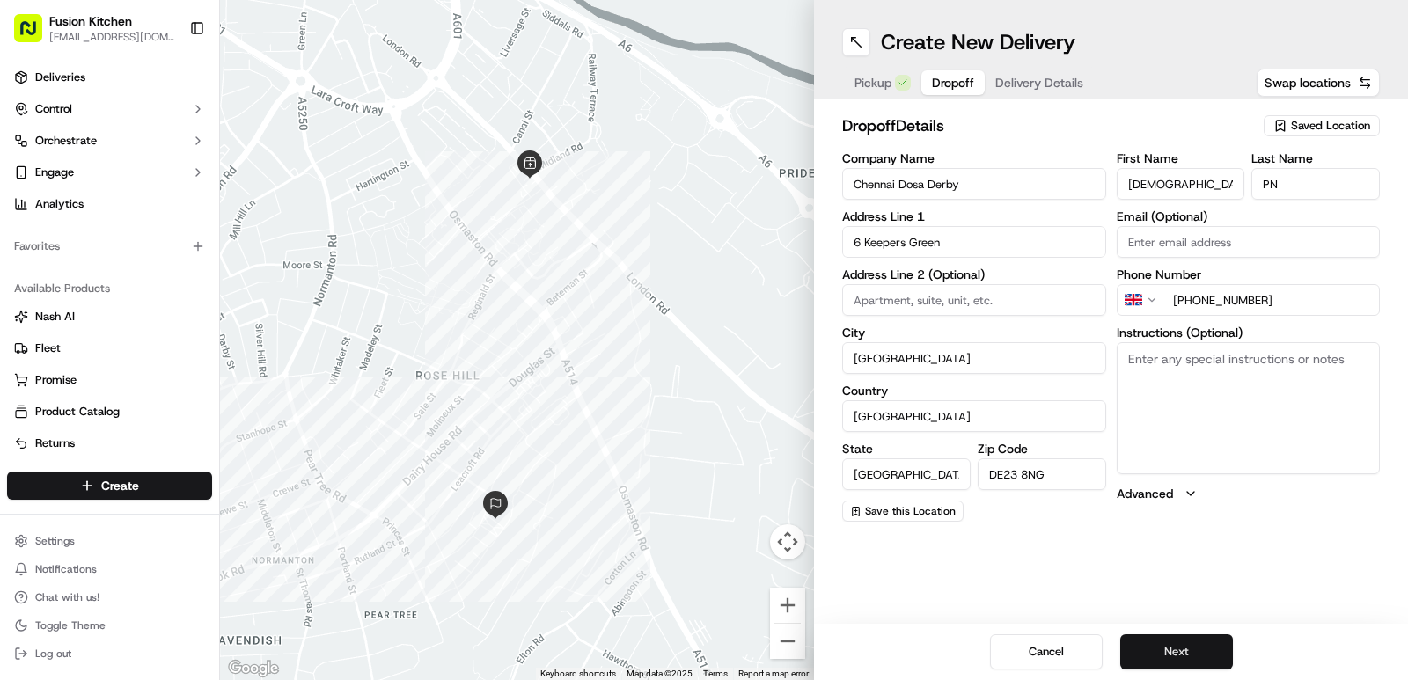
click at [1182, 646] on button "Next" at bounding box center [1176, 651] width 113 height 35
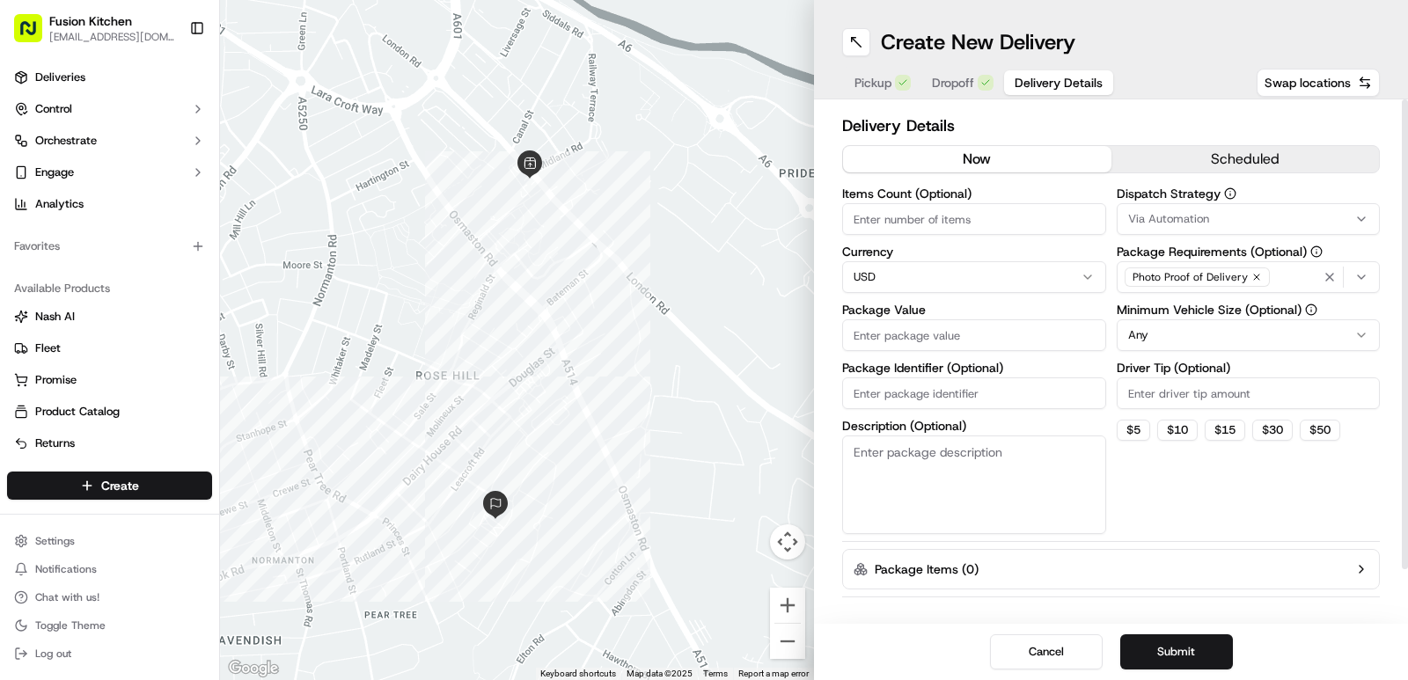
click at [1002, 278] on html "Fusion Kitchen hari@fusionpos.uk Toggle Sidebar Deliveries Control Orchestrate …" at bounding box center [704, 340] width 1408 height 680
click at [897, 332] on input "Package Value" at bounding box center [974, 335] width 264 height 32
type input "36.43"
click at [1134, 529] on div "Dispatch Strategy Via Automation Package Requirements (Optional) Photo Proof of…" at bounding box center [1249, 360] width 264 height 347
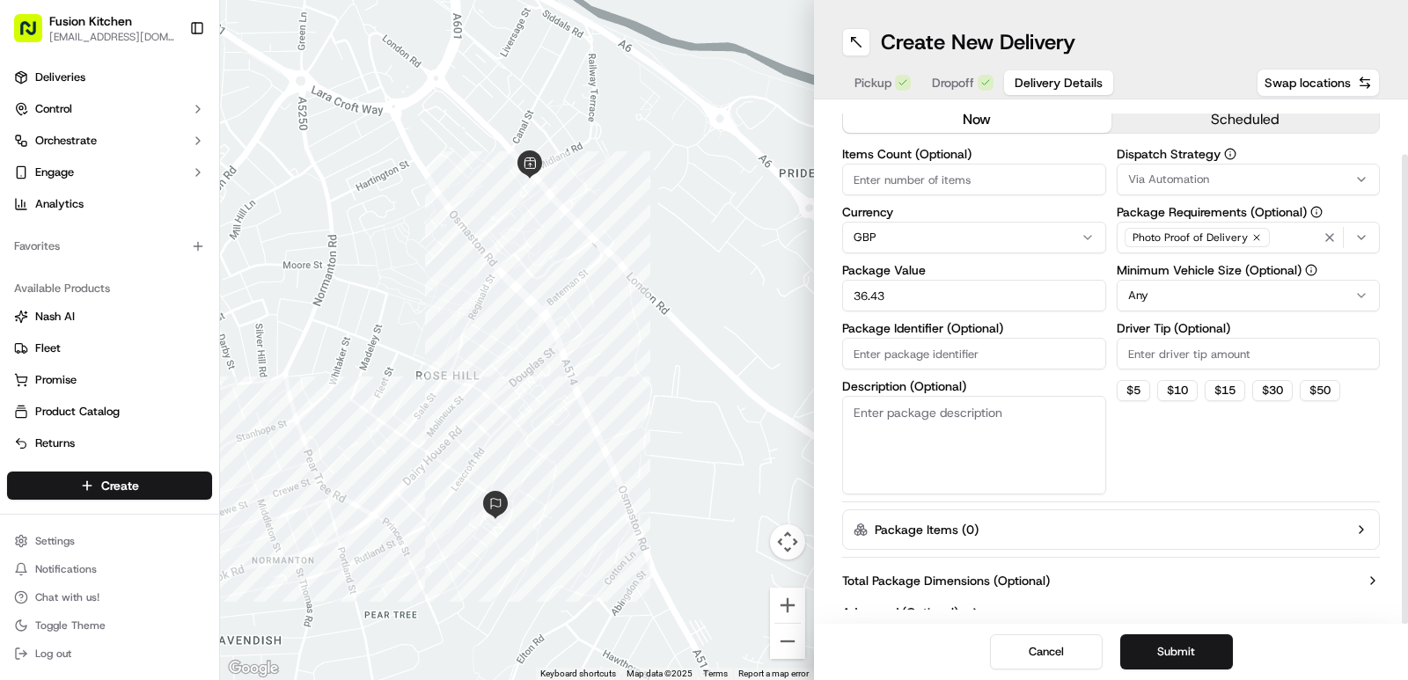
scroll to position [58, 0]
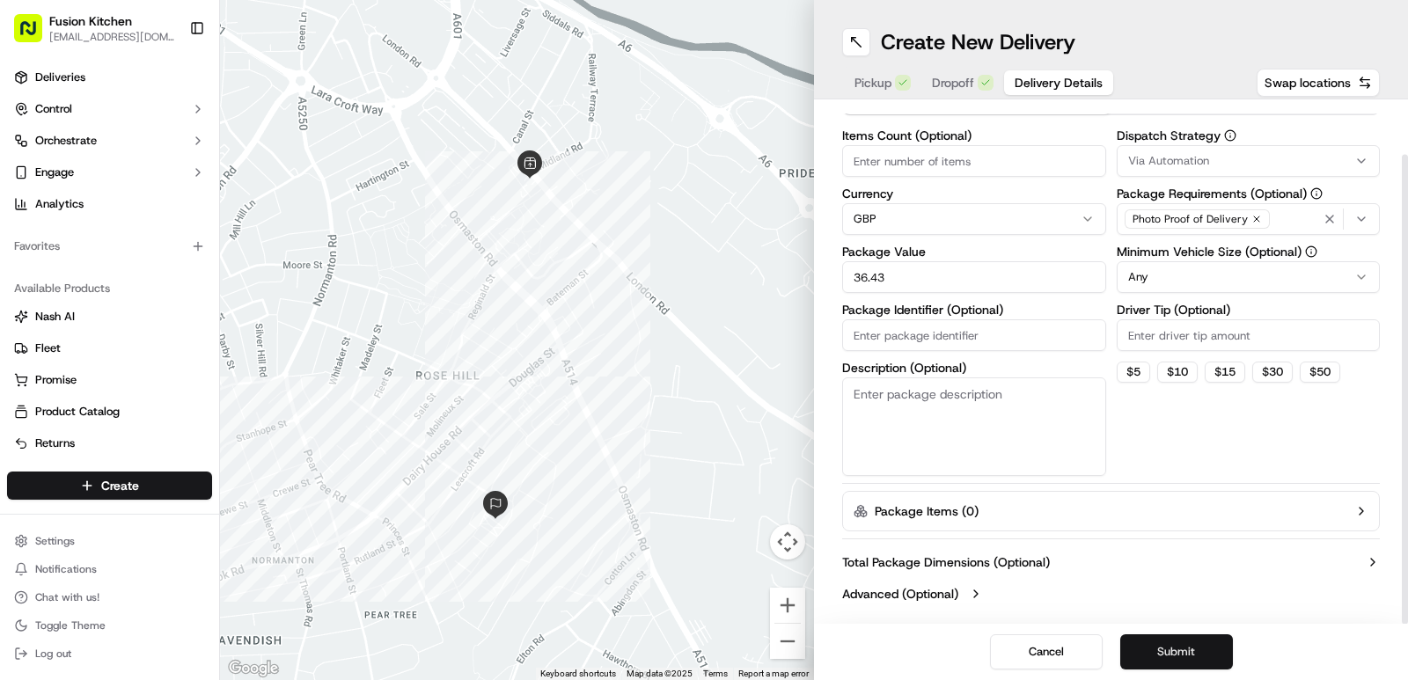
click at [1197, 641] on button "Submit" at bounding box center [1176, 651] width 113 height 35
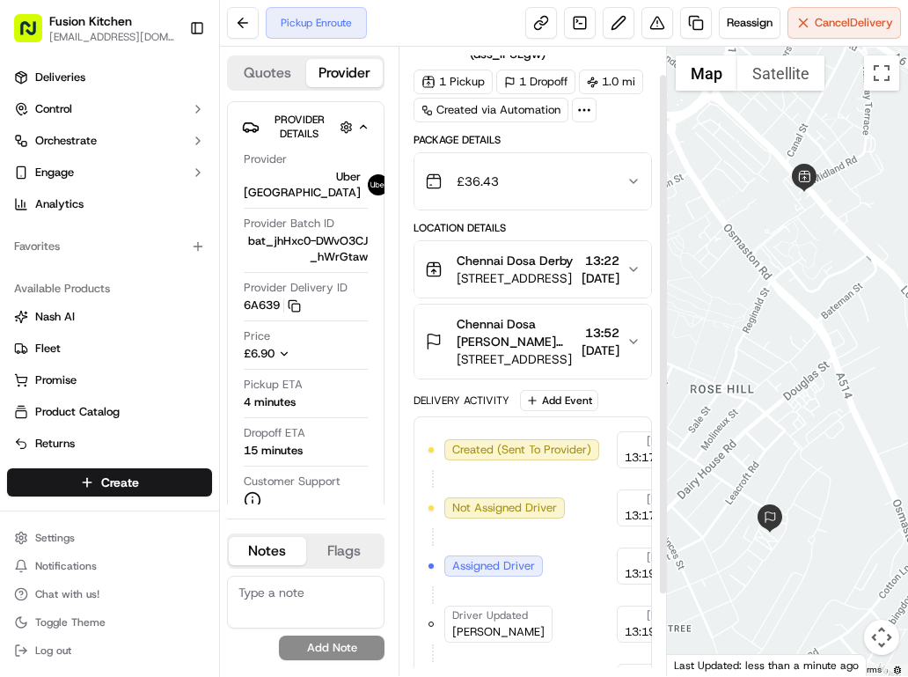
scroll to position [131, 0]
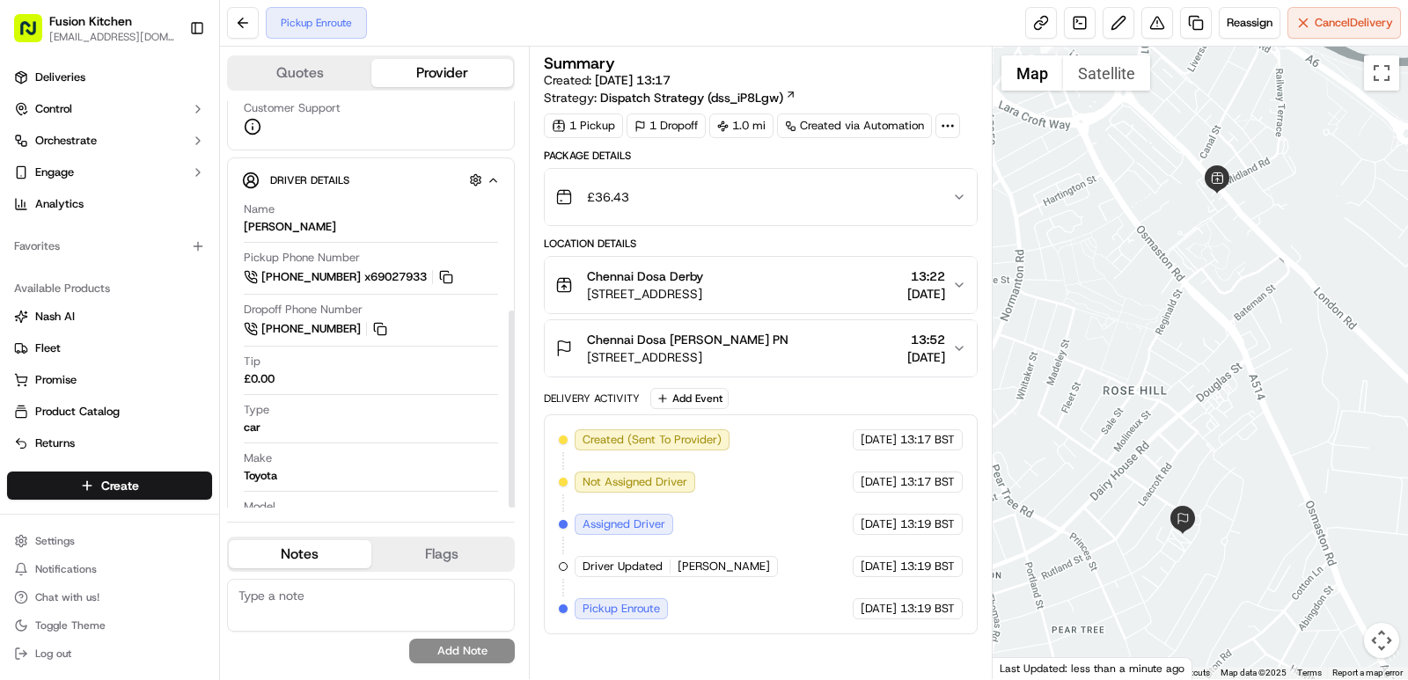
scroll to position [432, 0]
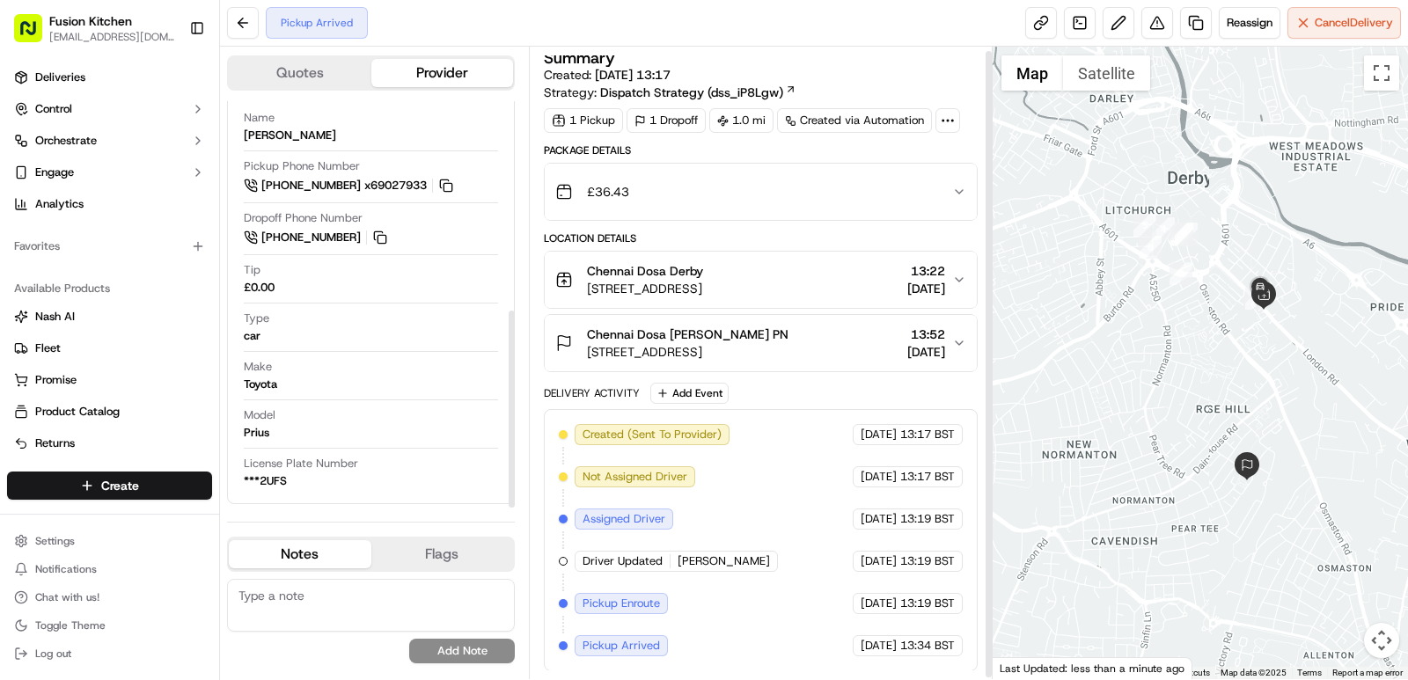
scroll to position [6, 0]
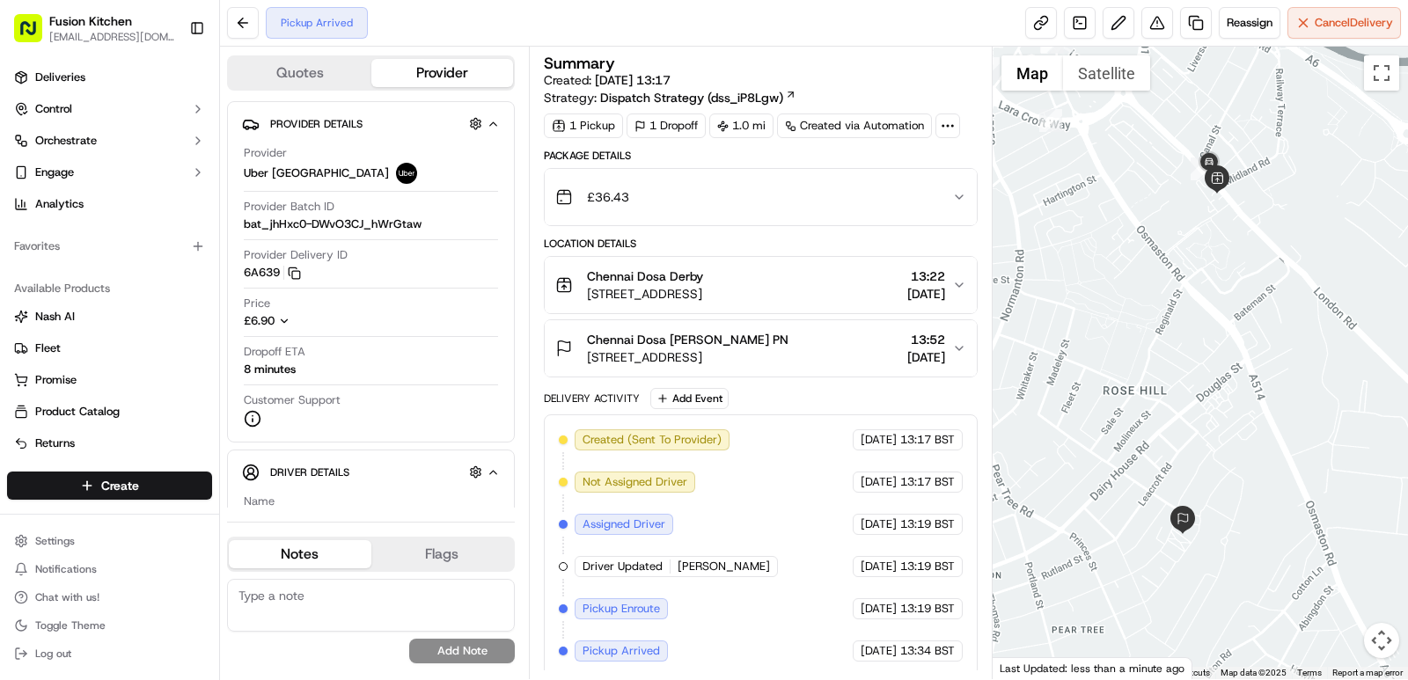
scroll to position [6, 0]
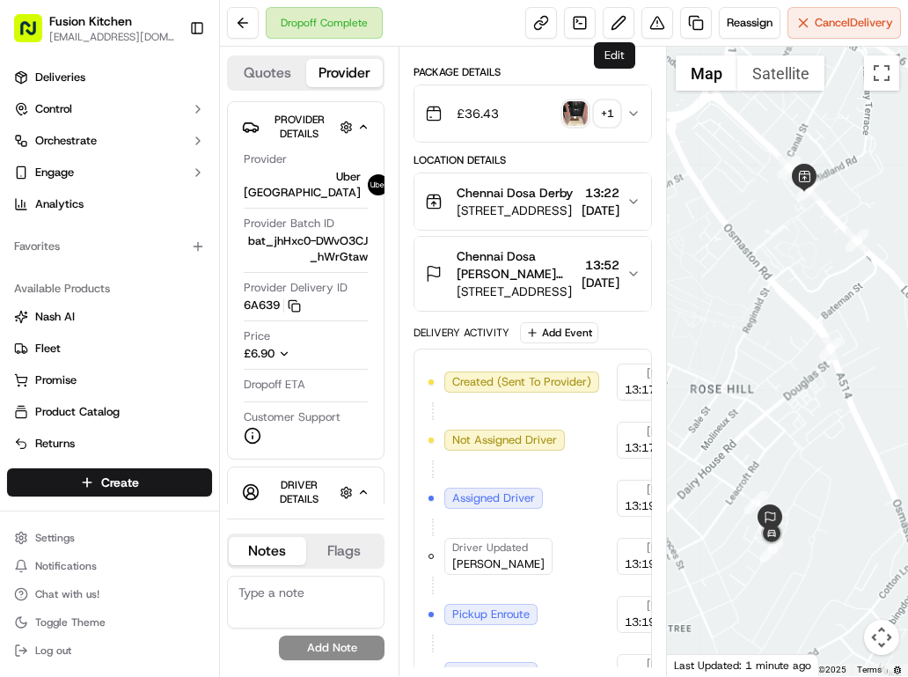
scroll to position [182, 0]
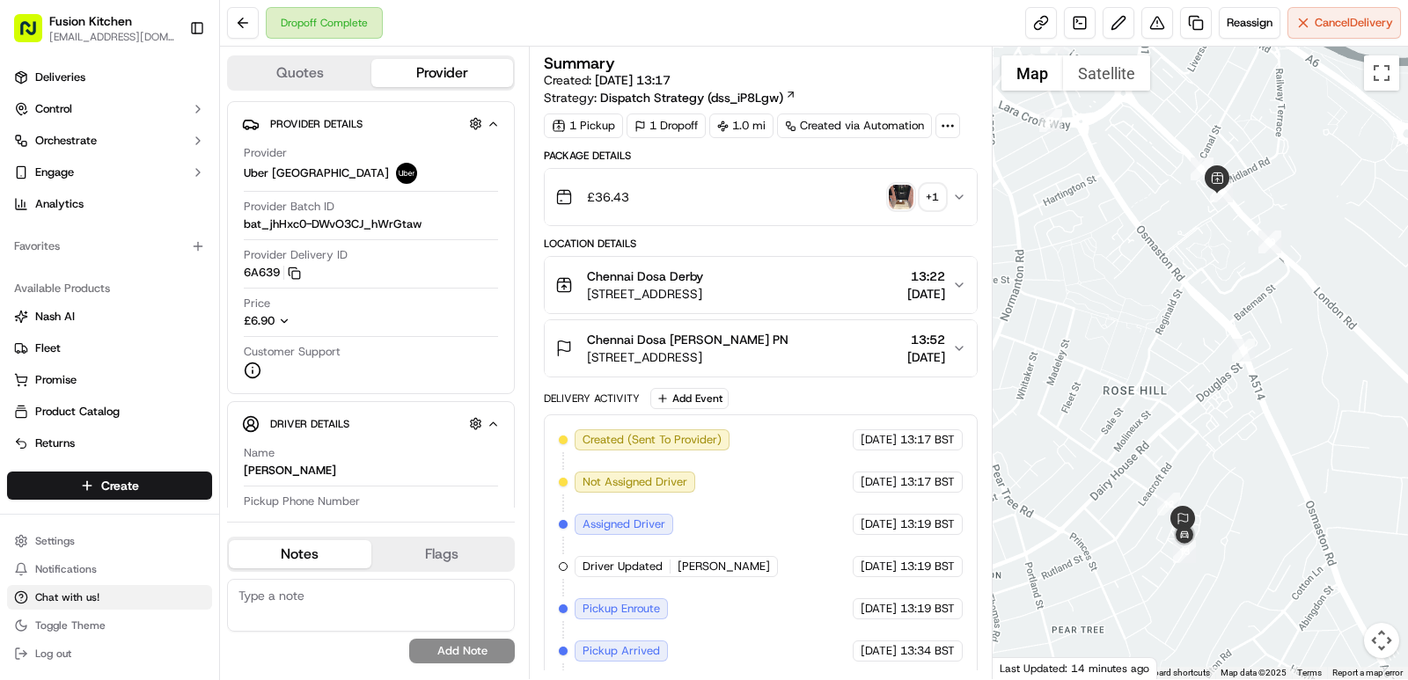
click at [72, 602] on span "Chat with us!" at bounding box center [67, 597] width 64 height 14
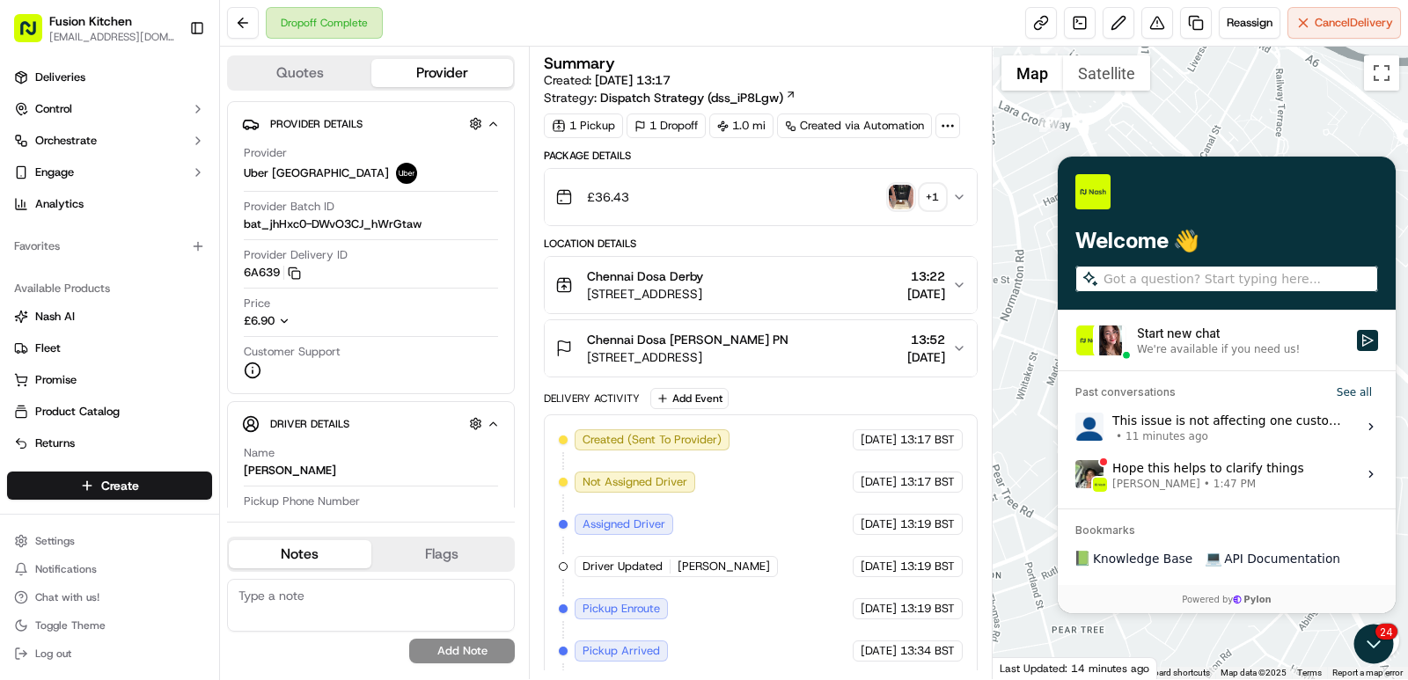
click at [907, 477] on span "1:47 PM" at bounding box center [1234, 484] width 42 height 14
click at [907, 475] on button "View issue" at bounding box center [1074, 474] width 1 height 1
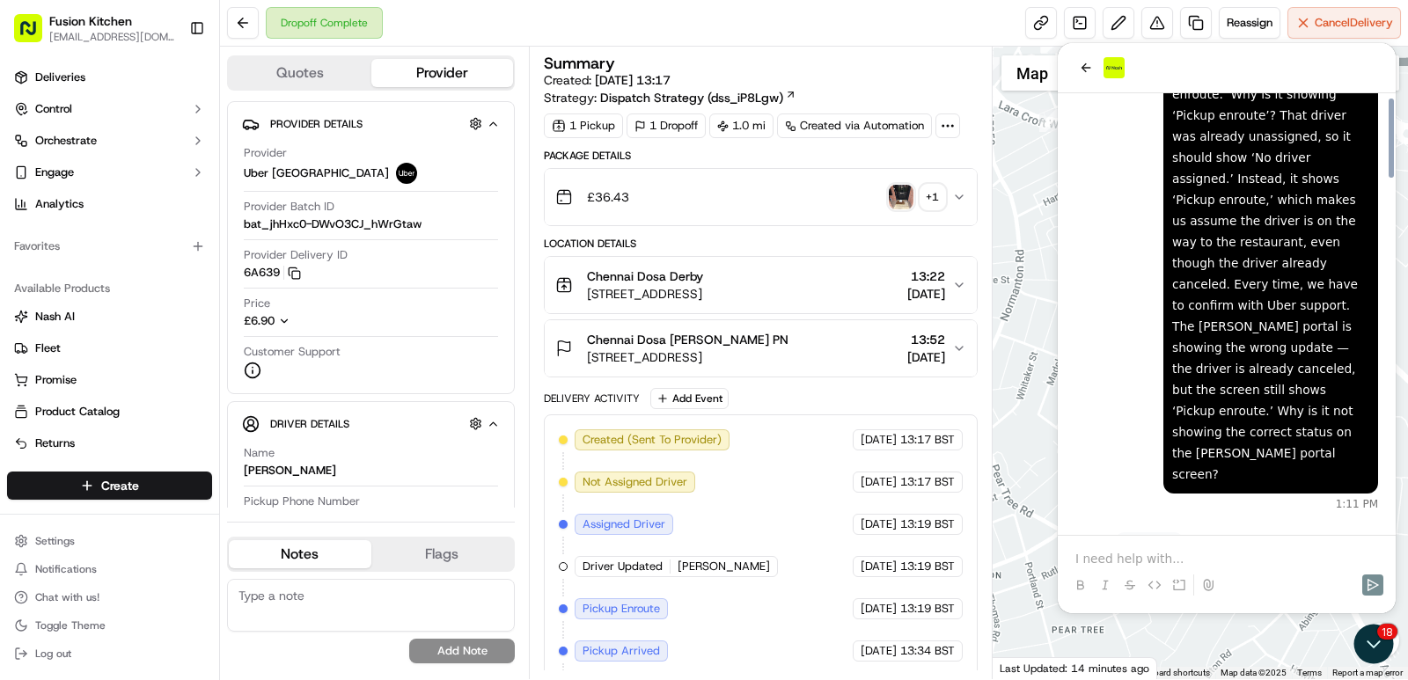
scroll to position [2042, 0]
